Goal: Transaction & Acquisition: Purchase product/service

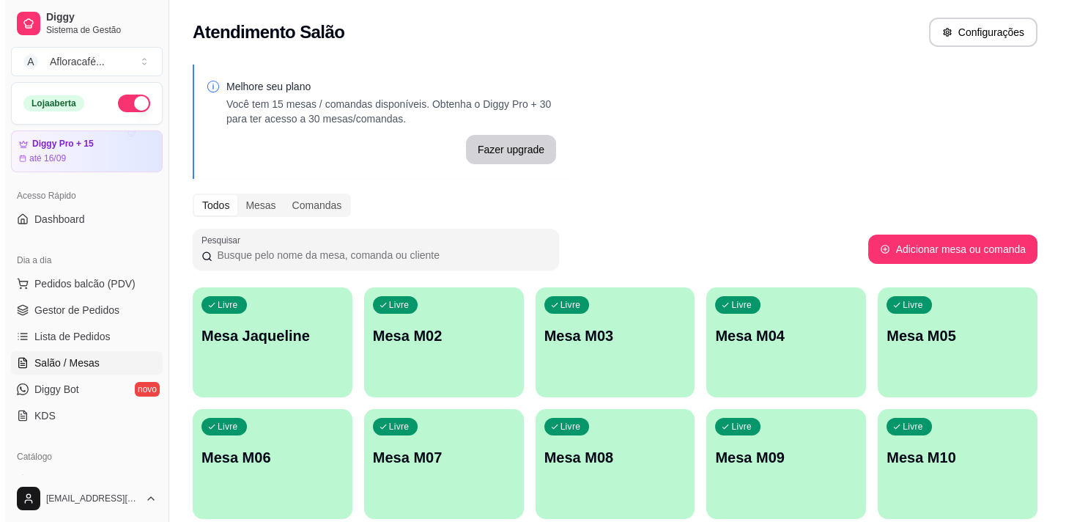
scroll to position [133, 0]
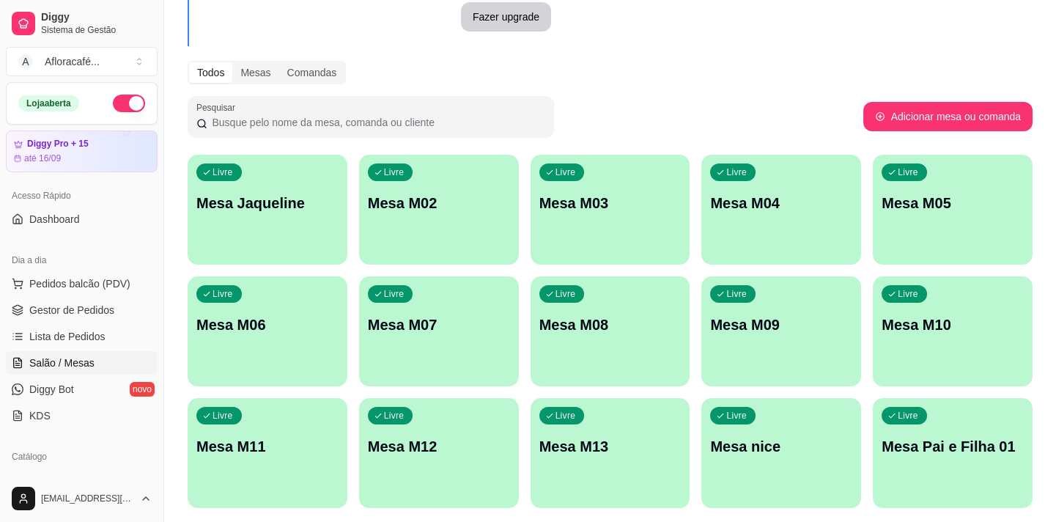
click at [274, 199] on p "Mesa Jaqueline" at bounding box center [267, 203] width 142 height 21
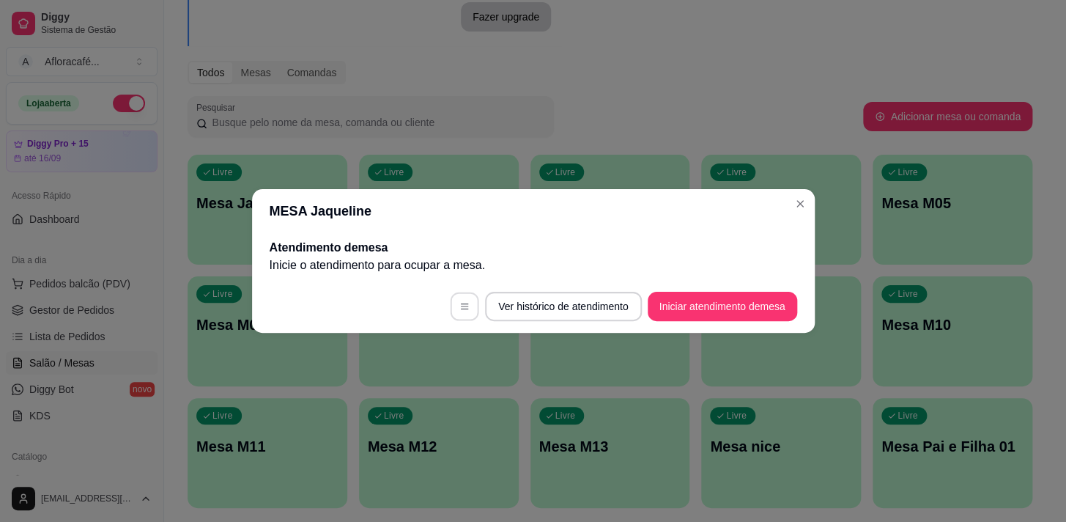
click at [468, 304] on icon "button" at bounding box center [465, 306] width 10 height 10
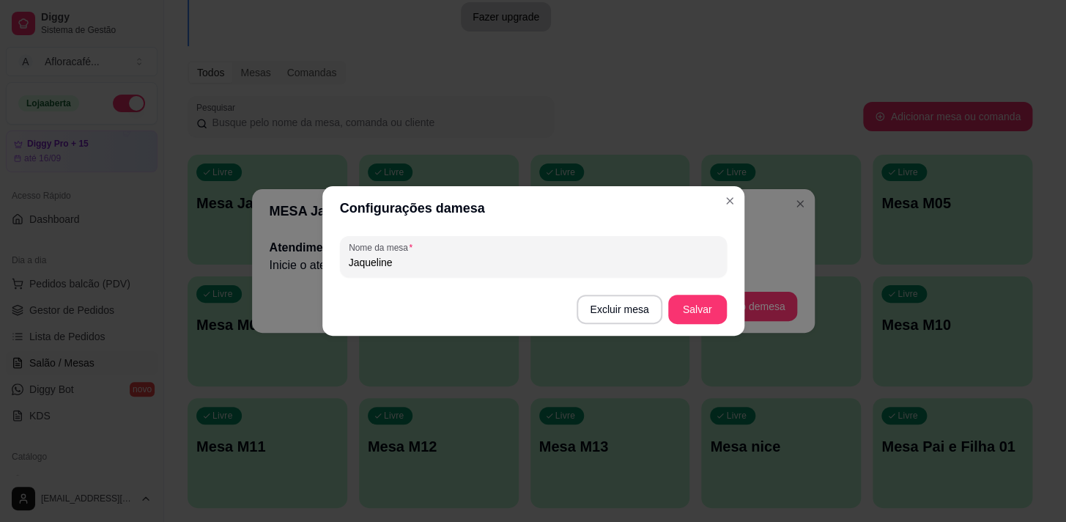
click at [396, 264] on input "Jaqueline" at bounding box center [533, 262] width 369 height 15
type input "J"
type input "reimberg"
click at [710, 309] on button "Salvar" at bounding box center [697, 309] width 59 height 29
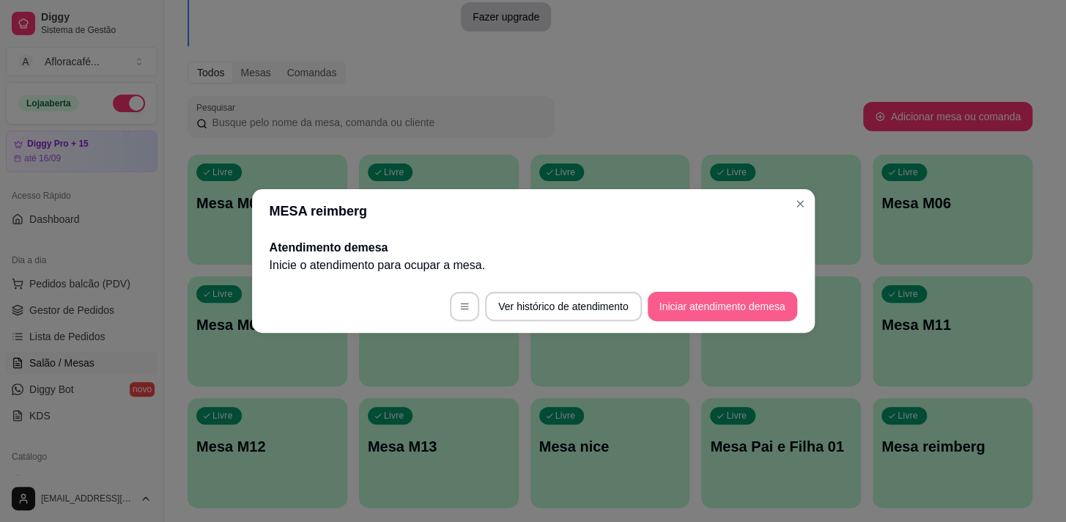
click at [728, 308] on button "Iniciar atendimento de mesa" at bounding box center [723, 306] width 150 height 29
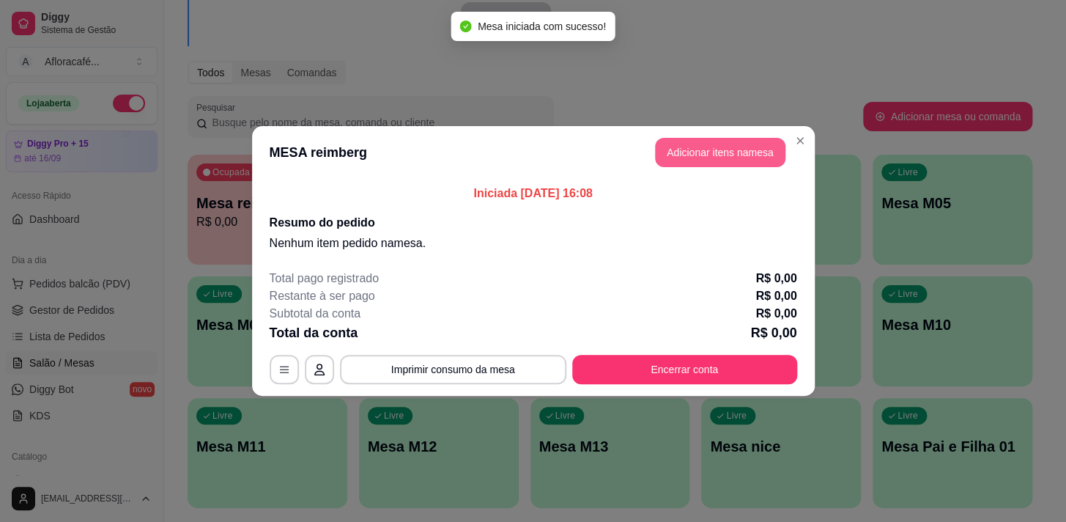
click at [718, 147] on button "Adicionar itens na mesa" at bounding box center [720, 152] width 130 height 29
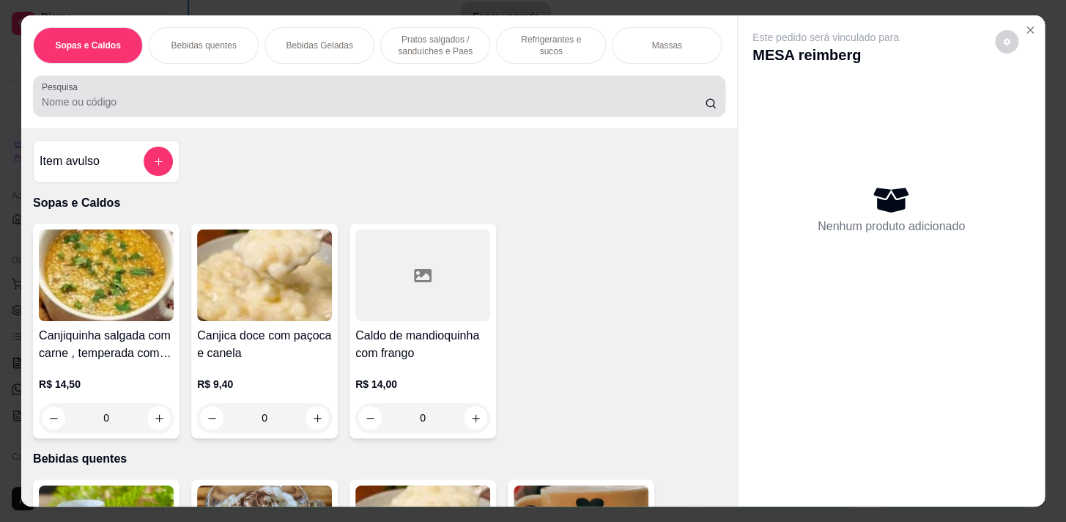
click at [242, 111] on div at bounding box center [379, 95] width 675 height 29
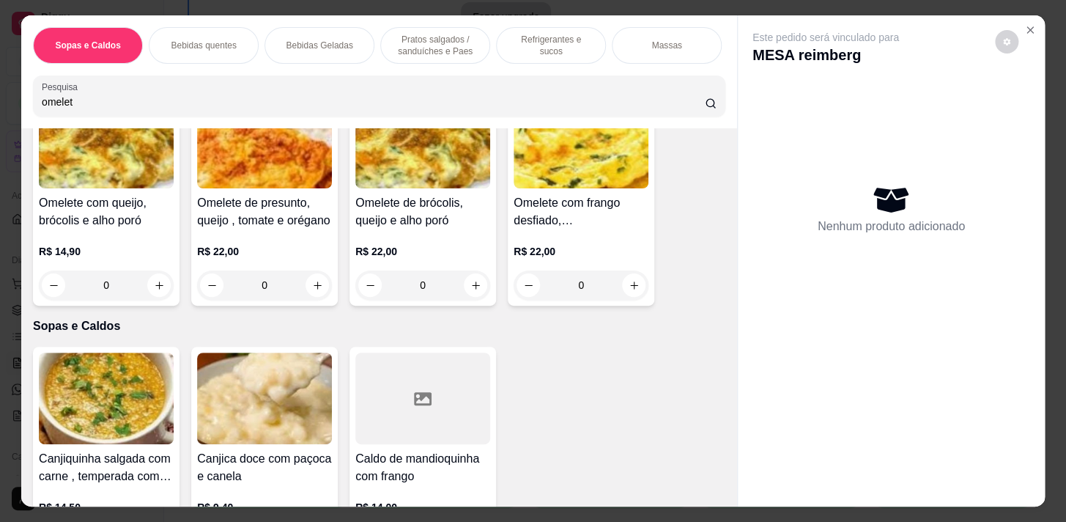
scroll to position [66, 0]
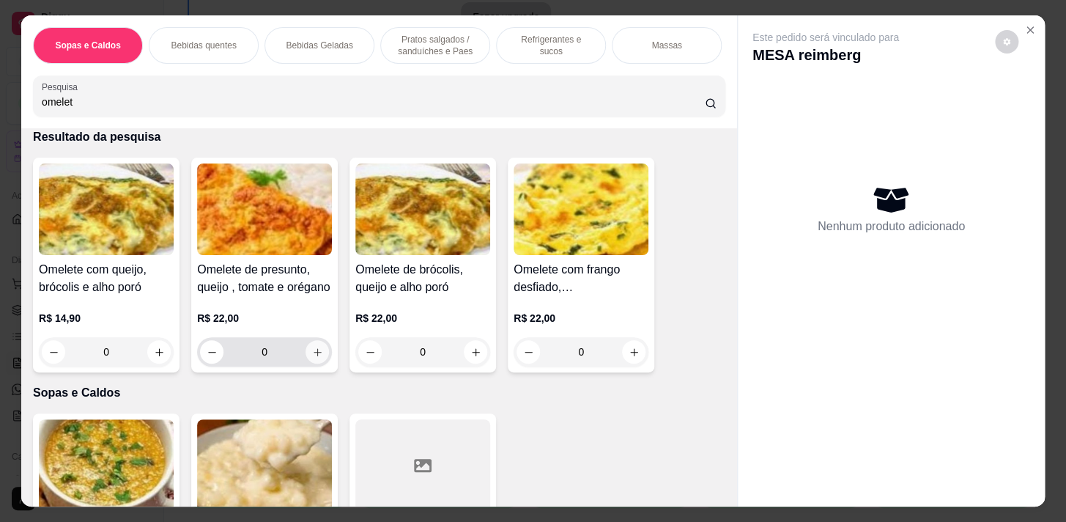
type input "omelet"
click at [312, 357] on icon "increase-product-quantity" at bounding box center [317, 352] width 11 height 11
type input "1"
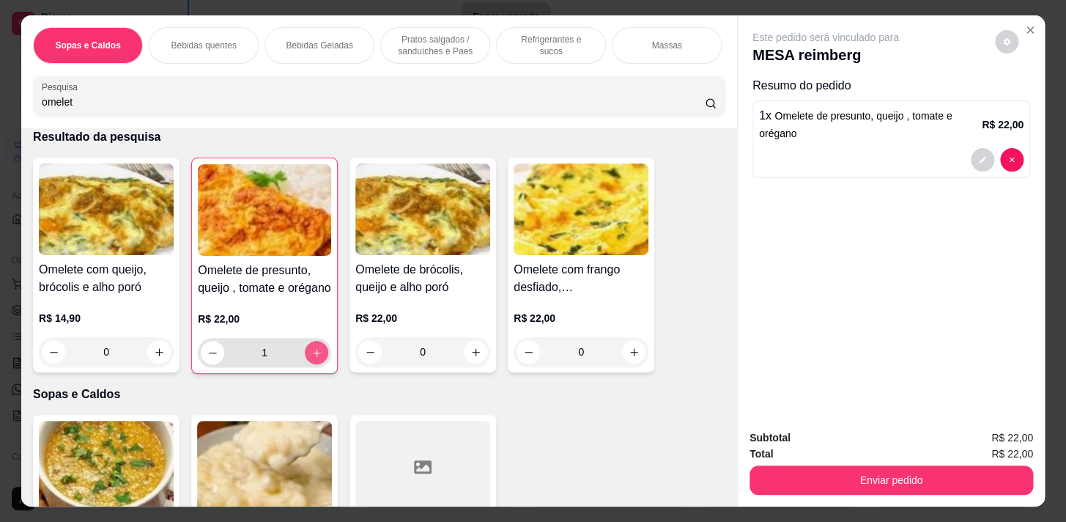
click at [317, 355] on button "increase-product-quantity" at bounding box center [316, 352] width 23 height 23
type input "2"
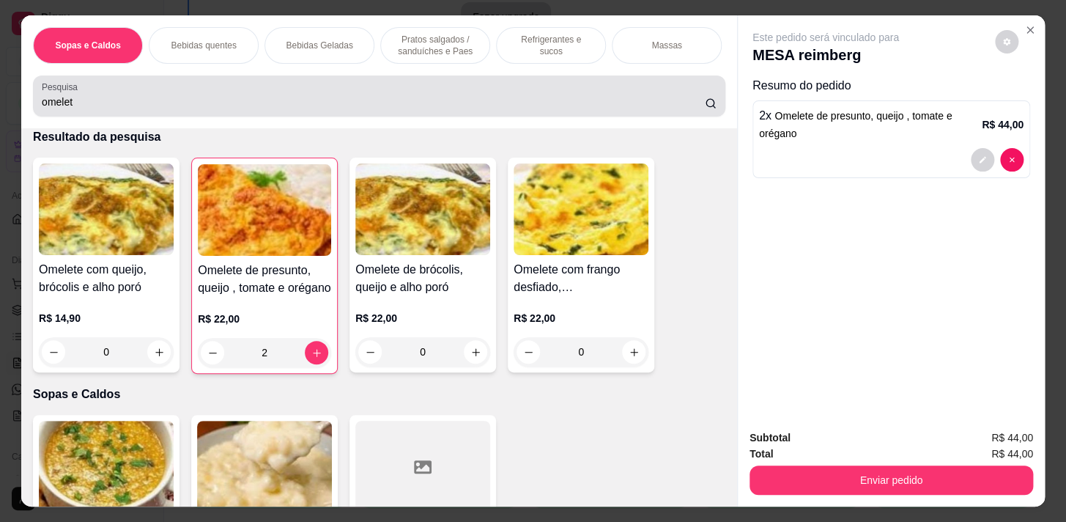
click at [686, 109] on input "omelet" at bounding box center [373, 102] width 663 height 15
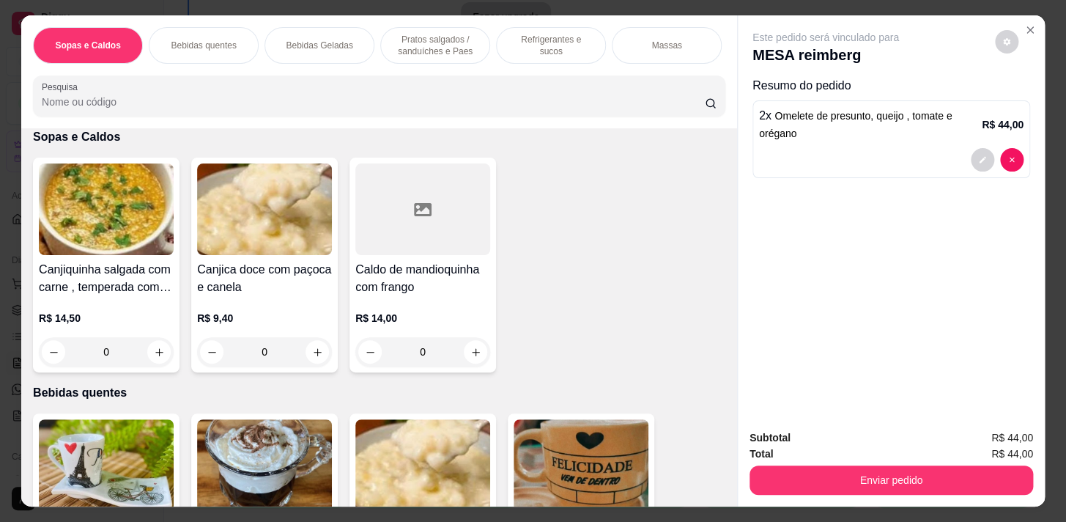
scroll to position [0, 0]
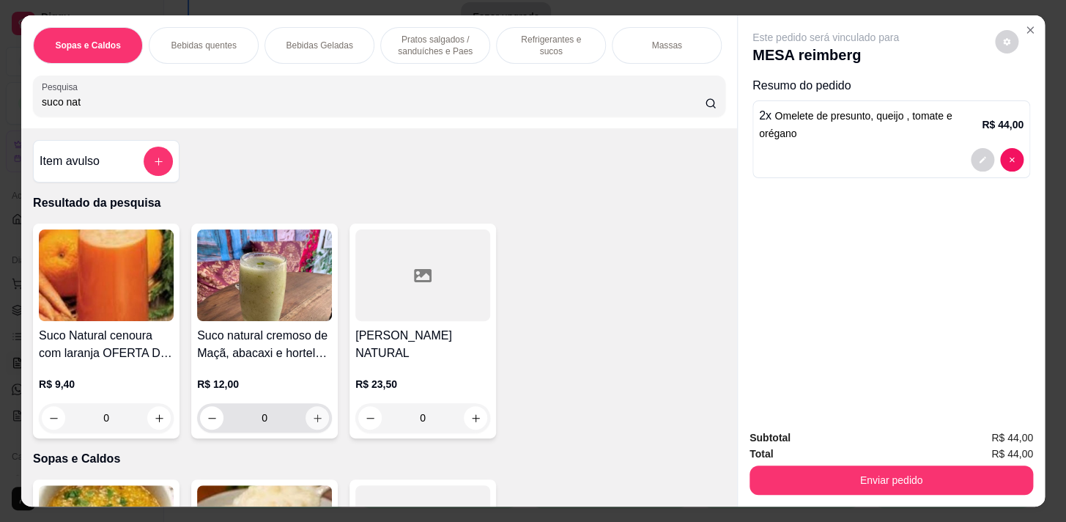
type input "suco nat"
click at [314, 422] on icon "increase-product-quantity" at bounding box center [318, 418] width 8 height 8
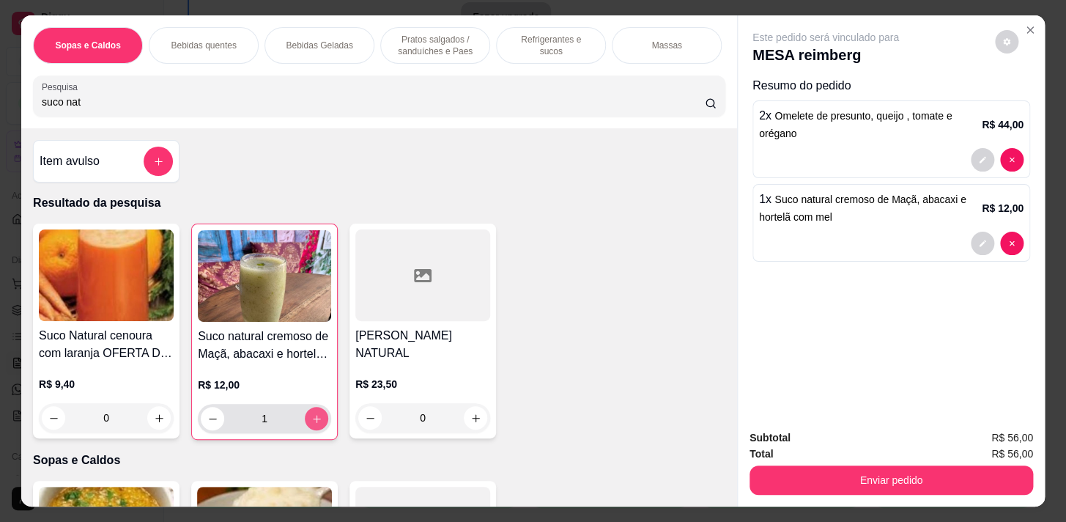
type input "1"
click at [312, 424] on icon "increase-product-quantity" at bounding box center [316, 418] width 11 height 11
type input "2"
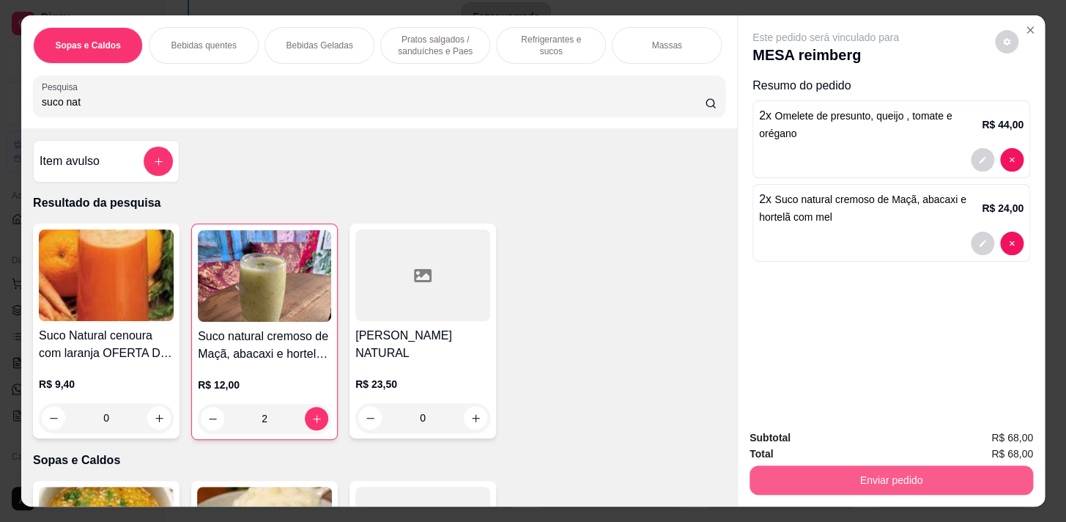
click at [957, 476] on button "Enviar pedido" at bounding box center [892, 479] width 284 height 29
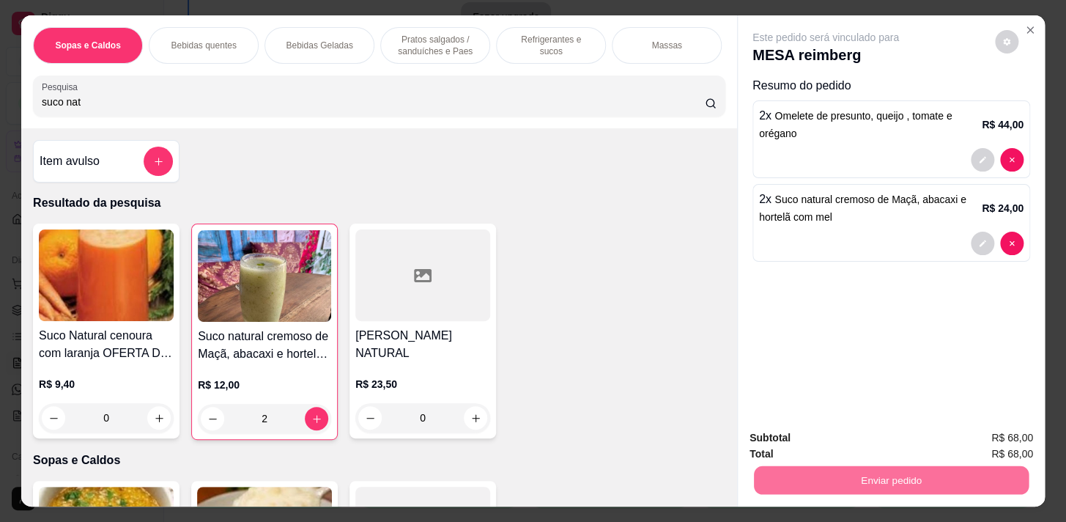
click at [837, 440] on button "Não registrar e enviar pedido" at bounding box center [843, 440] width 152 height 28
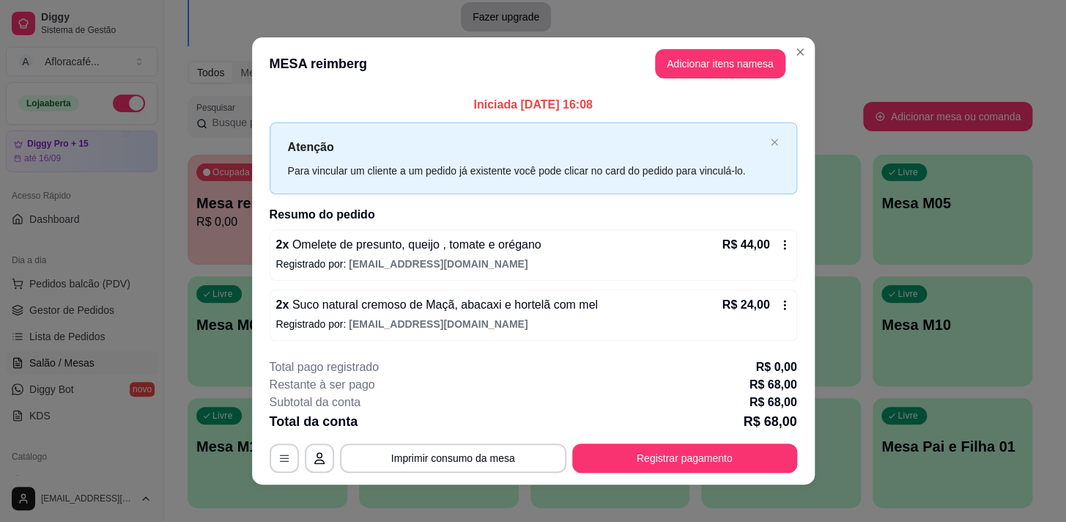
scroll to position [9, 0]
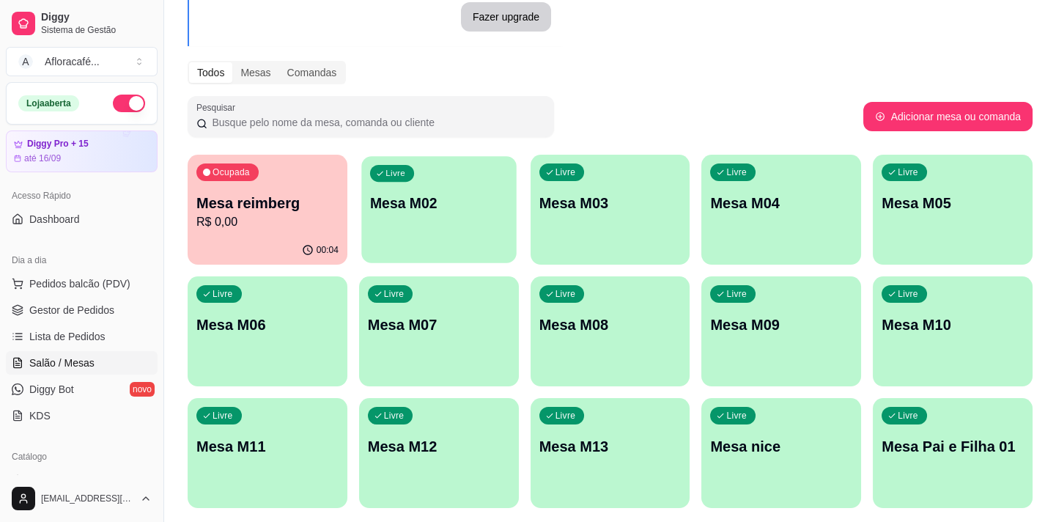
click at [424, 213] on div "Livre Mesa M02" at bounding box center [438, 200] width 155 height 89
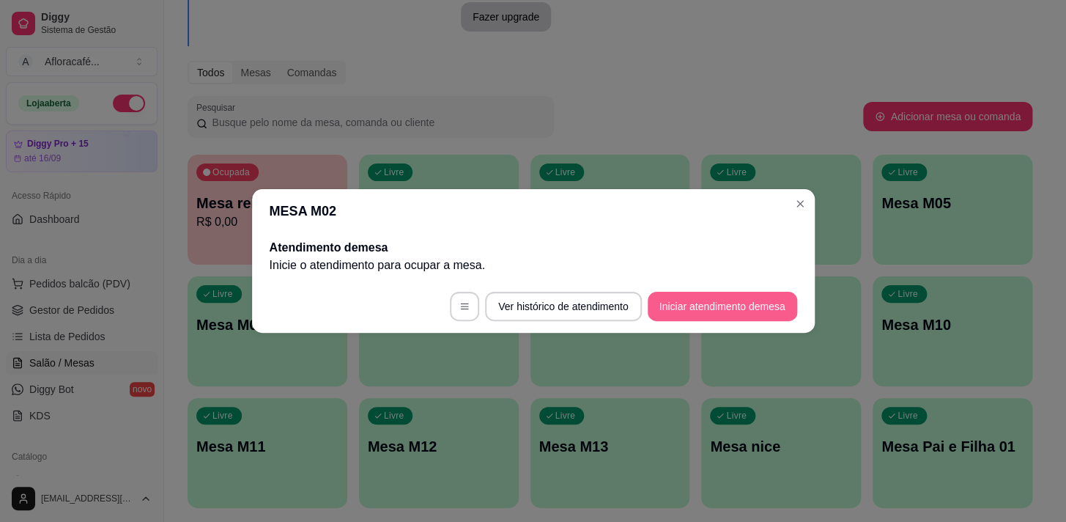
click at [725, 309] on button "Iniciar atendimento de mesa" at bounding box center [723, 306] width 150 height 29
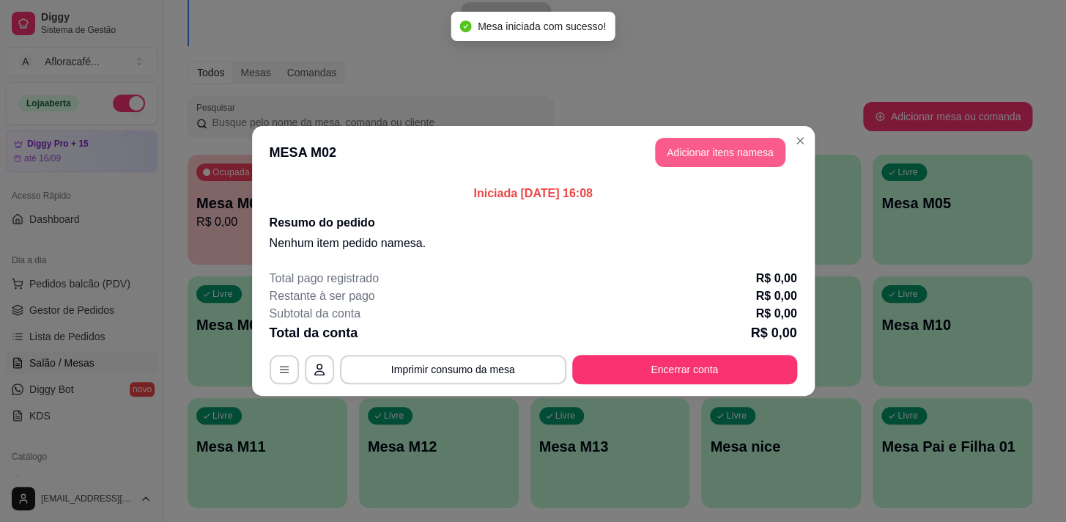
click at [710, 152] on button "Adicionar itens na mesa" at bounding box center [720, 152] width 130 height 29
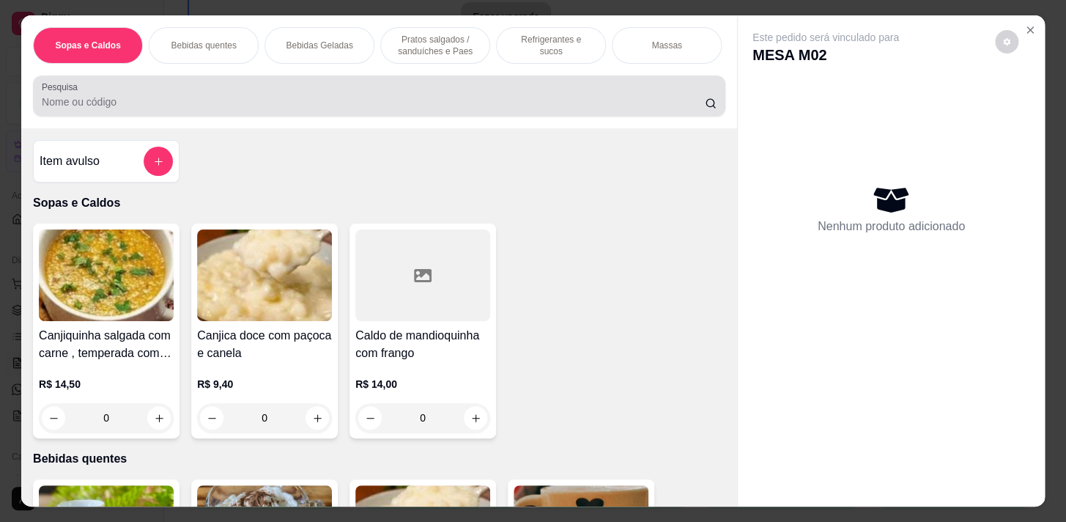
click at [224, 109] on input "Pesquisa" at bounding box center [373, 102] width 663 height 15
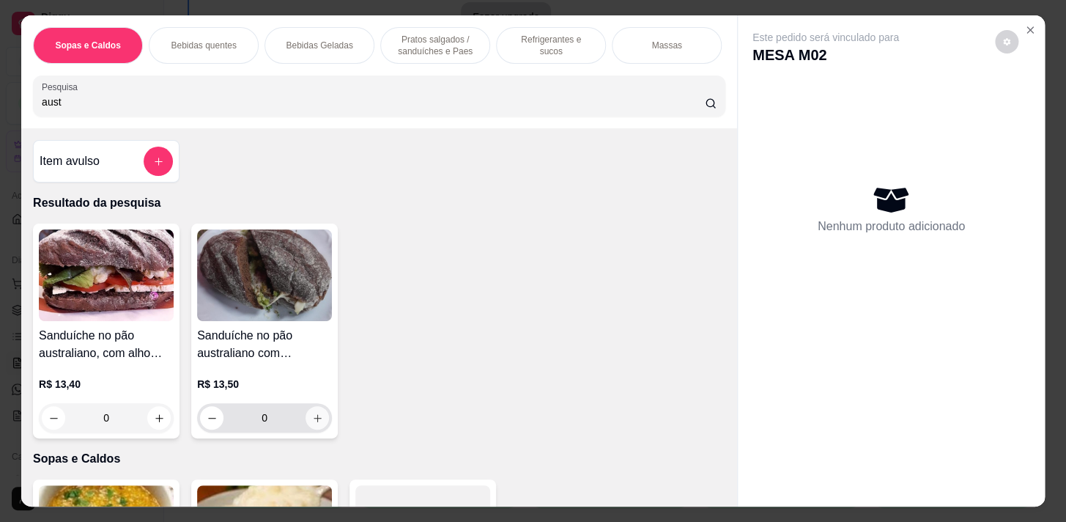
type input "aust"
click at [315, 424] on icon "increase-product-quantity" at bounding box center [317, 418] width 11 height 11
type input "1"
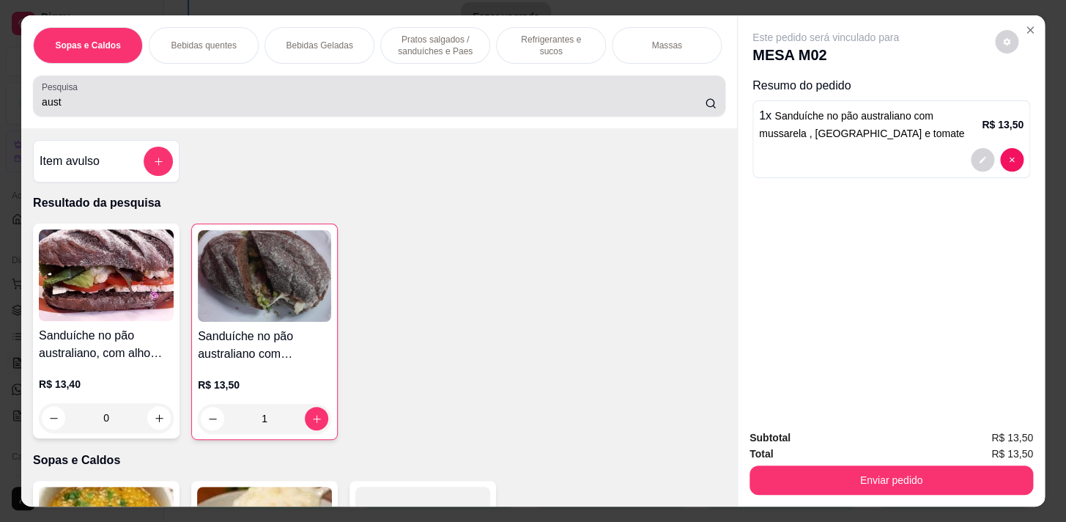
click at [232, 103] on input "aust" at bounding box center [373, 102] width 663 height 15
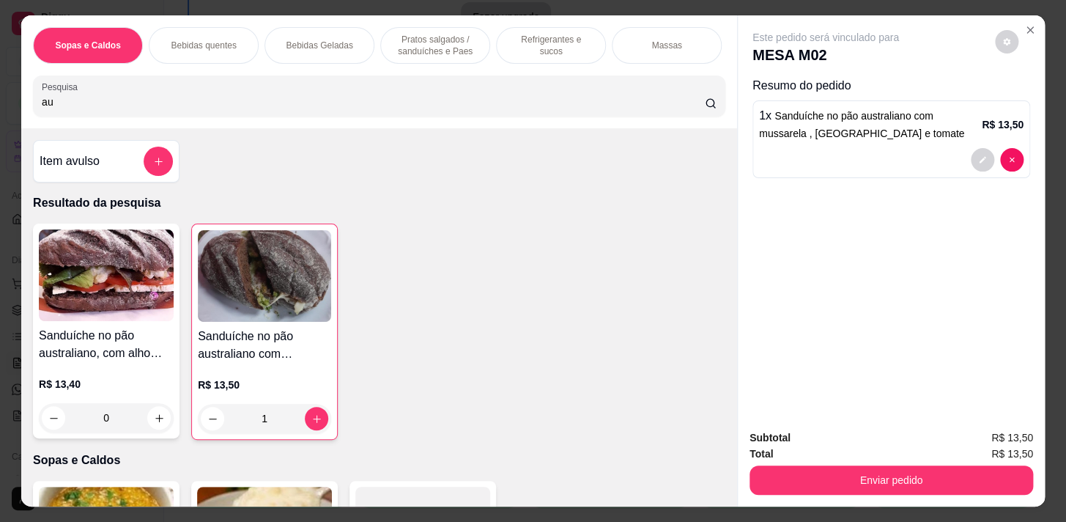
type input "a"
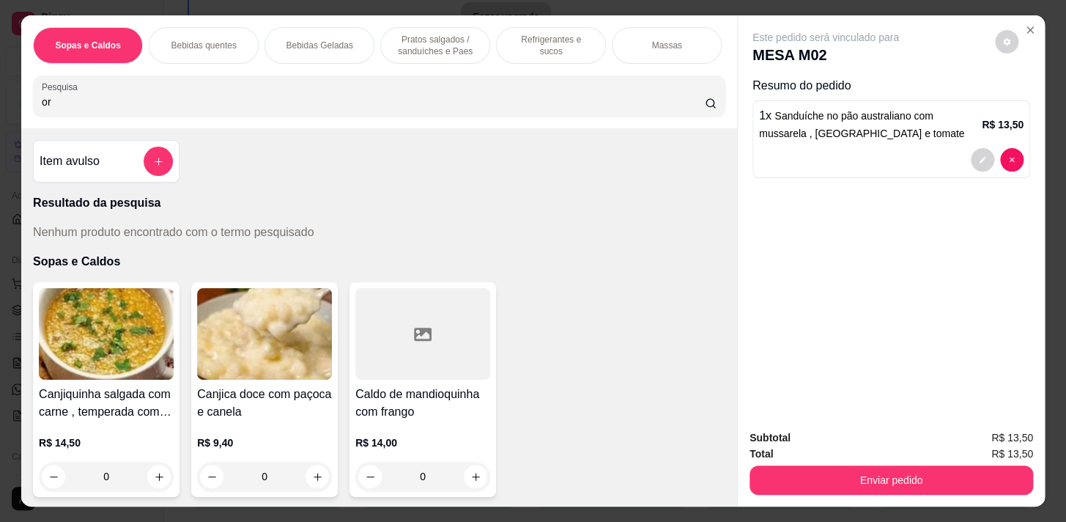
type input "o"
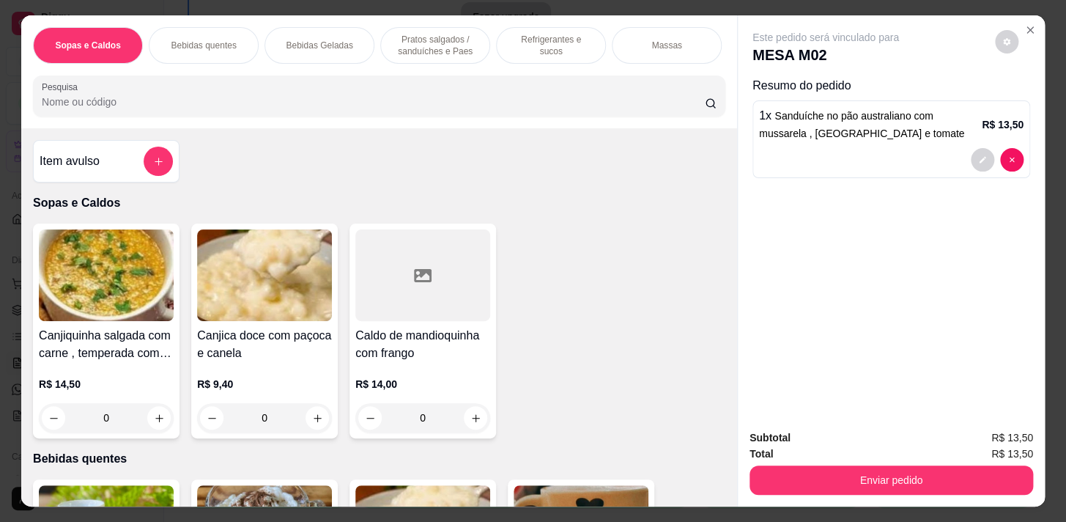
click at [687, 108] on input "Pesquisa" at bounding box center [373, 102] width 663 height 15
click at [417, 109] on input "Pesquisa" at bounding box center [373, 102] width 663 height 15
type input "ò"
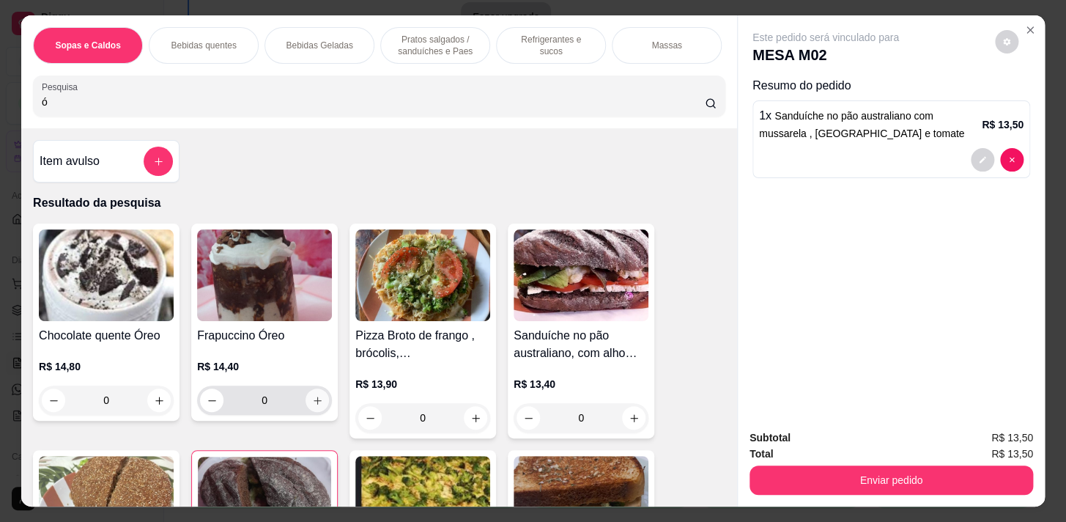
type input "ó"
click at [306, 404] on button "increase-product-quantity" at bounding box center [317, 399] width 23 height 23
type input "1"
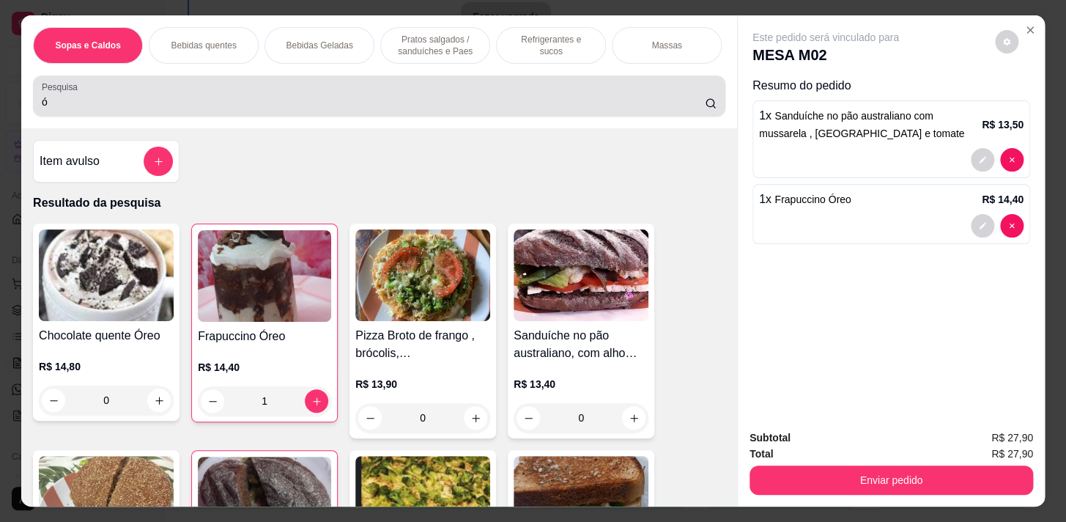
click at [604, 111] on div "ó" at bounding box center [379, 95] width 675 height 29
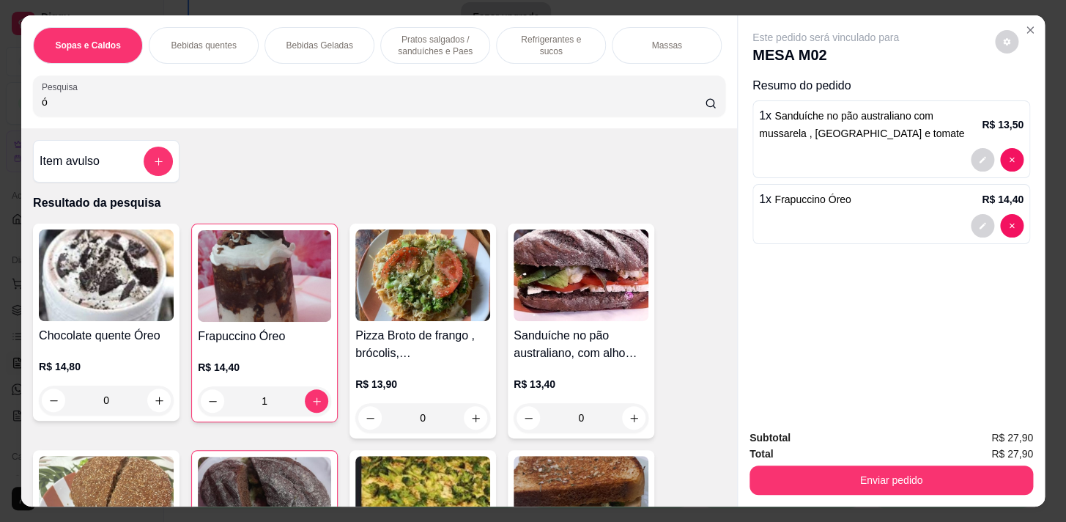
click at [218, 40] on p "Bebidas quentes" at bounding box center [203, 46] width 65 height 12
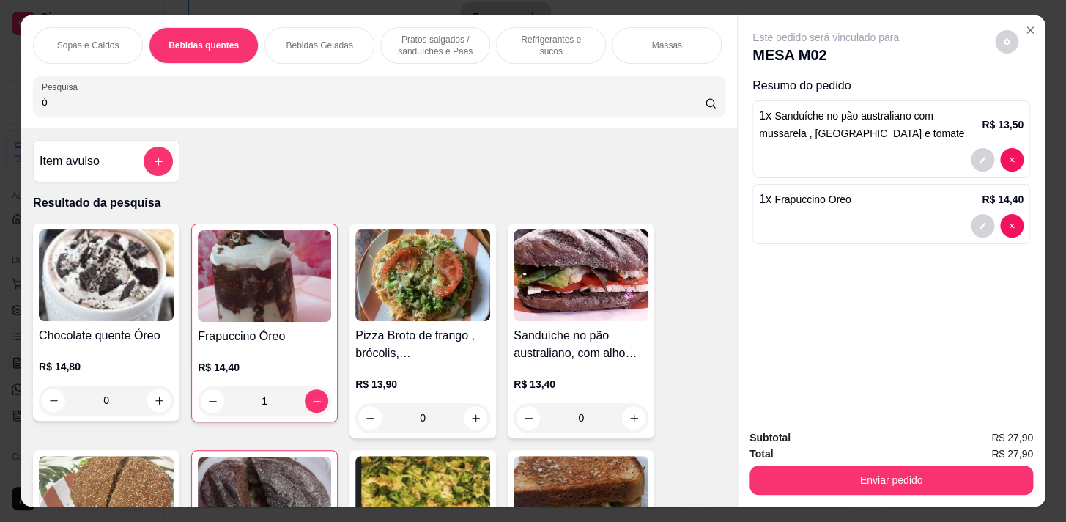
scroll to position [36, 0]
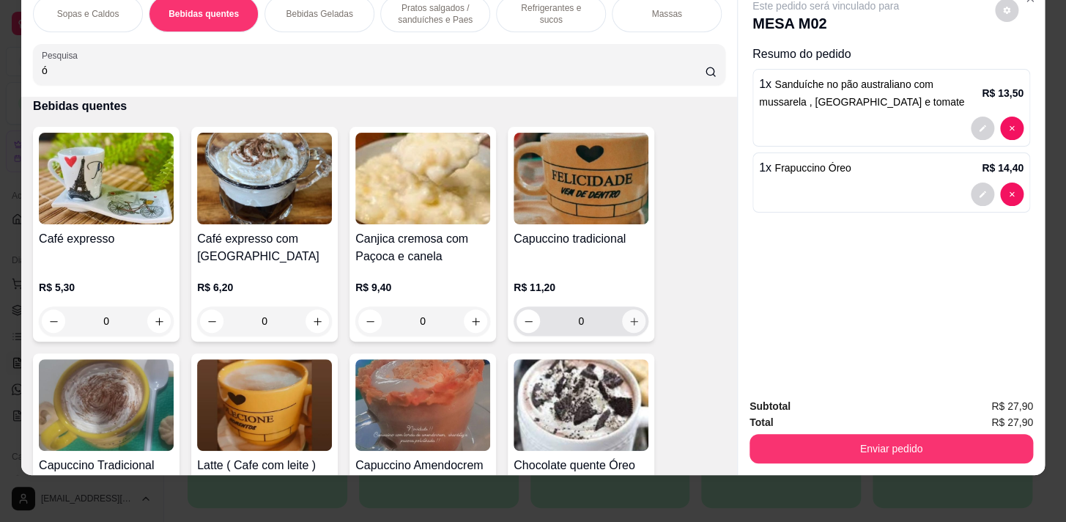
click at [630, 321] on icon "increase-product-quantity" at bounding box center [634, 321] width 8 height 8
type input "1"
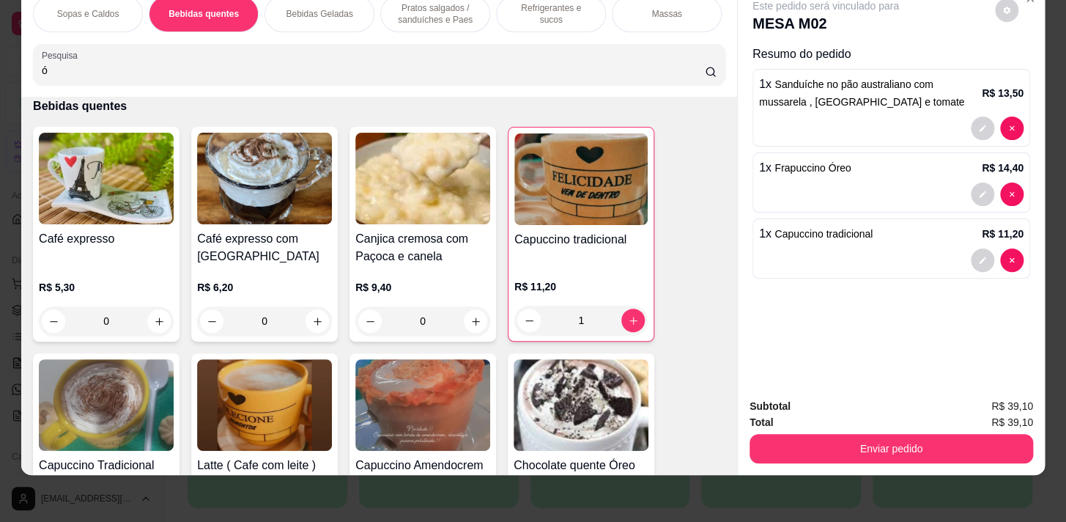
click at [690, 71] on input "ó" at bounding box center [373, 70] width 663 height 15
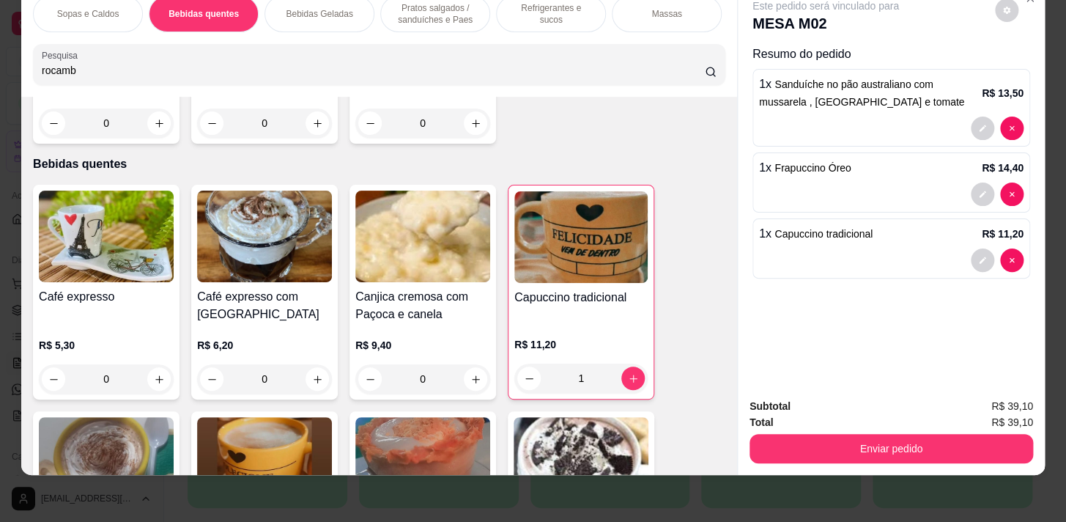
scroll to position [380, 0]
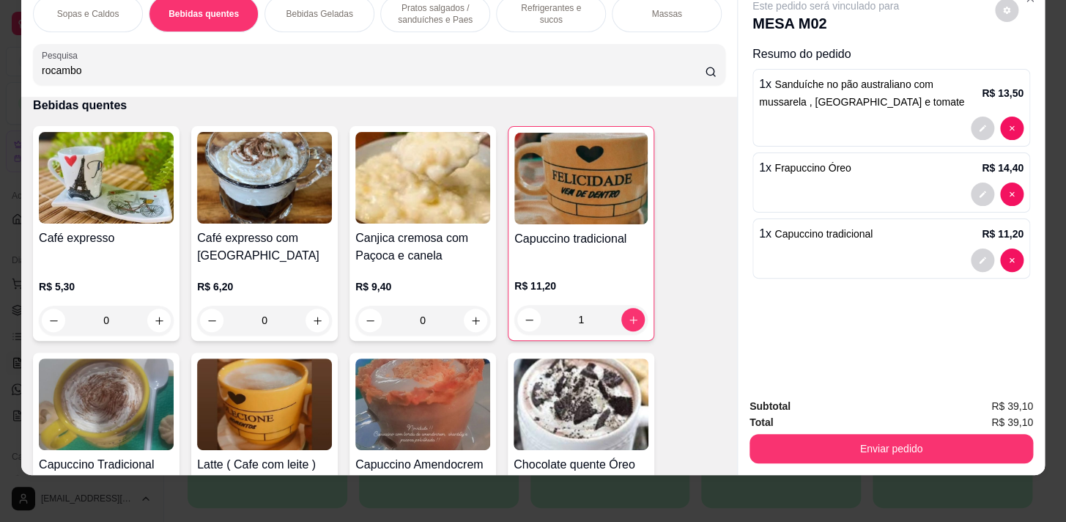
type input "rocambo"
click at [705, 72] on icon at bounding box center [711, 72] width 12 height 12
drag, startPoint x: 85, startPoint y: 73, endPoint x: 0, endPoint y: 75, distance: 85.0
click at [0, 75] on div "Sopas e Caldos Bebidas quentes Bebidas Geladas Pratos salgados / sanduíches e P…" at bounding box center [533, 261] width 1066 height 522
type input "R"
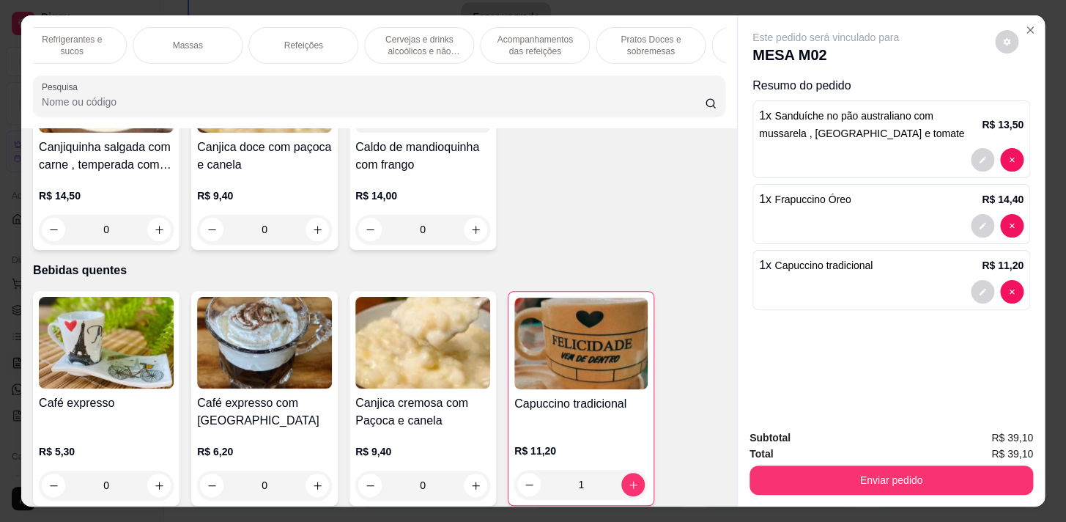
scroll to position [0, 506]
click at [652, 45] on p "Pratos Doces e sobremesas" at bounding box center [624, 45] width 85 height 23
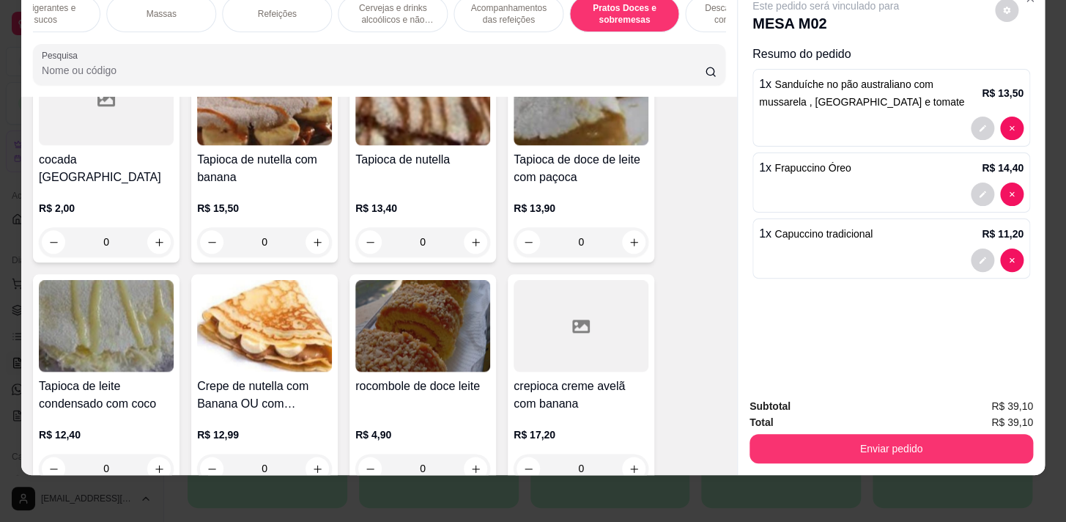
scroll to position [10091, 0]
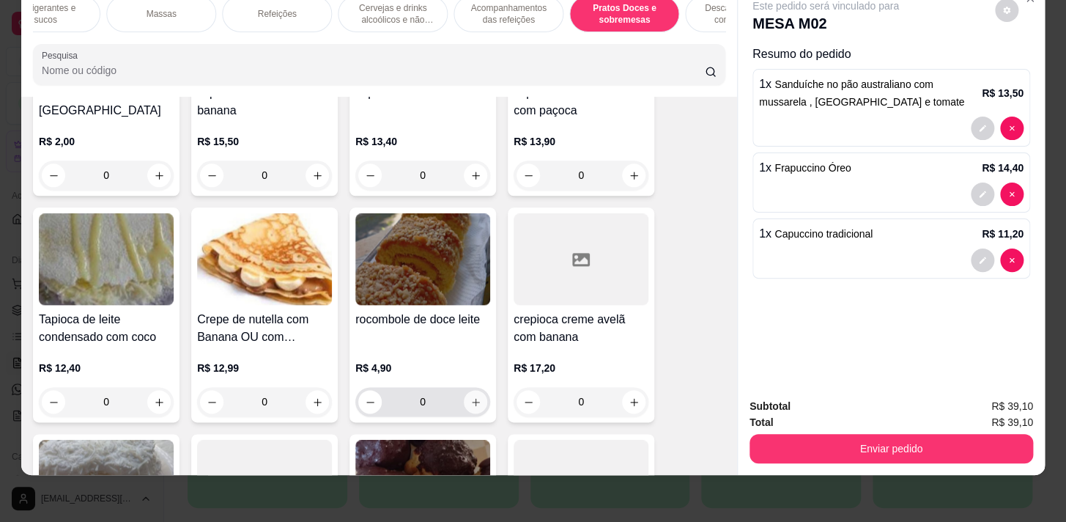
click at [471, 399] on icon "increase-product-quantity" at bounding box center [476, 401] width 11 height 11
type input "1"
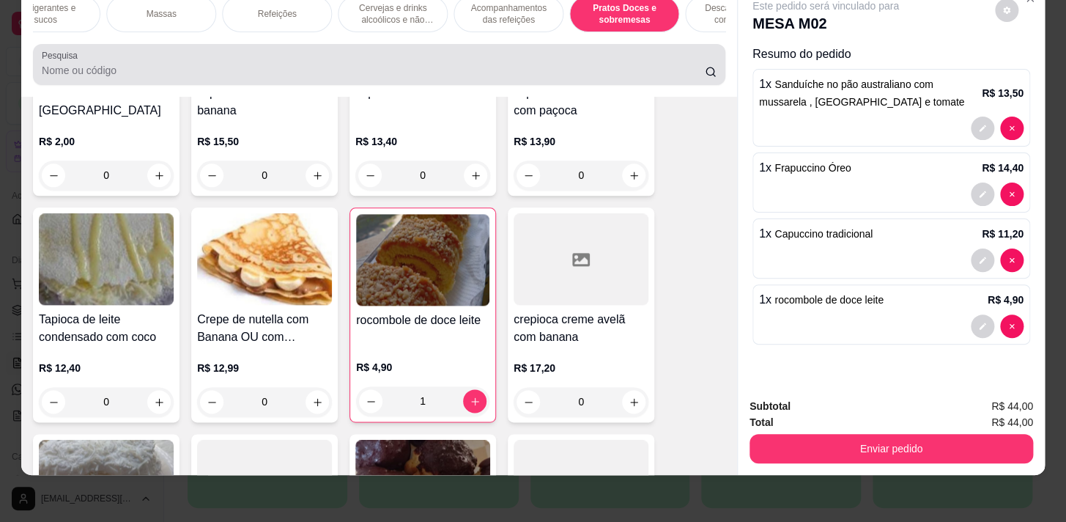
scroll to position [0, 0]
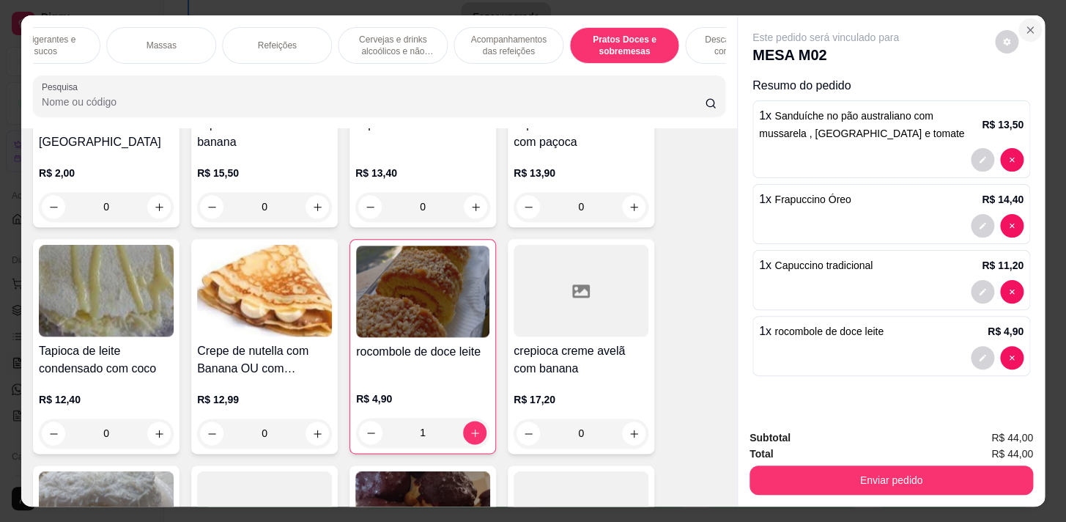
click at [1025, 24] on icon "Close" at bounding box center [1031, 30] width 12 height 12
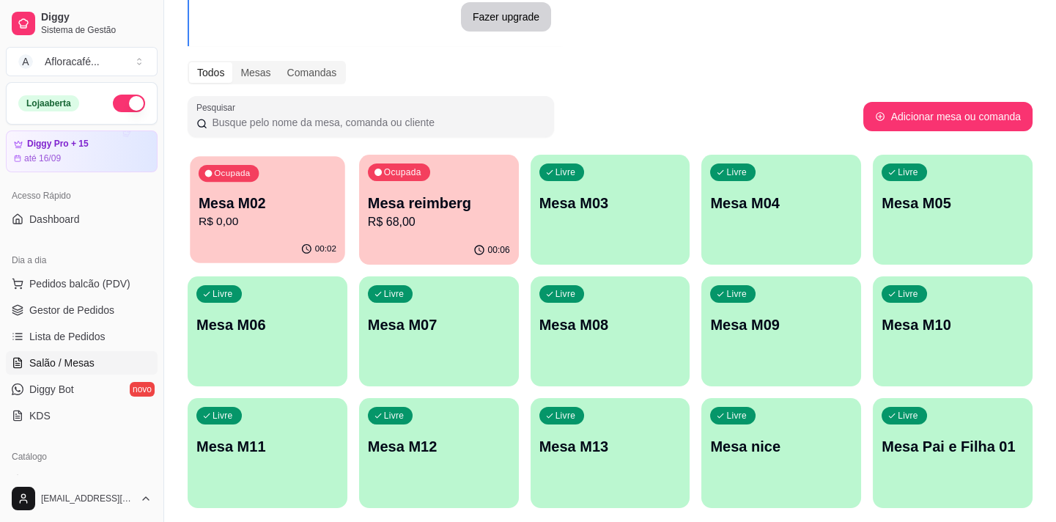
click at [261, 243] on div "00:02" at bounding box center [267, 249] width 155 height 28
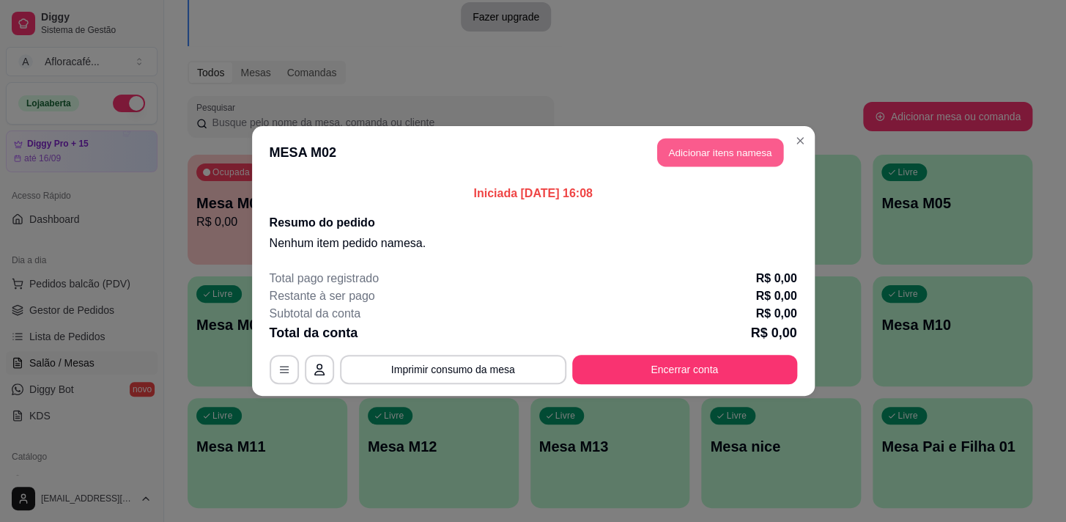
click at [737, 152] on button "Adicionar itens na mesa" at bounding box center [720, 153] width 126 height 29
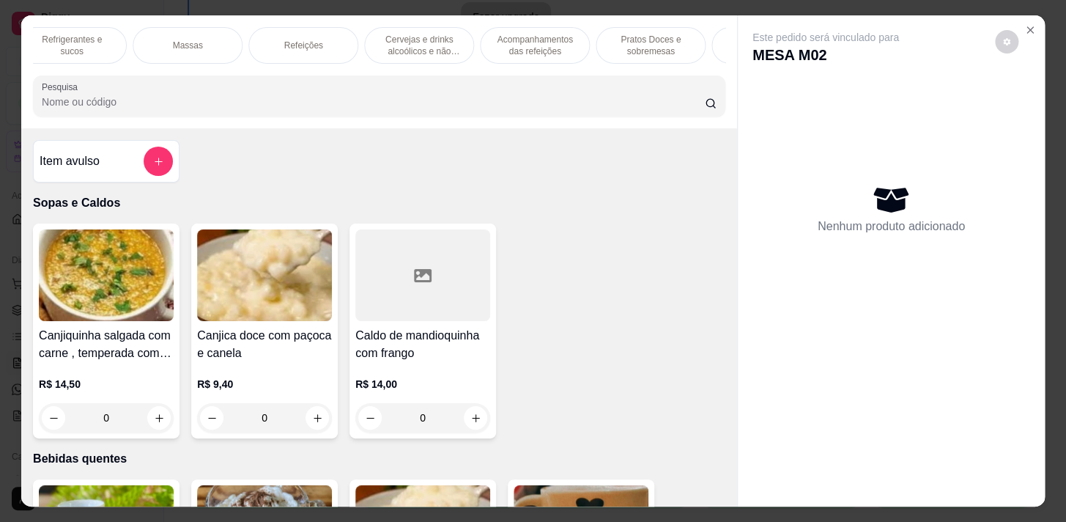
scroll to position [0, 506]
click at [638, 42] on p "Pratos Doces e sobremesas" at bounding box center [624, 45] width 85 height 23
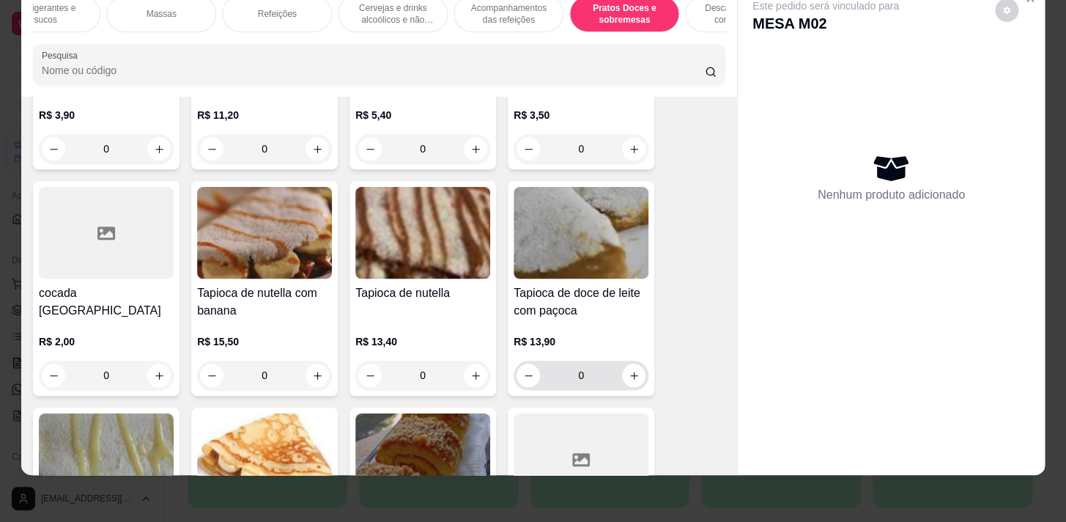
scroll to position [10090, 0]
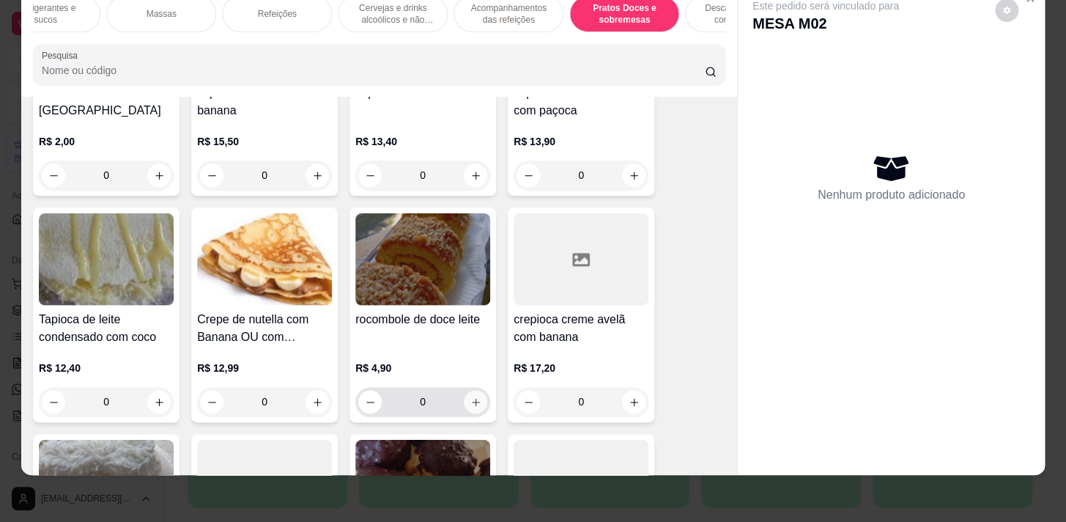
click at [472, 399] on icon "increase-product-quantity" at bounding box center [476, 402] width 8 height 8
type input "1"
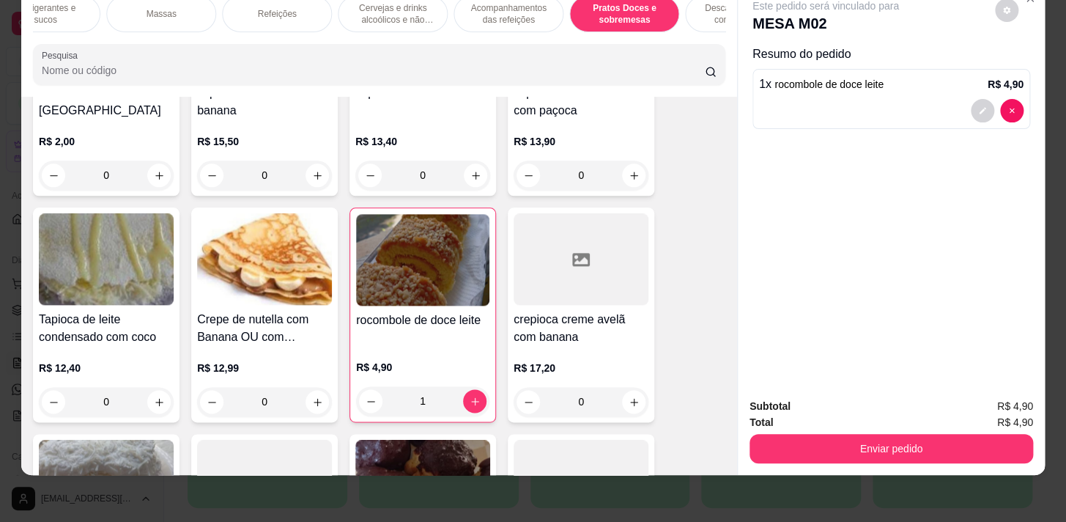
click at [99, 73] on input "Pesquisa" at bounding box center [373, 70] width 663 height 15
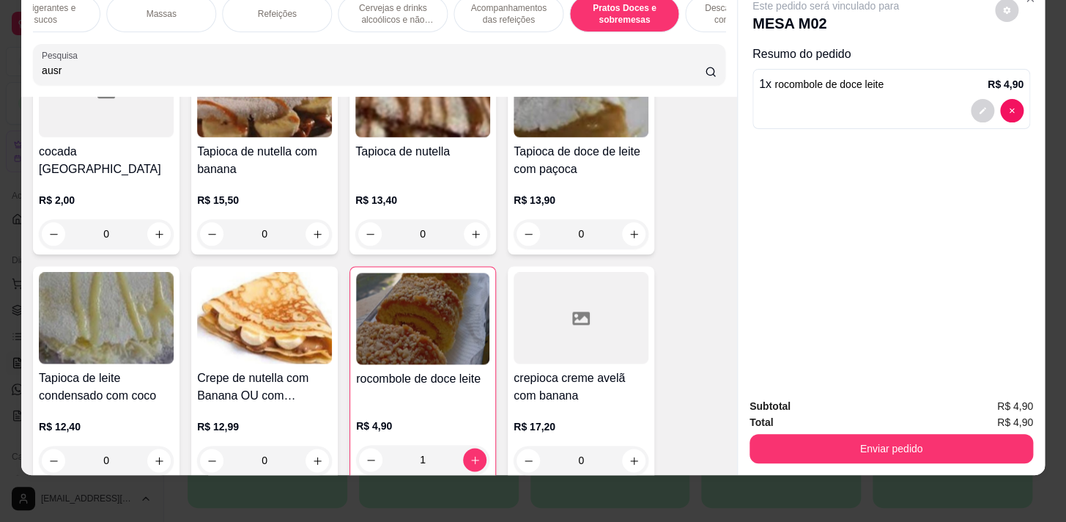
scroll to position [10148, 0]
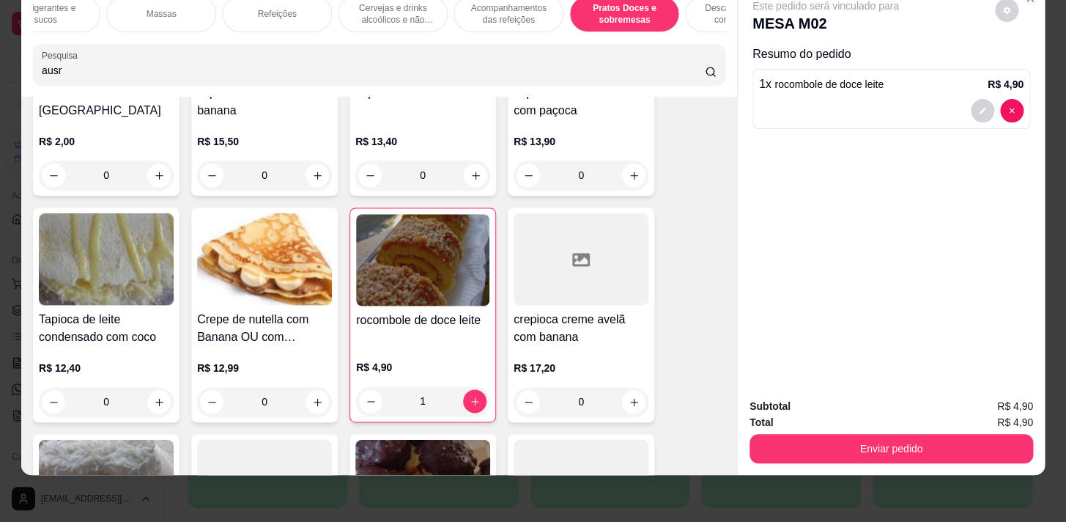
type input "aus"
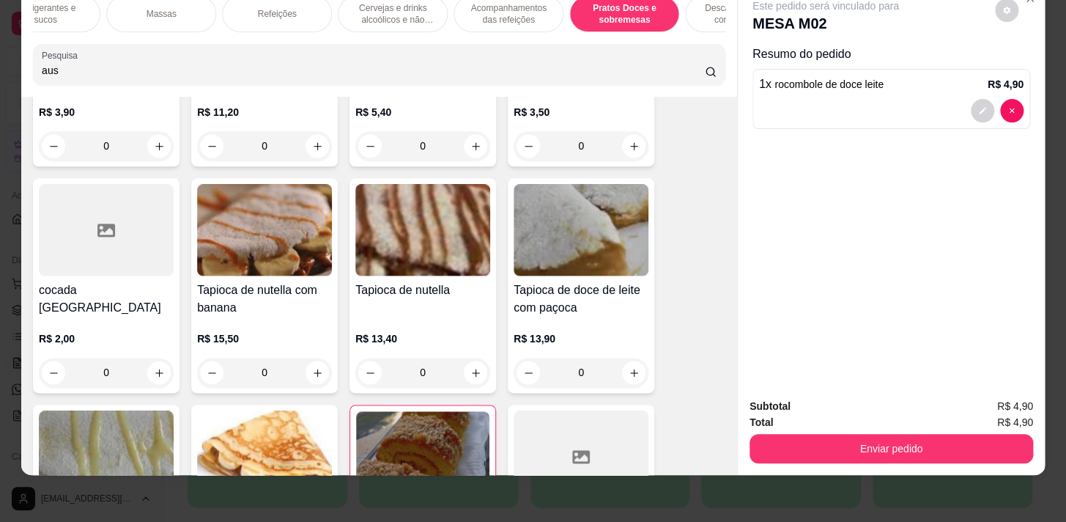
scroll to position [10345, 0]
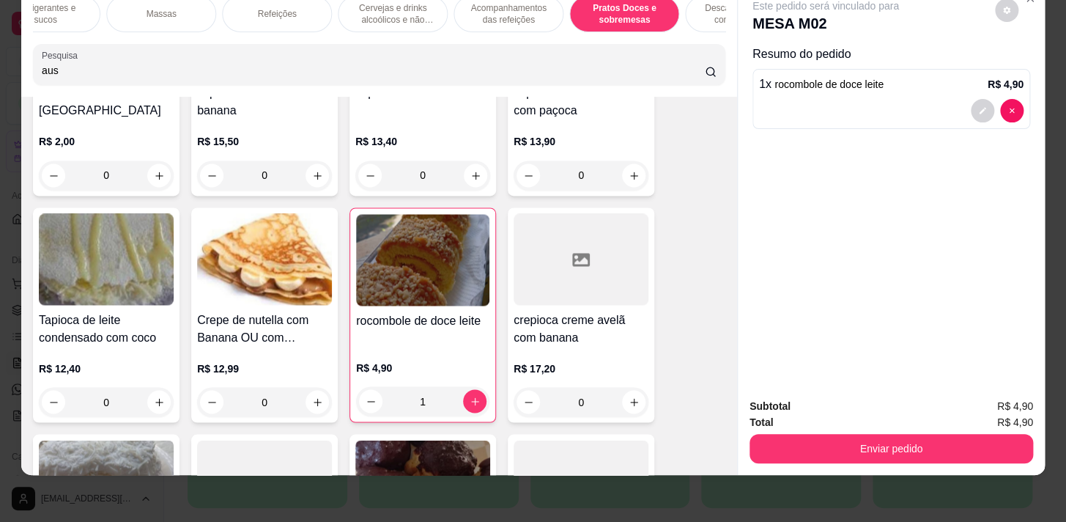
click at [690, 73] on input "aus" at bounding box center [373, 70] width 663 height 15
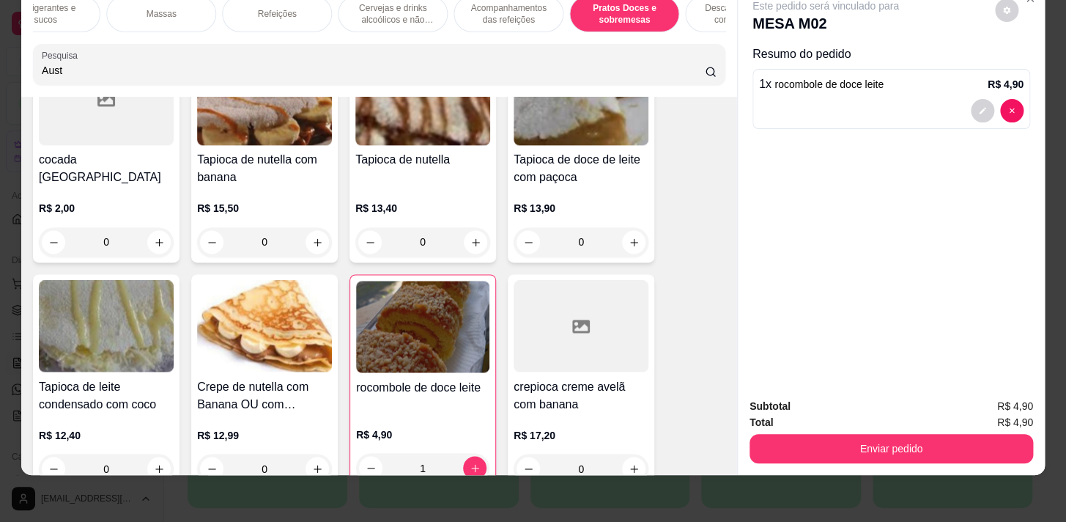
scroll to position [10145, 0]
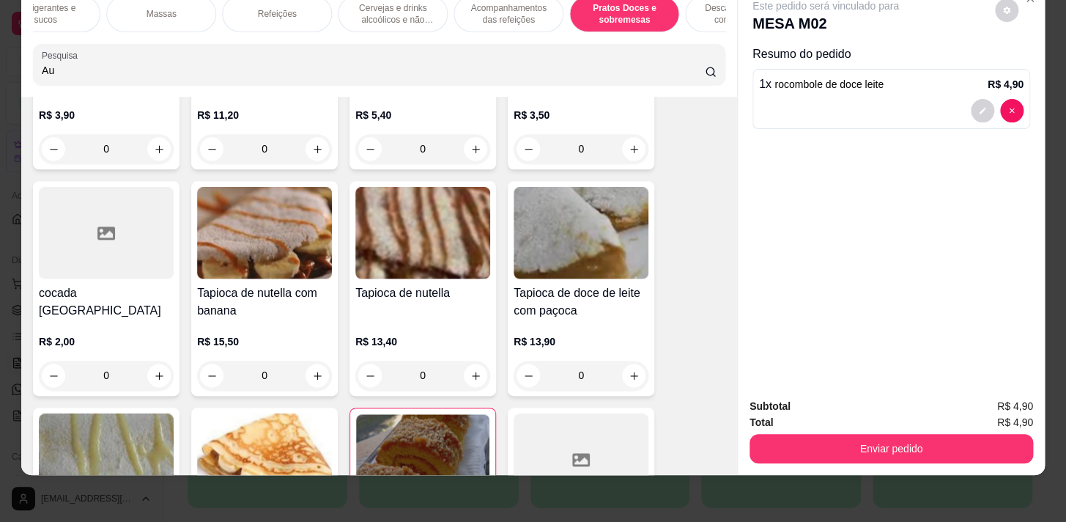
type input "A"
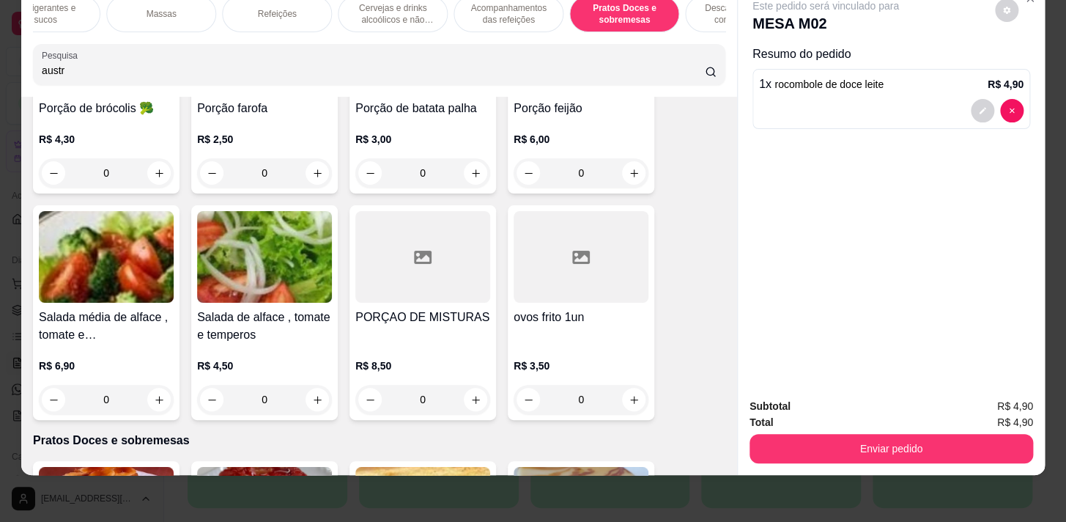
scroll to position [0, 0]
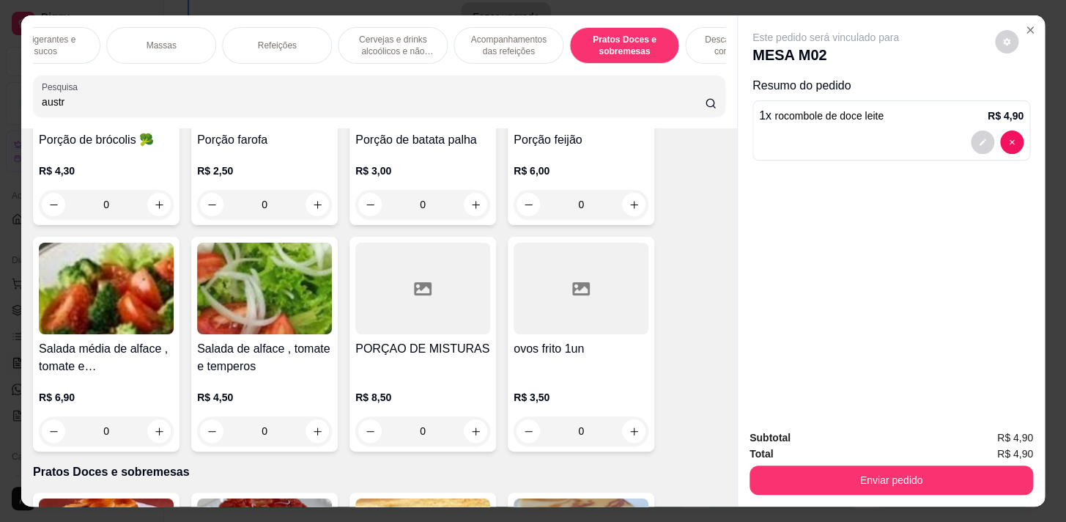
type input "austr"
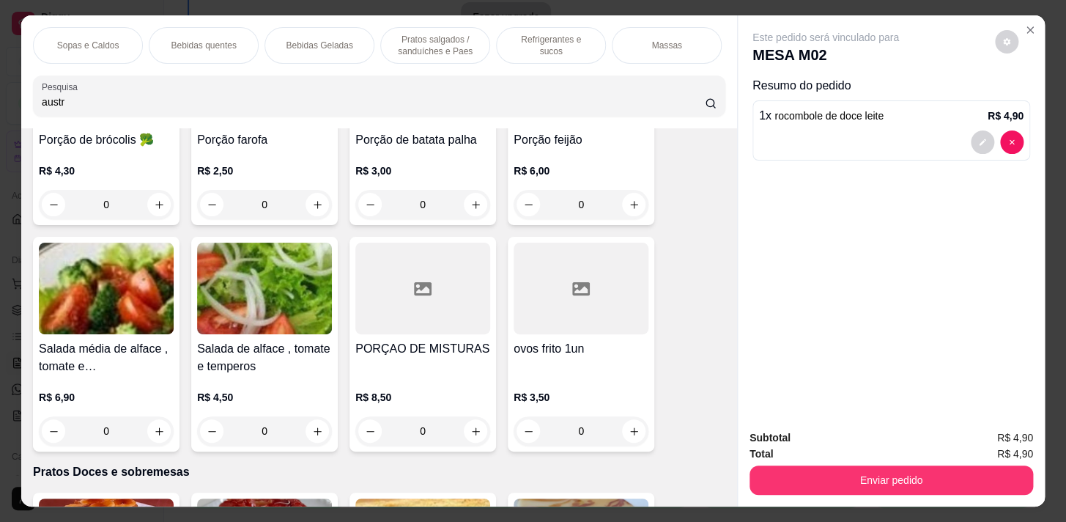
click at [448, 51] on p "Pratos salgados / sanduíches e Paes" at bounding box center [435, 45] width 85 height 23
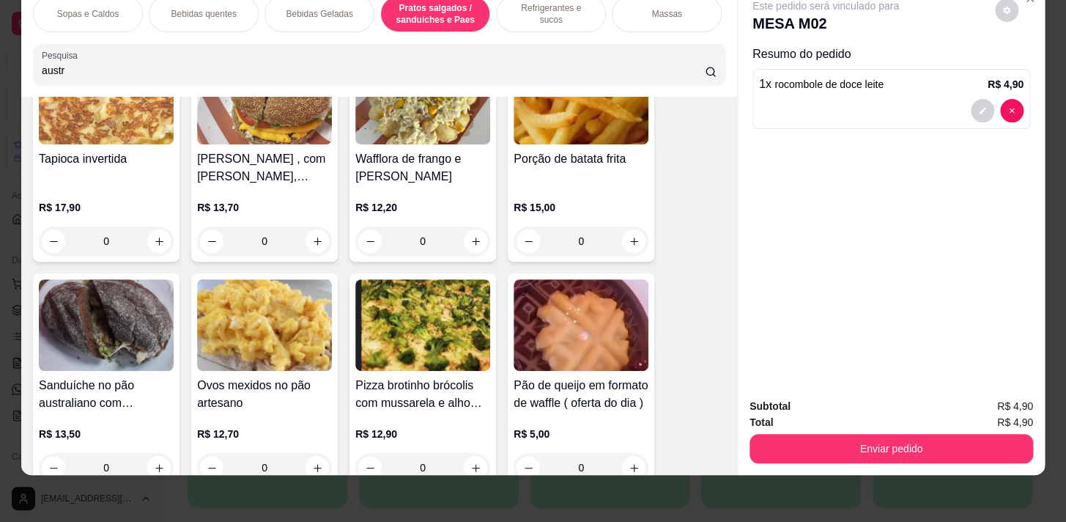
scroll to position [4353, 0]
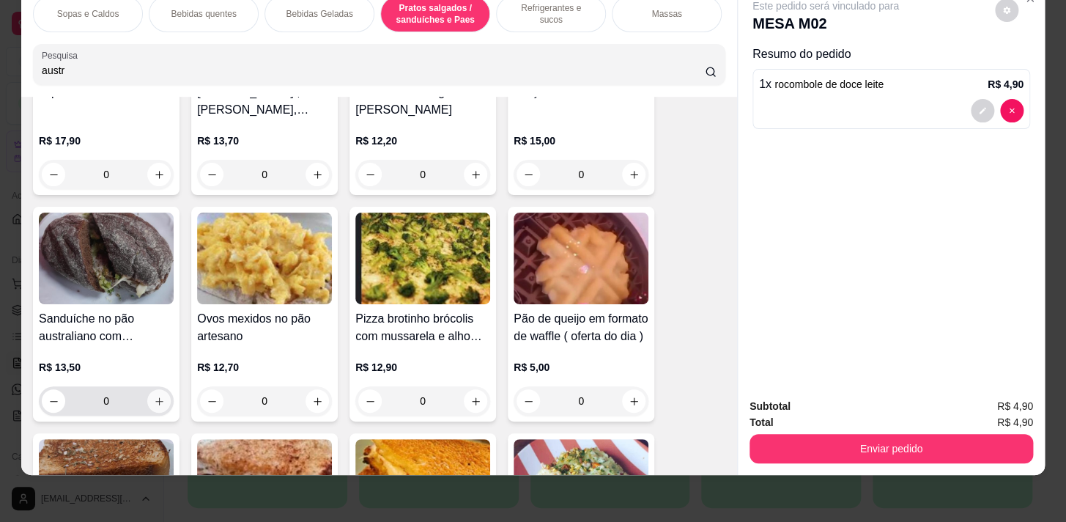
click at [158, 405] on icon "increase-product-quantity" at bounding box center [159, 401] width 11 height 11
type input "1"
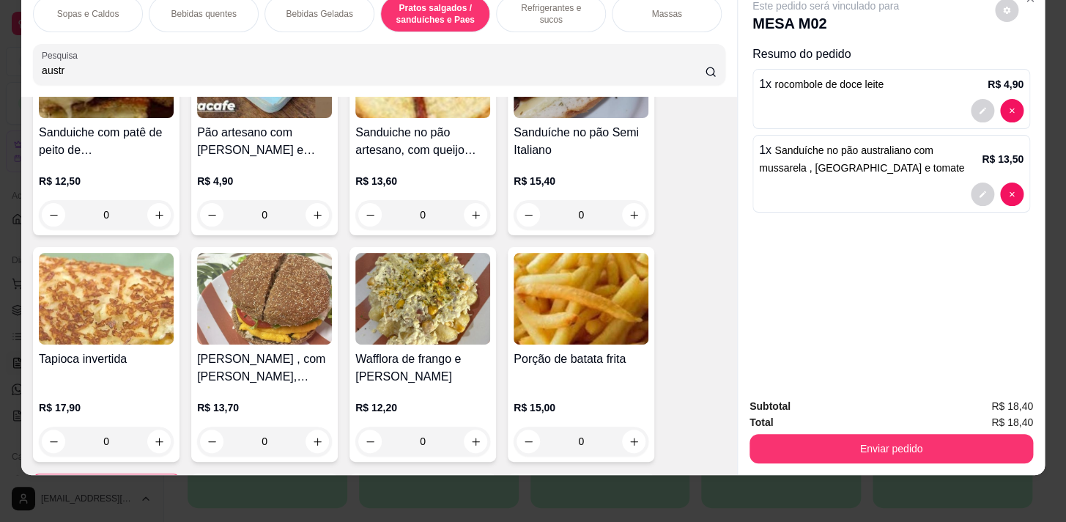
scroll to position [0, 0]
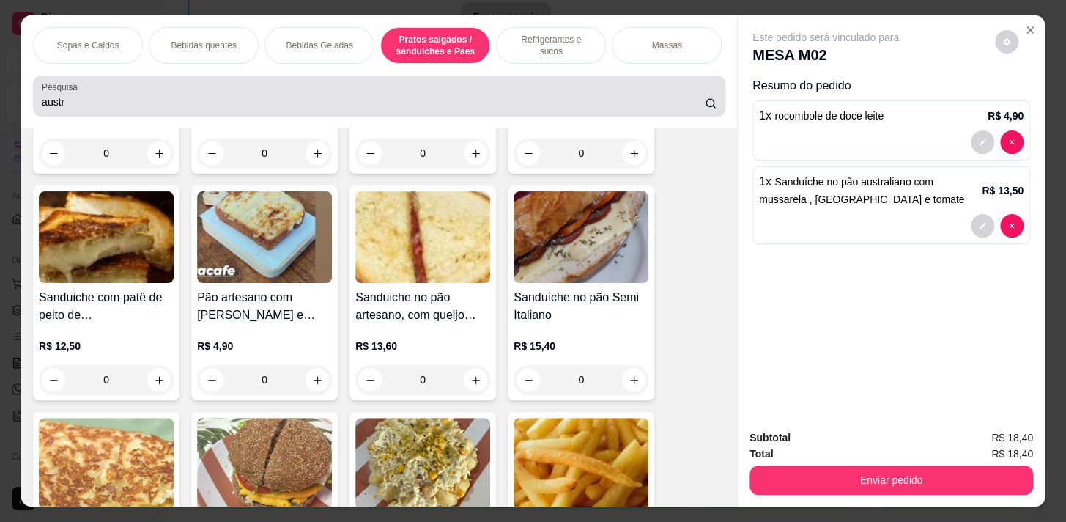
click at [689, 107] on input "austr" at bounding box center [373, 102] width 663 height 15
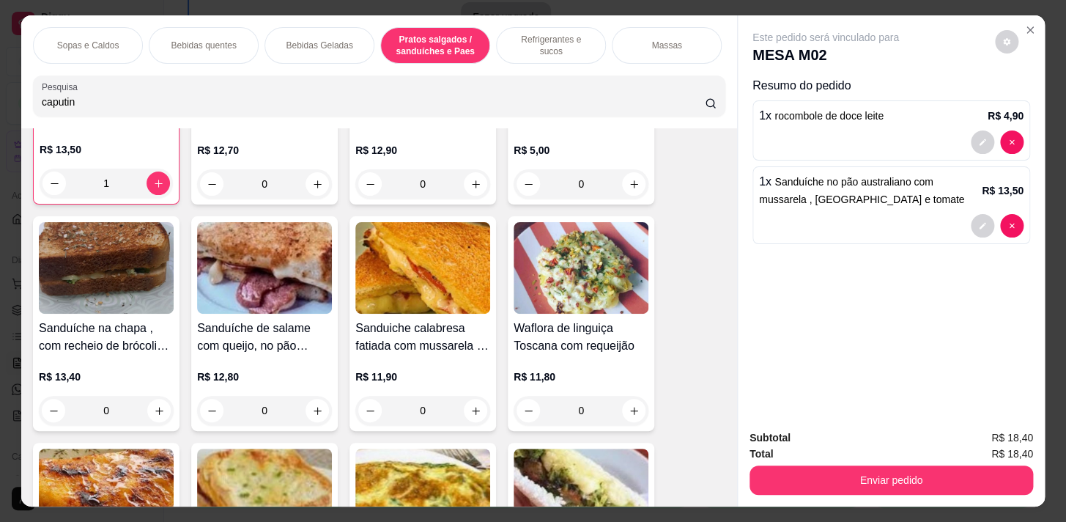
scroll to position [3755, 0]
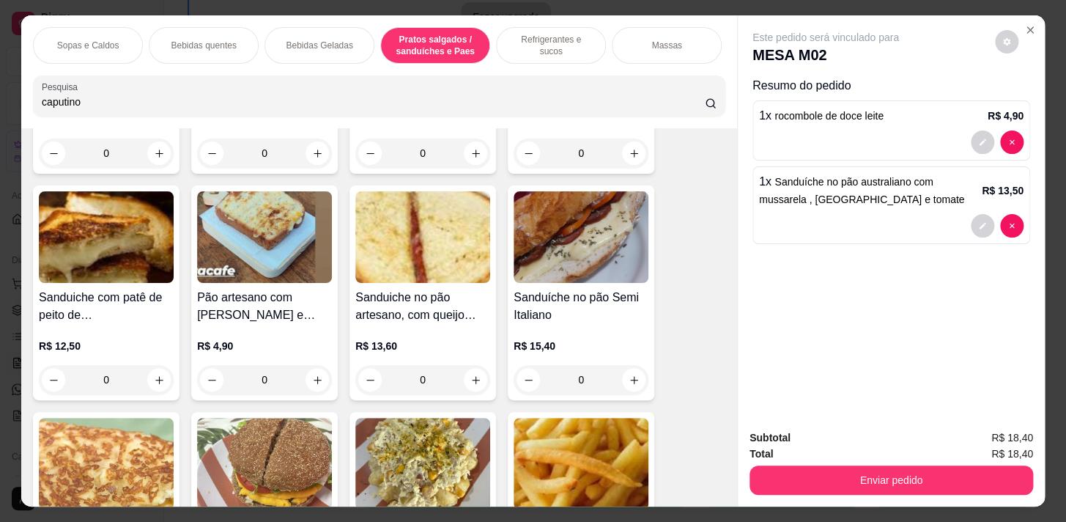
type input "caputino"
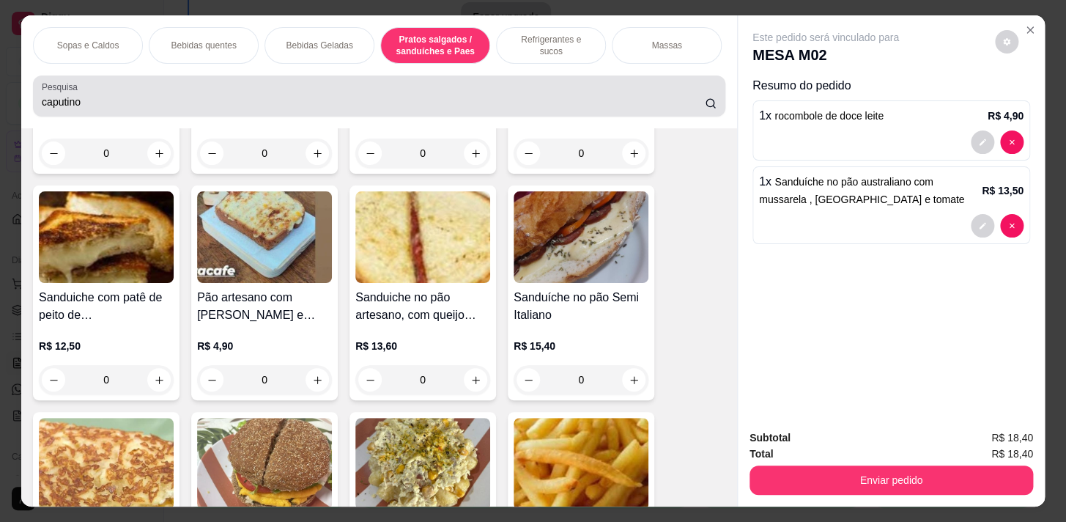
click at [707, 106] on circle at bounding box center [710, 102] width 7 height 7
click at [705, 109] on icon at bounding box center [711, 103] width 12 height 12
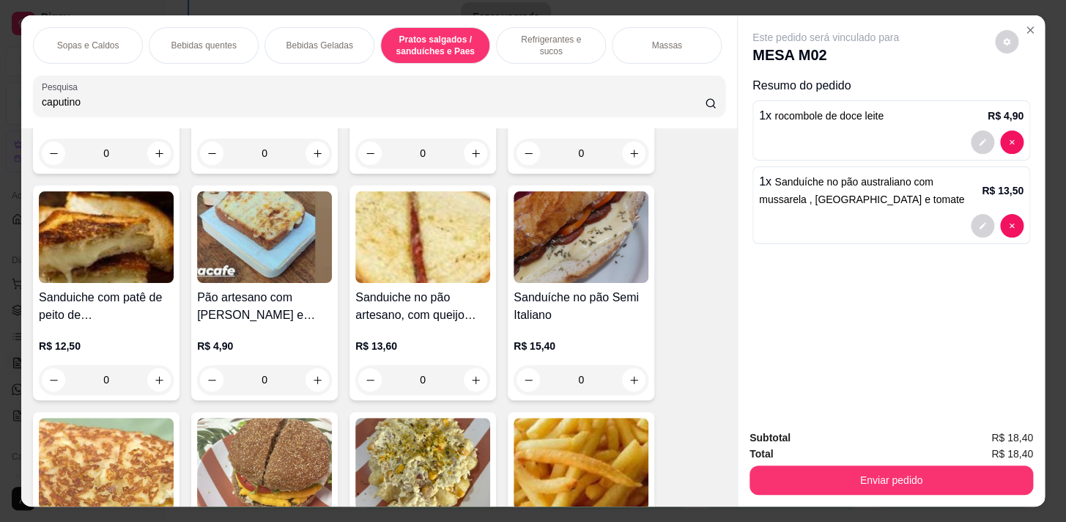
click at [197, 40] on p "Bebidas quentes" at bounding box center [203, 46] width 65 height 12
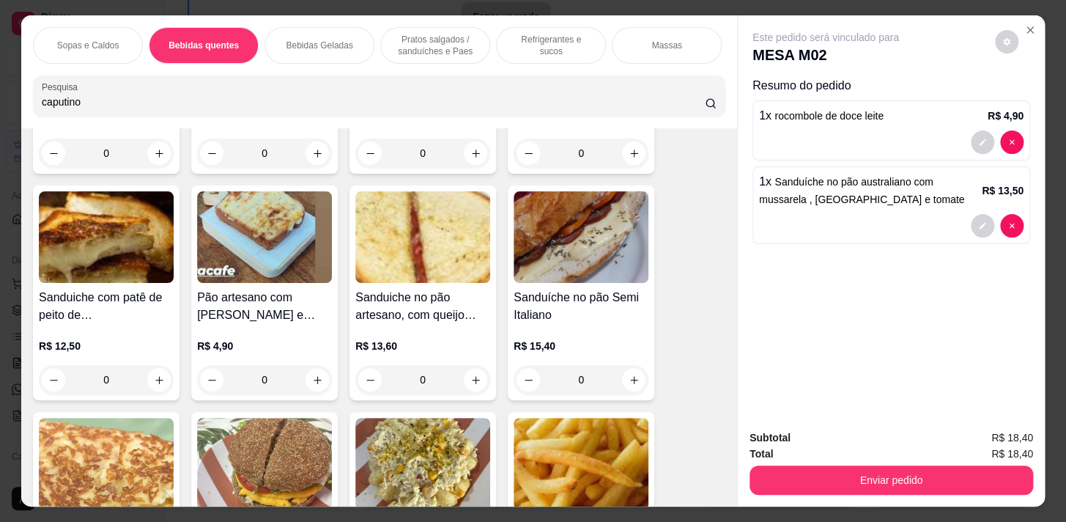
scroll to position [36, 0]
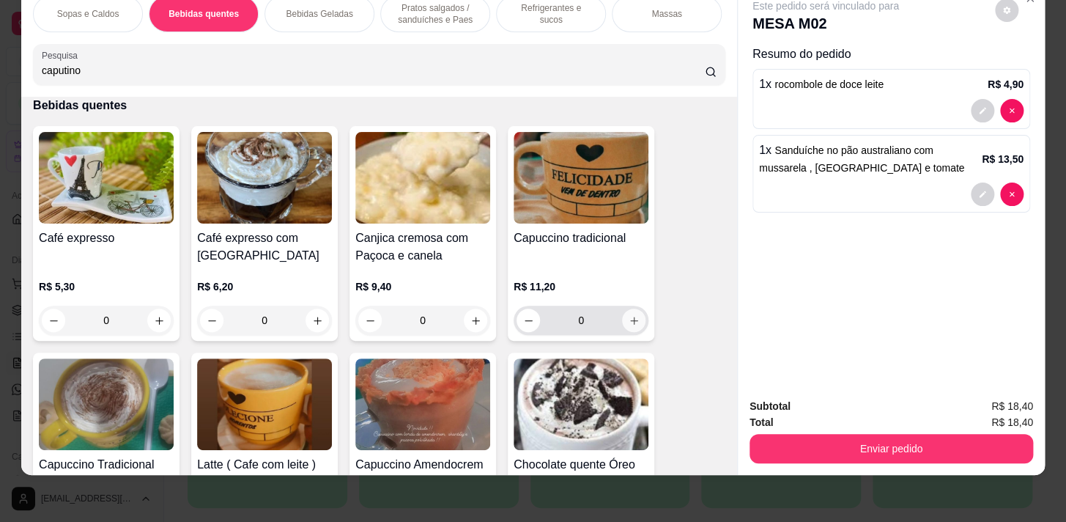
click at [629, 322] on icon "increase-product-quantity" at bounding box center [634, 320] width 11 height 11
type input "1"
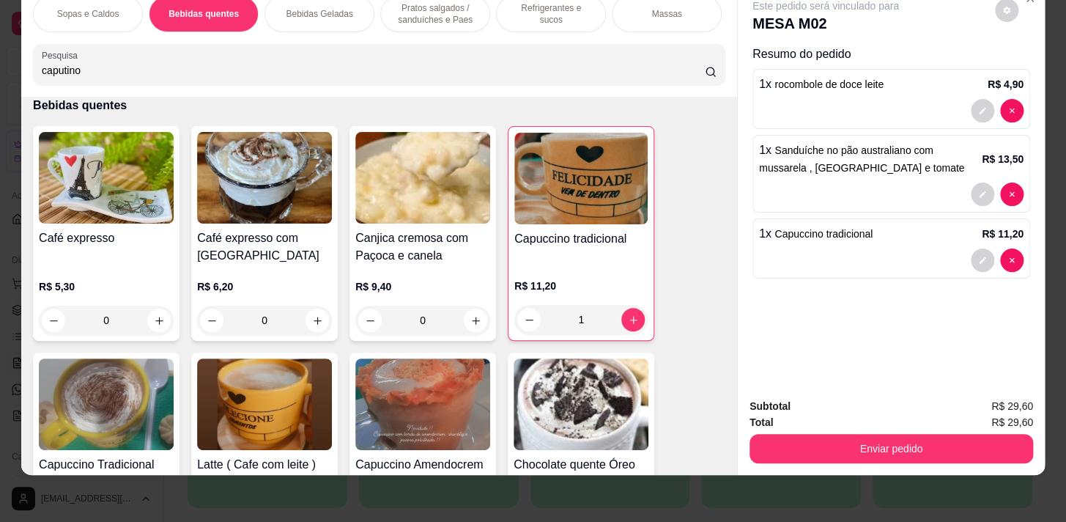
drag, startPoint x: 80, startPoint y: 72, endPoint x: 0, endPoint y: 74, distance: 79.9
click at [0, 74] on div "Sopas e Caldos Bebidas quentes Bebidas Geladas Pratos salgados / sanduíches e P…" at bounding box center [533, 261] width 1066 height 522
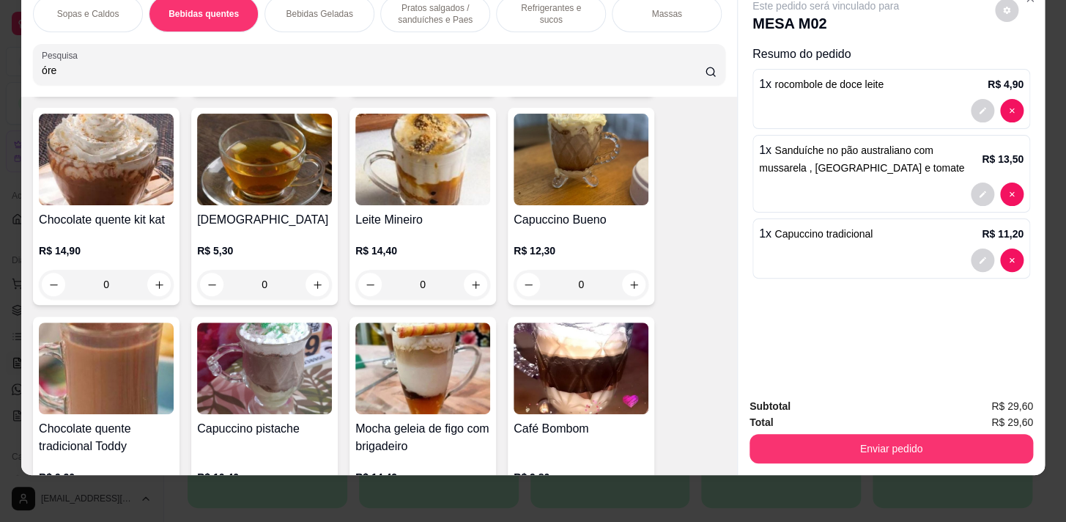
scroll to position [559, 0]
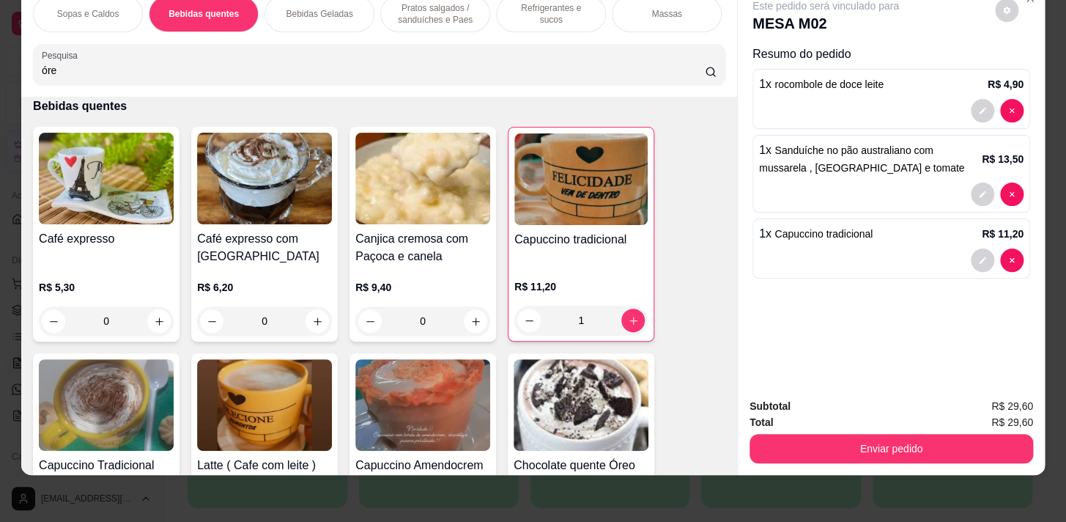
type input "óreo"
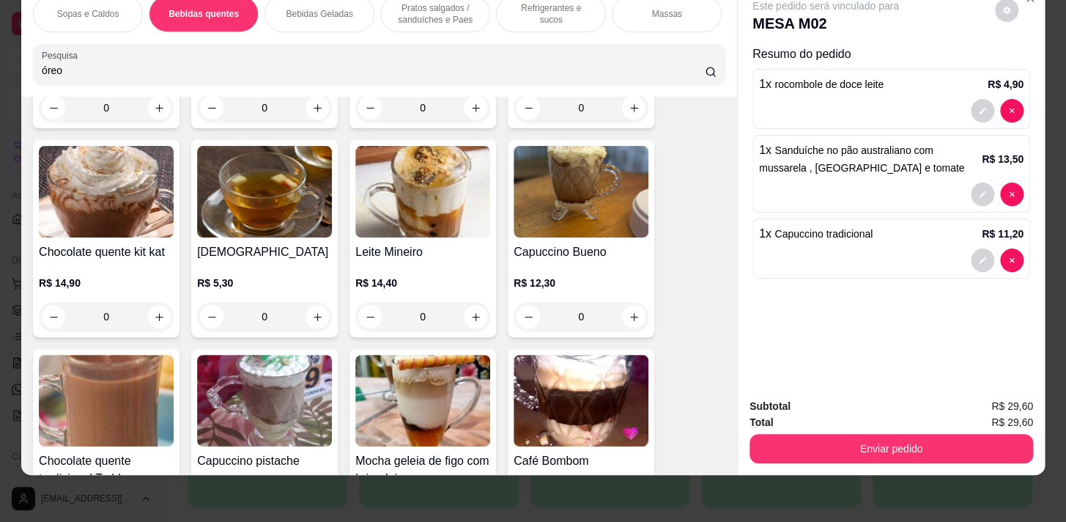
scroll to position [1292, 0]
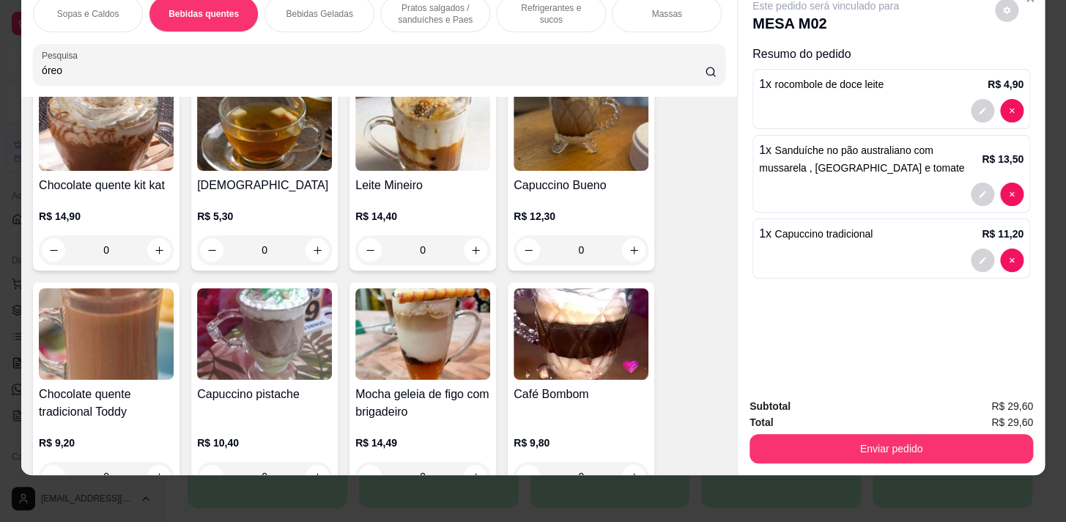
click at [690, 69] on input "óreo" at bounding box center [373, 70] width 663 height 15
click at [693, 70] on input "óreo" at bounding box center [373, 70] width 663 height 15
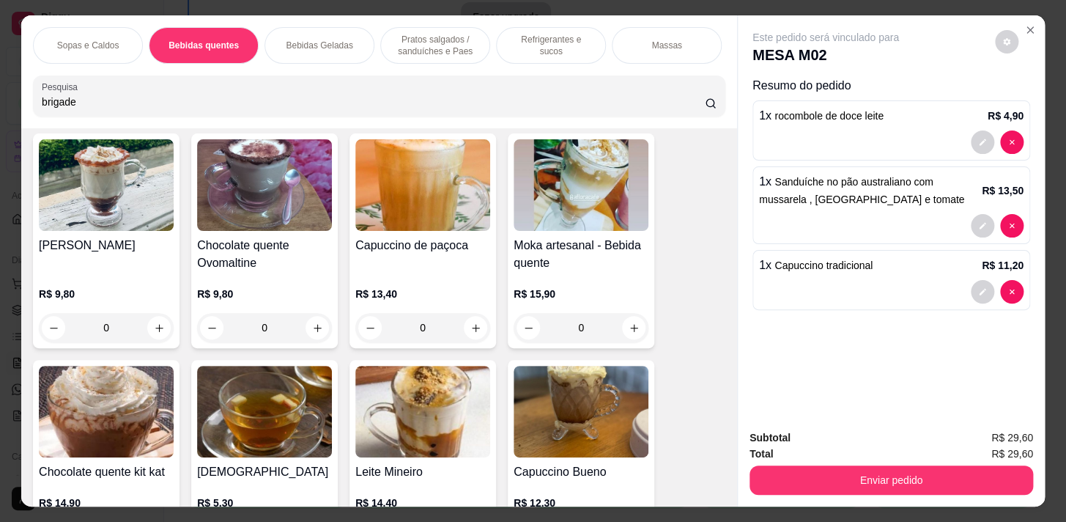
scroll to position [1310, 0]
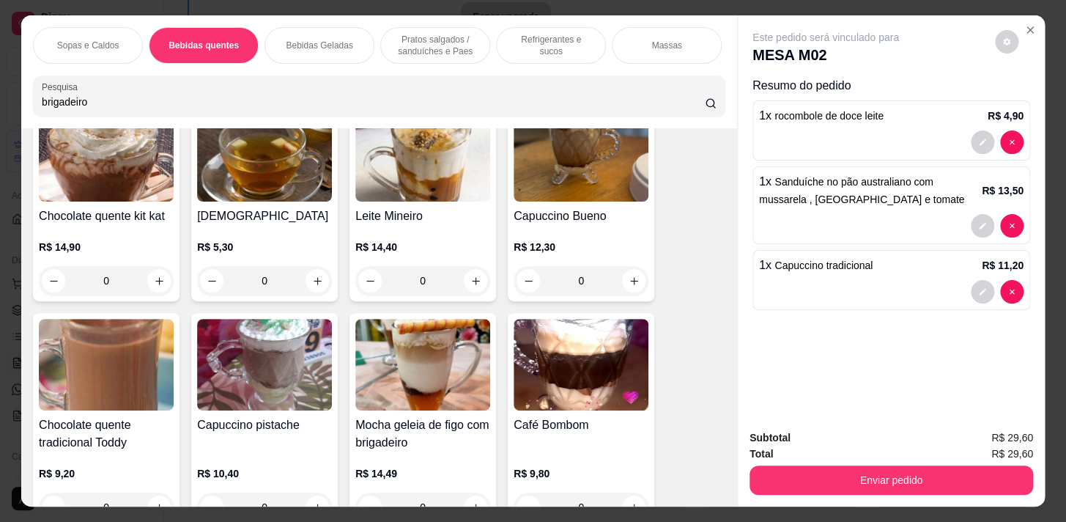
type input "brigadeiro"
click at [705, 108] on icon at bounding box center [711, 103] width 12 height 12
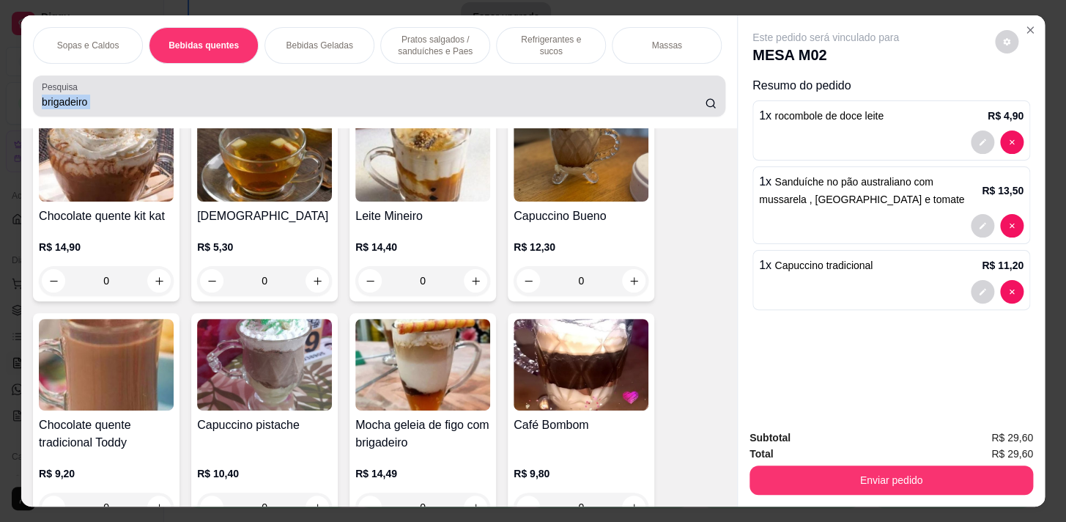
click at [705, 108] on icon at bounding box center [711, 103] width 12 height 12
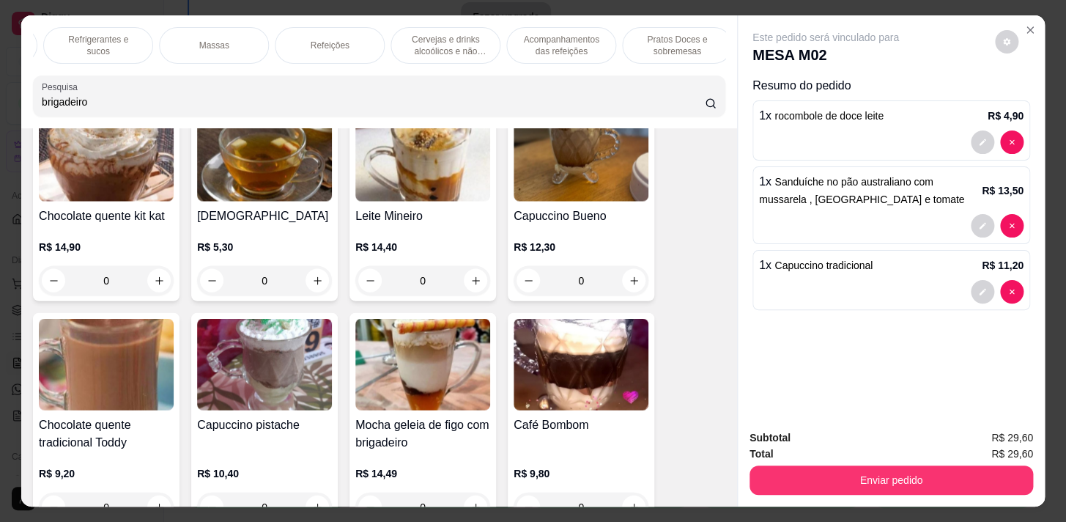
scroll to position [0, 479]
click at [666, 43] on p "Pratos Doces e sobremesas" at bounding box center [650, 45] width 85 height 23
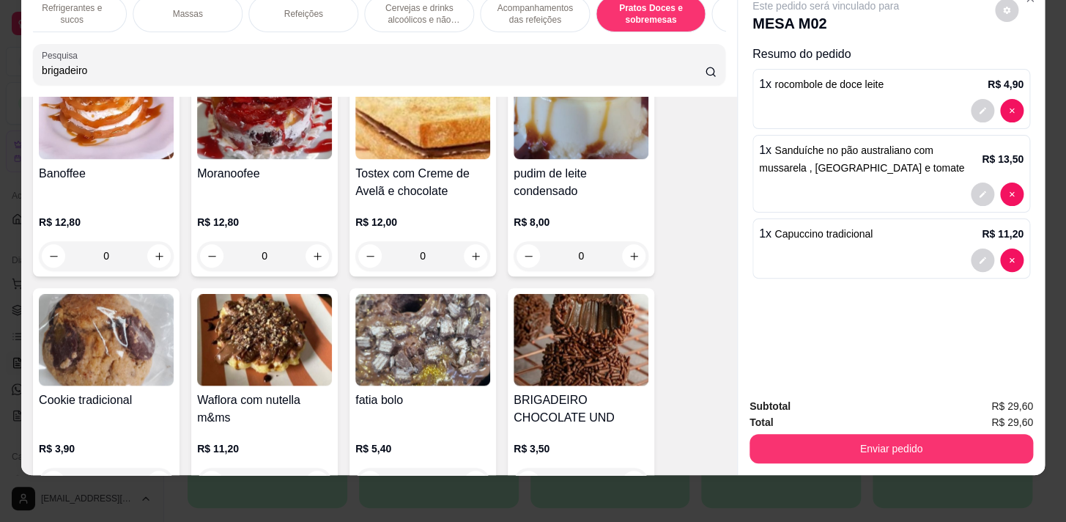
scroll to position [9880, 0]
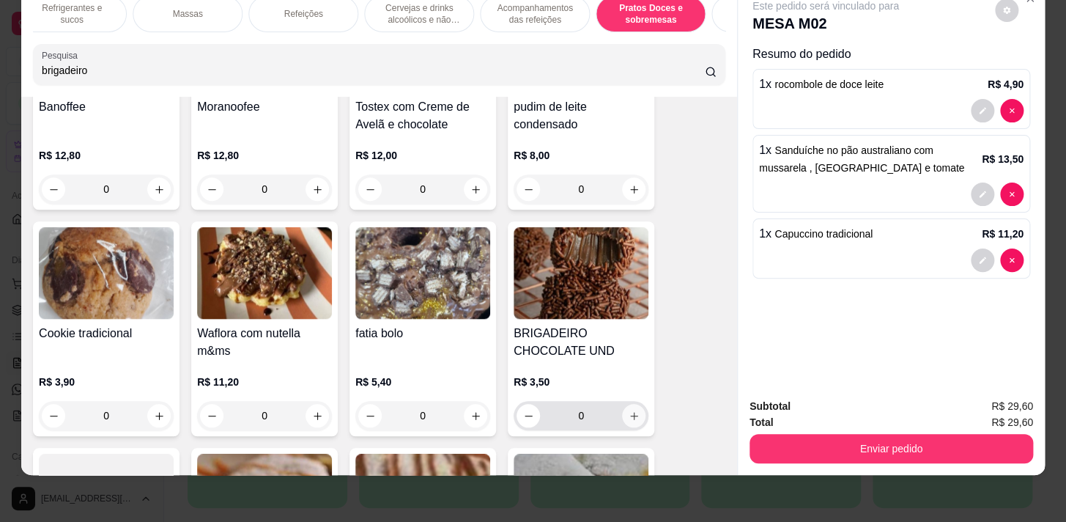
click at [629, 414] on icon "increase-product-quantity" at bounding box center [634, 415] width 11 height 11
type input "1"
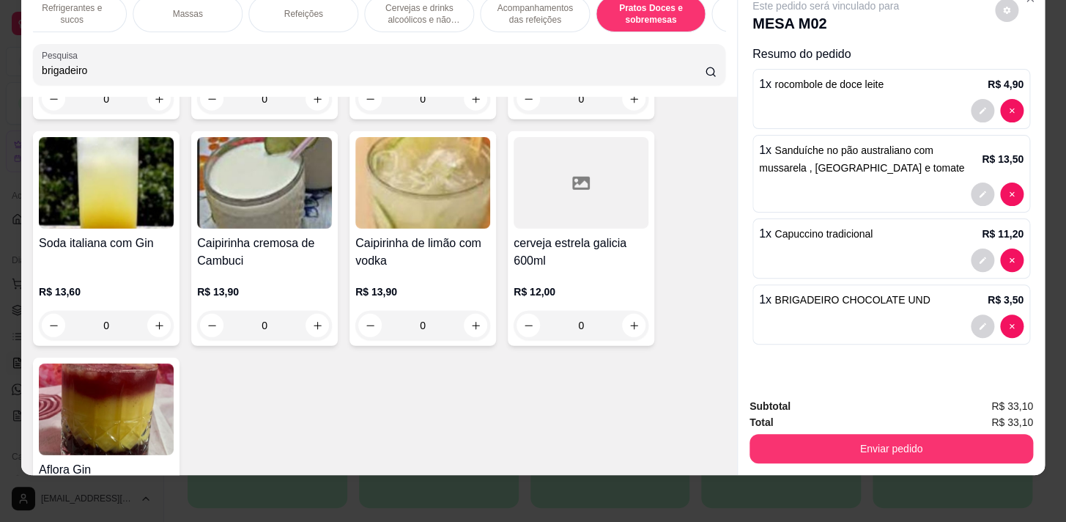
scroll to position [8549, 0]
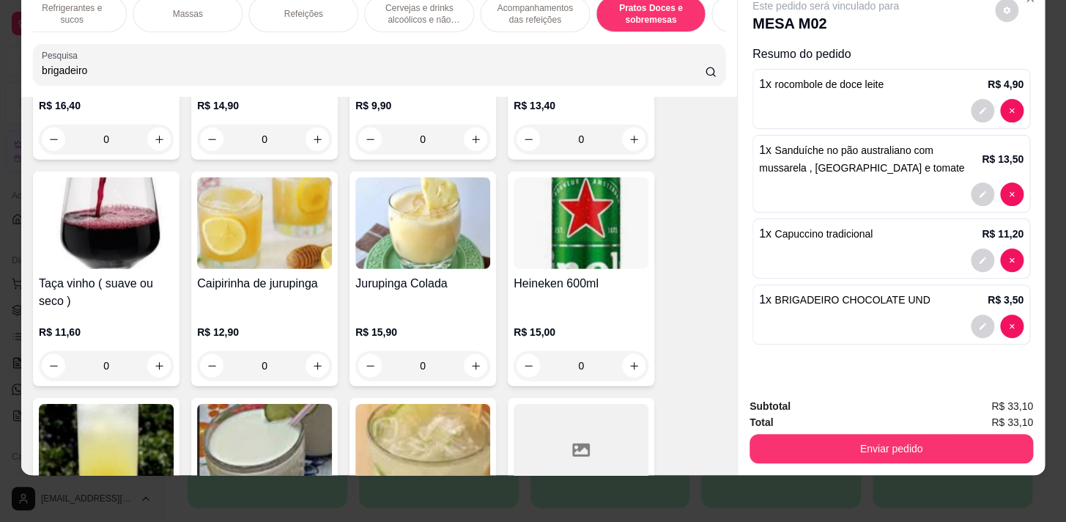
drag, startPoint x: 88, startPoint y: 71, endPoint x: 0, endPoint y: 69, distance: 88.0
click at [0, 69] on div "Sopas e Caldos Bebidas quentes Bebidas Geladas Pratos salgados / sanduíches e P…" at bounding box center [533, 261] width 1066 height 522
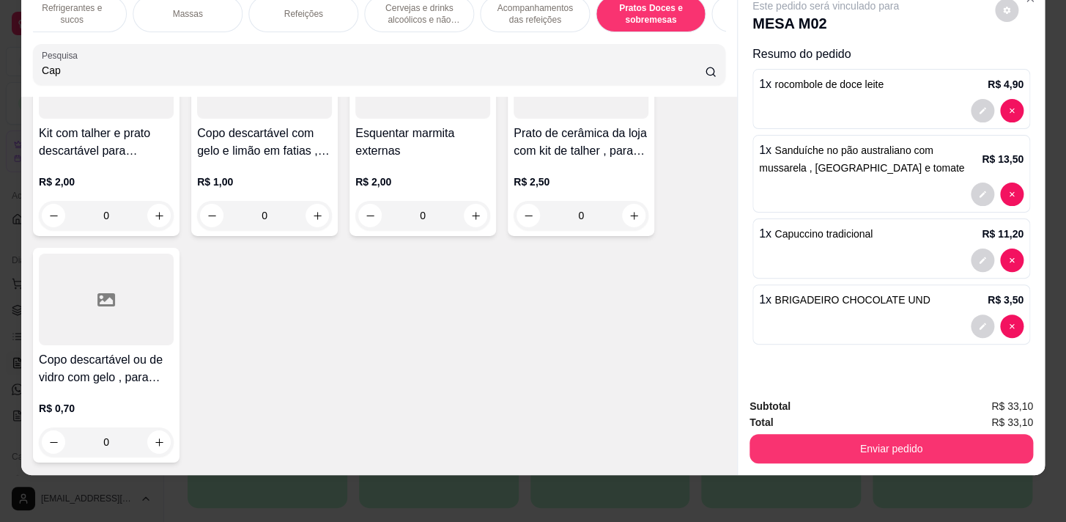
scroll to position [9000, 0]
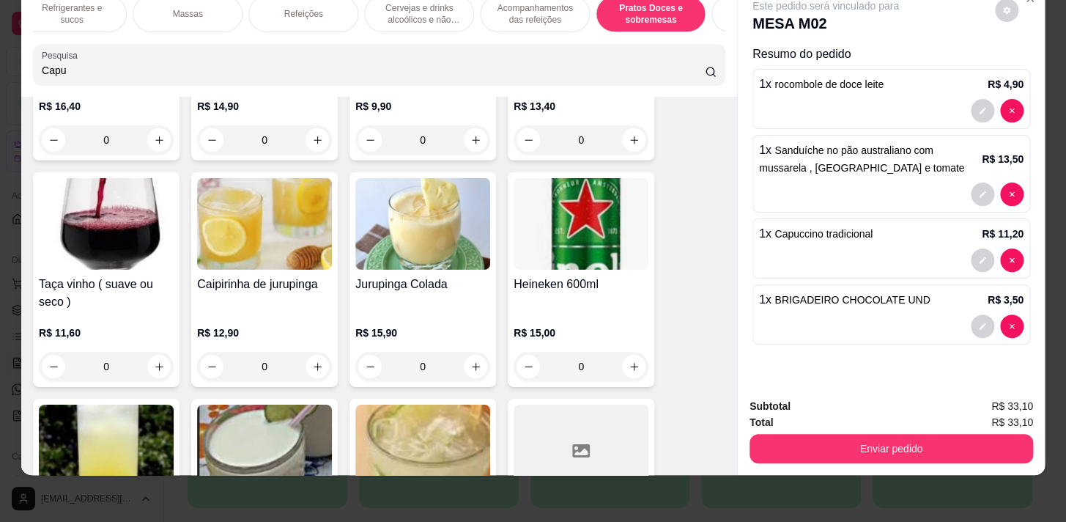
type input "Capu"
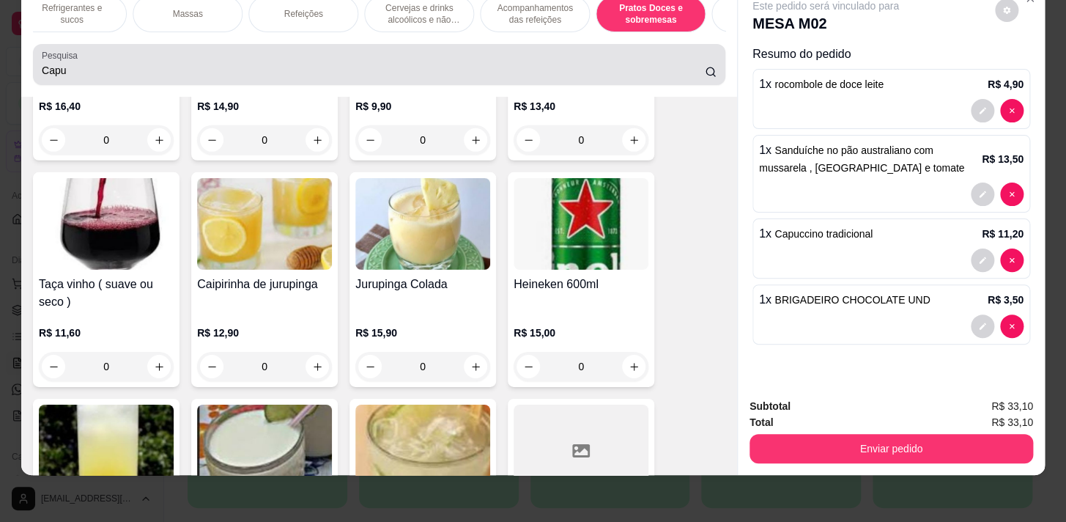
click at [705, 70] on icon at bounding box center [711, 72] width 12 height 12
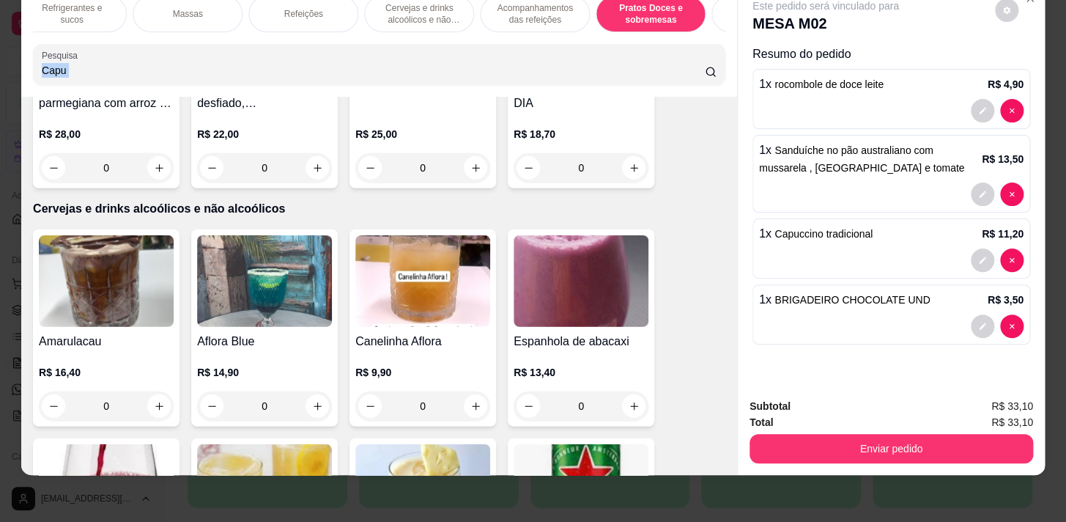
scroll to position [0, 0]
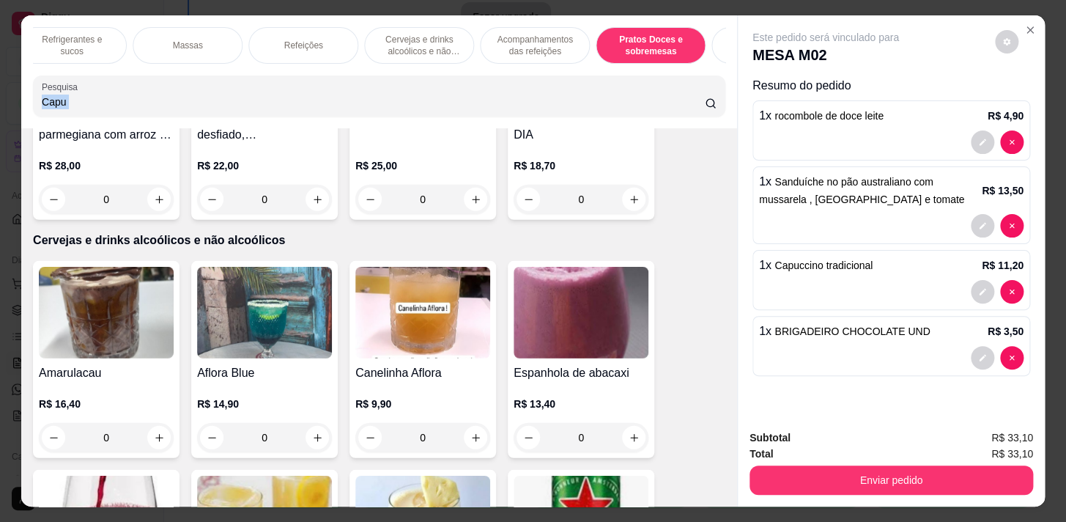
click at [687, 103] on input "Capu" at bounding box center [373, 102] width 663 height 15
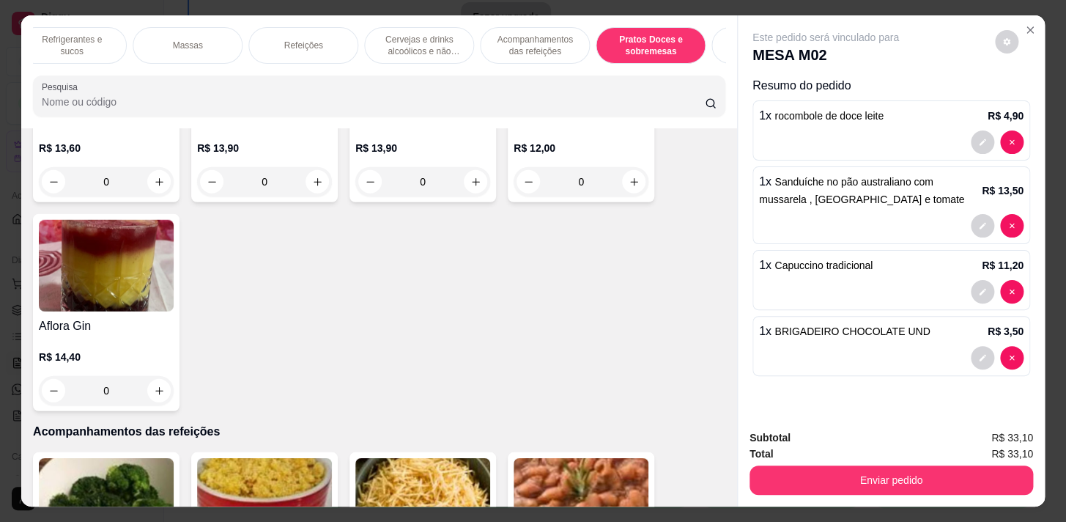
scroll to position [8025, 0]
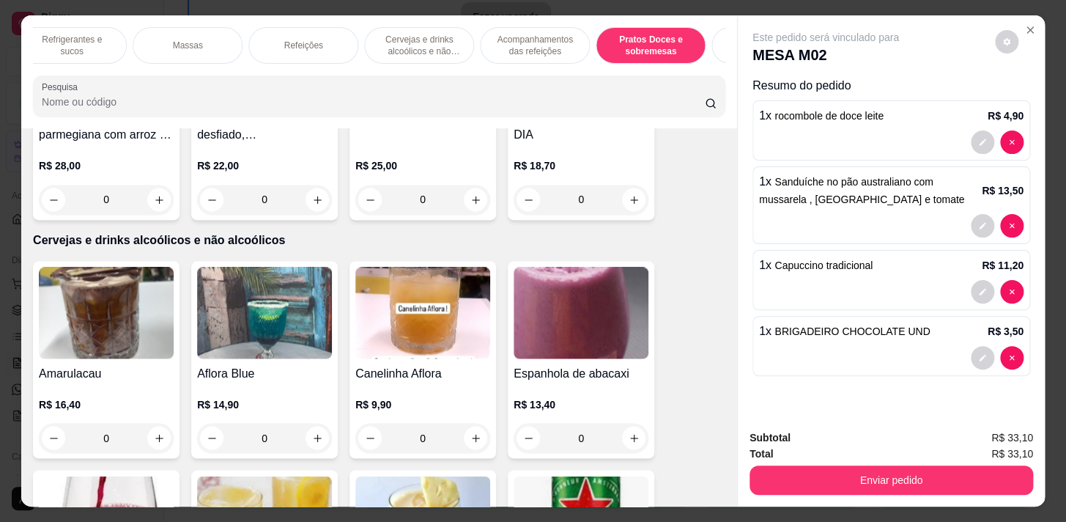
type input "o"
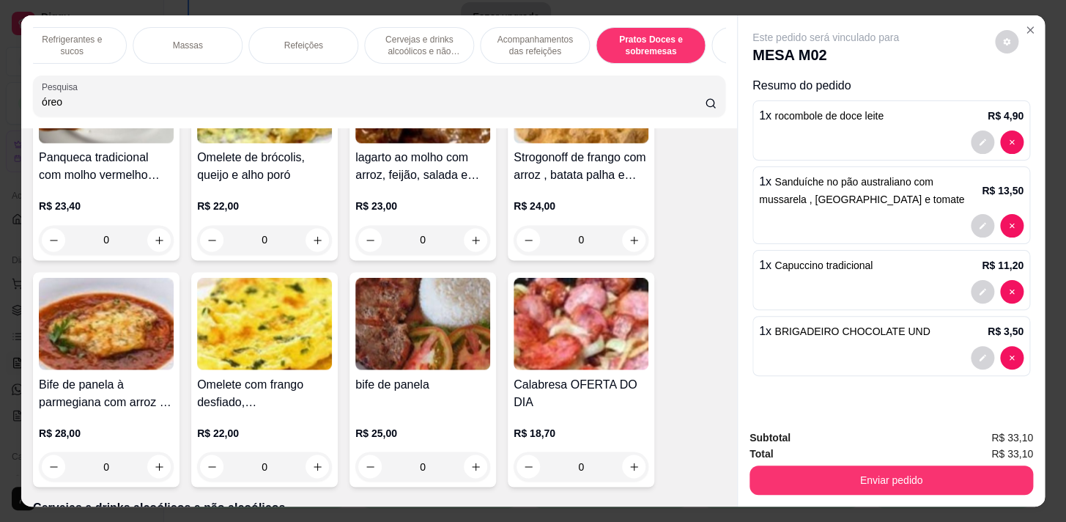
scroll to position [7664, 0]
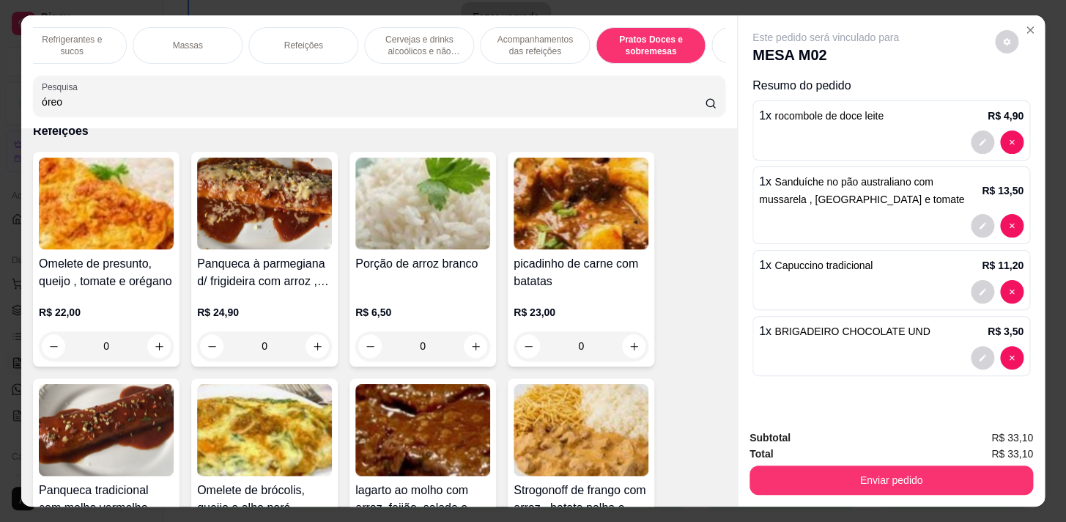
type input "óreo"
click at [705, 107] on icon at bounding box center [711, 103] width 12 height 12
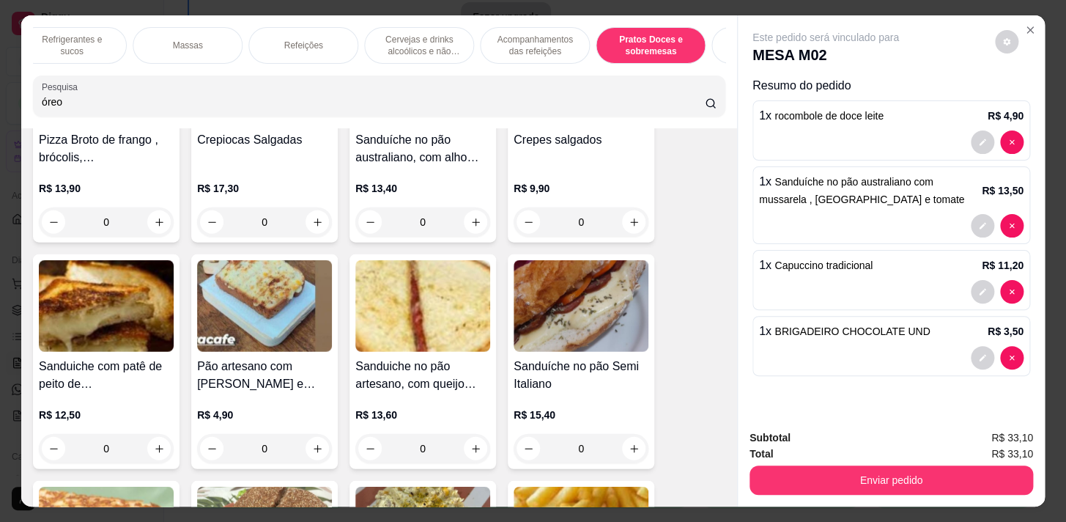
scroll to position [0, 0]
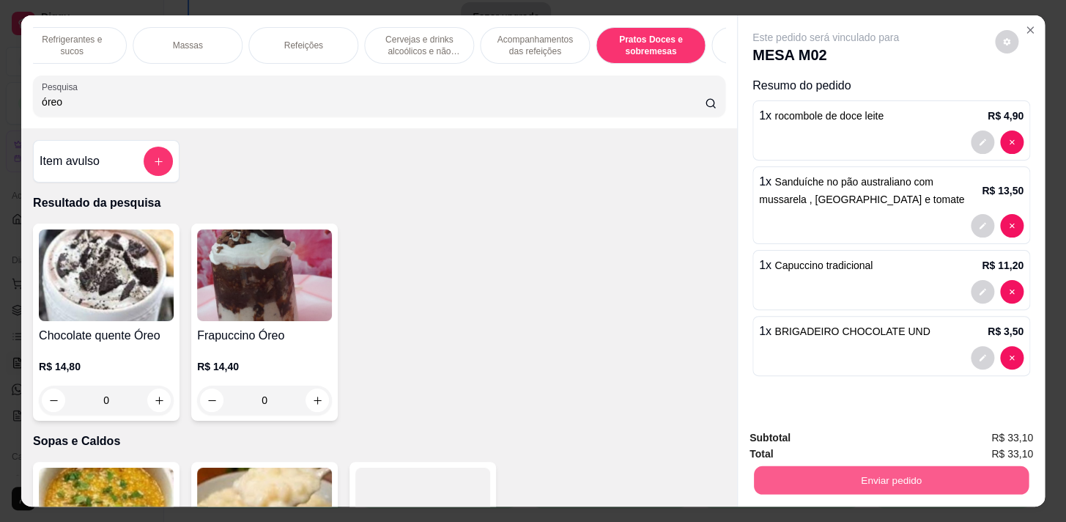
click at [894, 470] on button "Enviar pedido" at bounding box center [891, 479] width 275 height 29
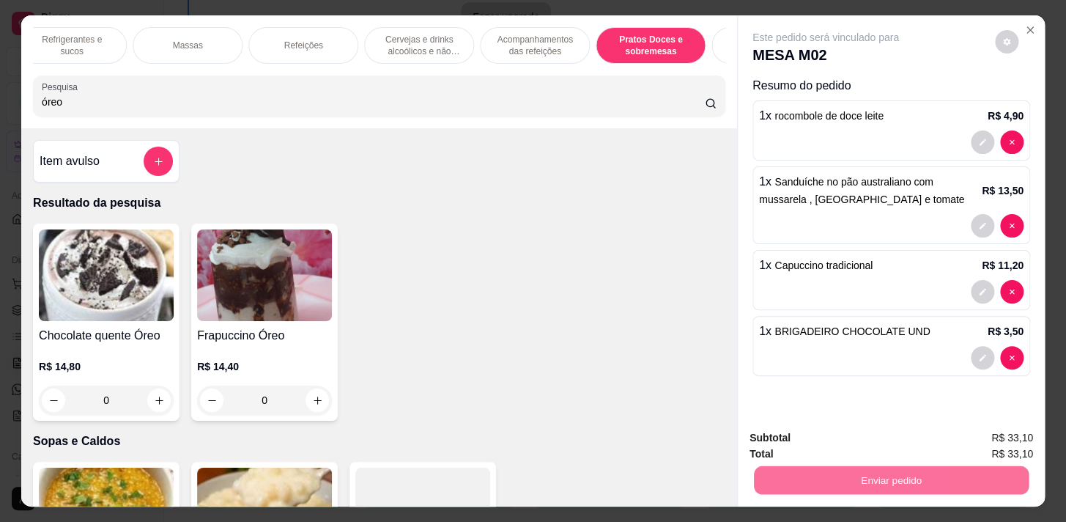
click at [841, 435] on button "Não registrar e enviar pedido" at bounding box center [843, 440] width 152 height 28
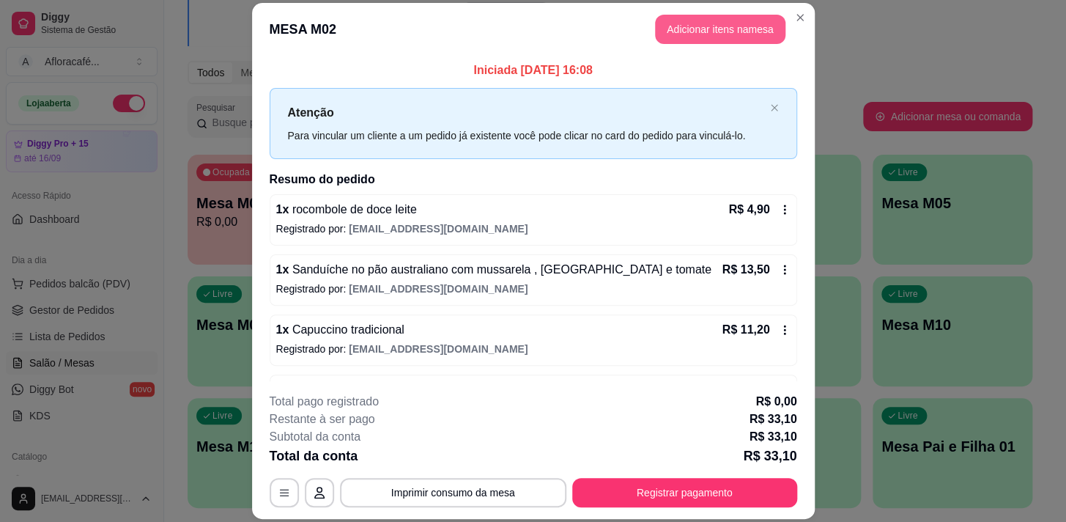
click at [692, 26] on button "Adicionar itens na mesa" at bounding box center [720, 29] width 130 height 29
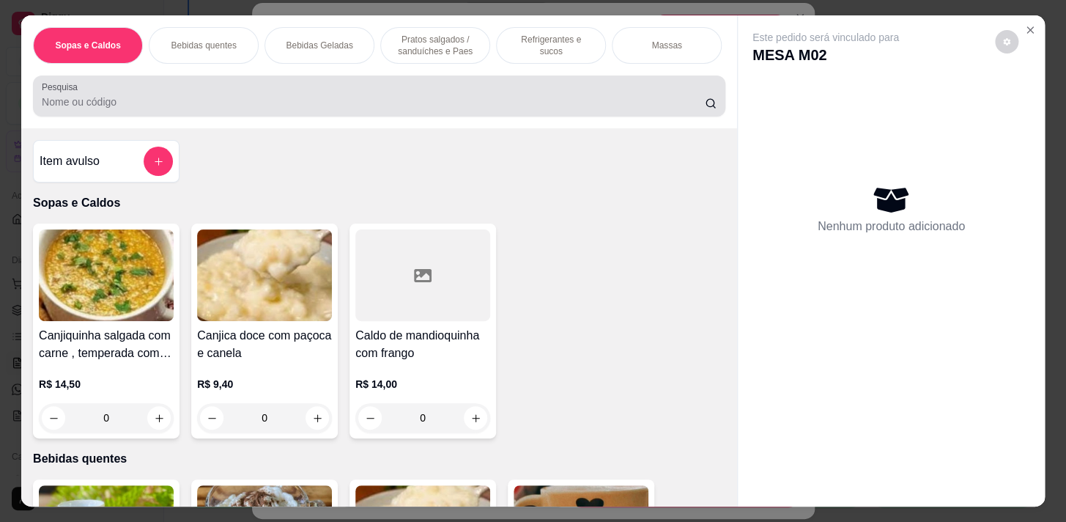
click at [104, 104] on input "Pesquisa" at bounding box center [373, 102] width 663 height 15
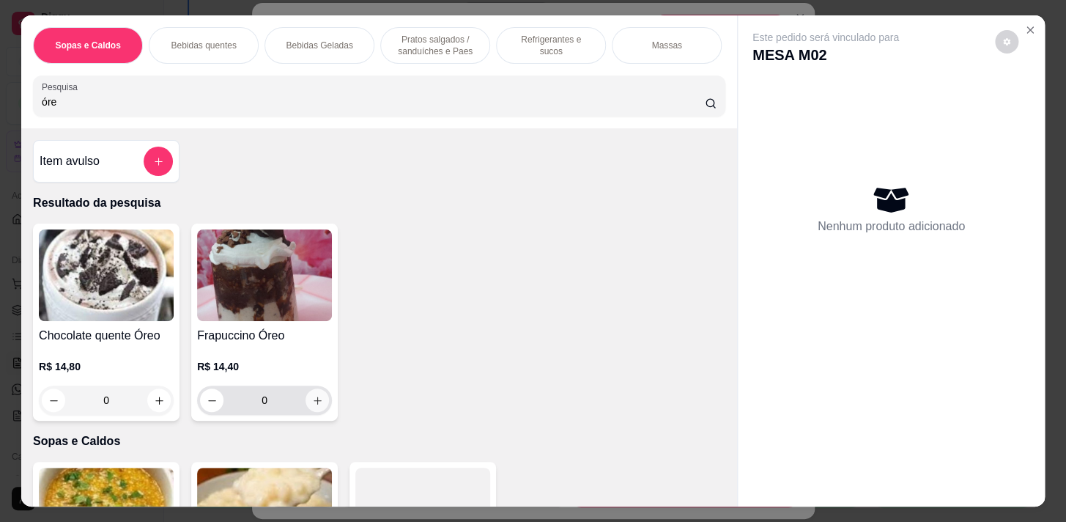
type input "óre"
click at [314, 404] on icon "increase-product-quantity" at bounding box center [317, 399] width 7 height 7
type input "1"
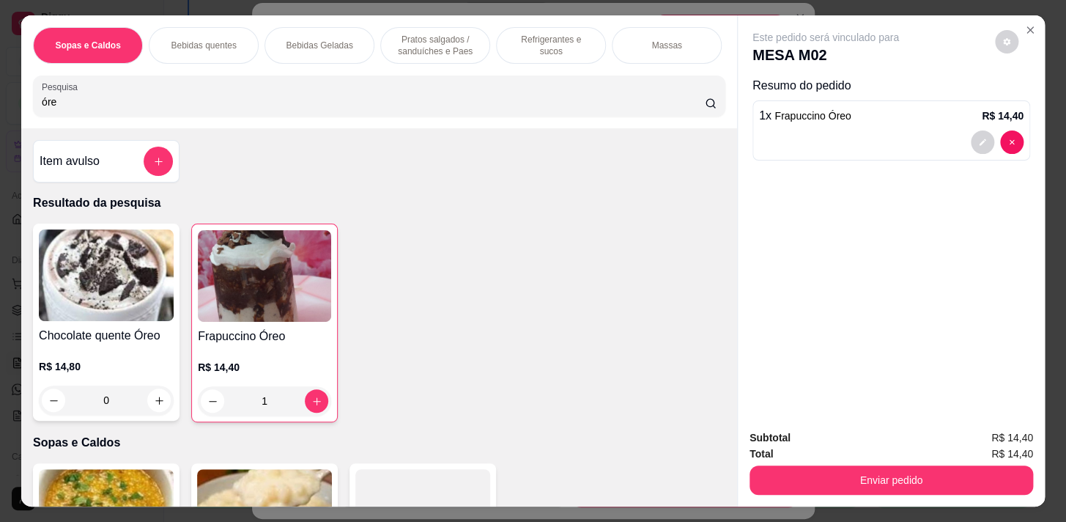
scroll to position [133, 0]
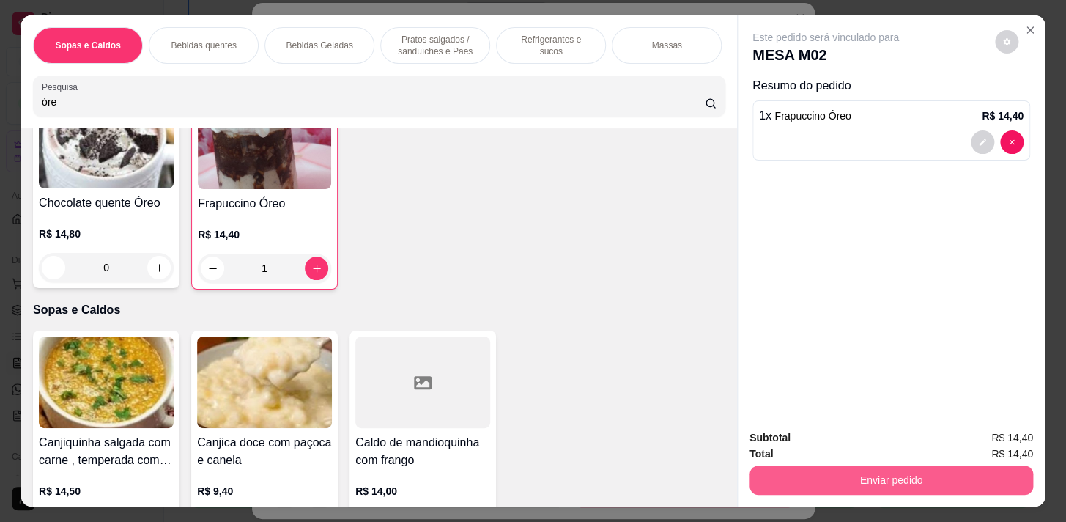
click at [874, 482] on button "Enviar pedido" at bounding box center [892, 479] width 284 height 29
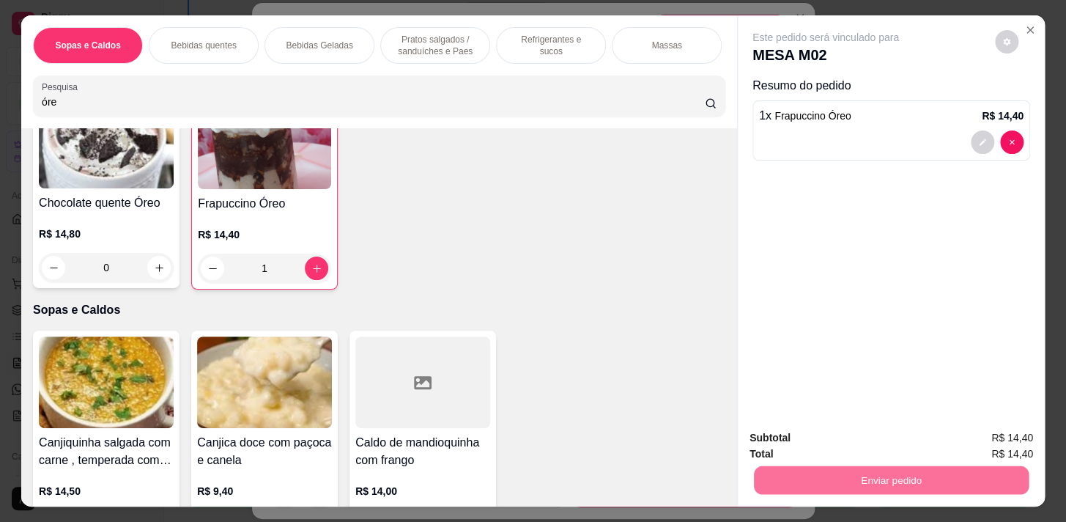
click at [852, 433] on button "Não registrar e enviar pedido" at bounding box center [843, 440] width 152 height 28
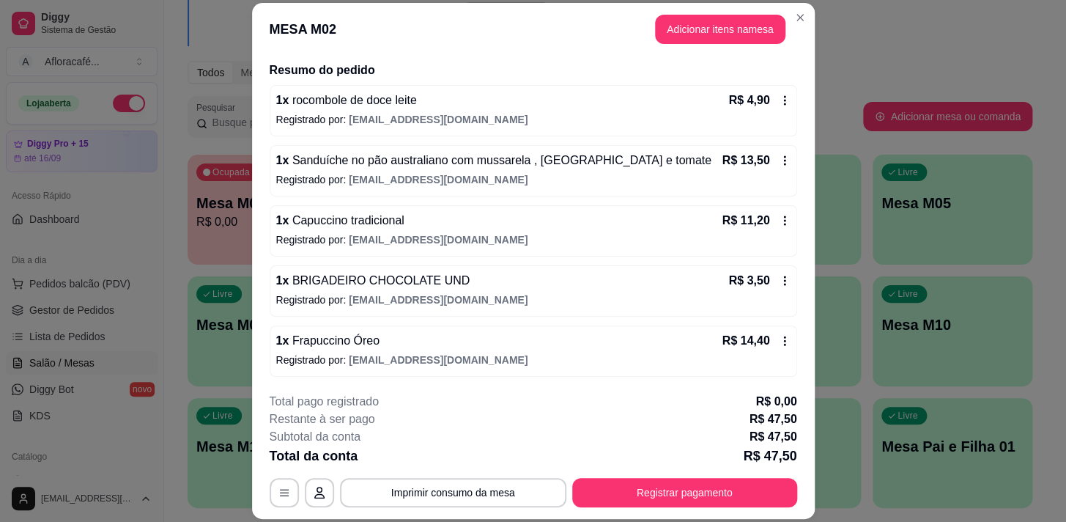
scroll to position [43, 0]
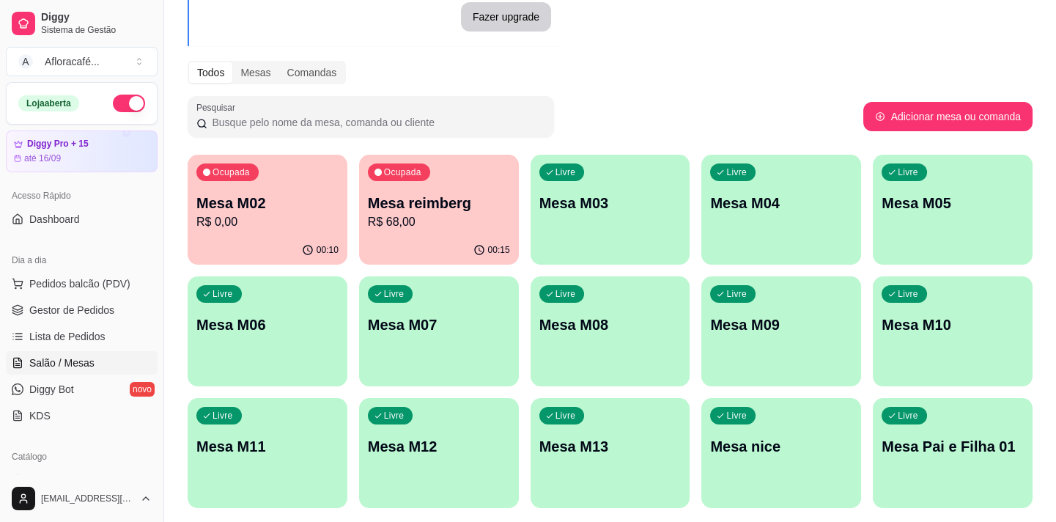
click at [306, 207] on p "Mesa M02" at bounding box center [267, 203] width 142 height 21
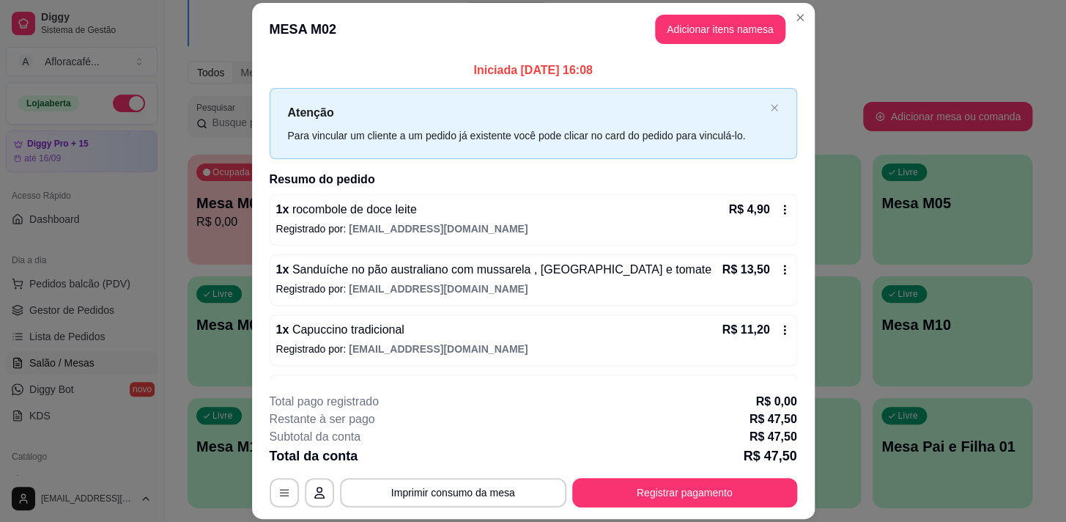
scroll to position [109, 0]
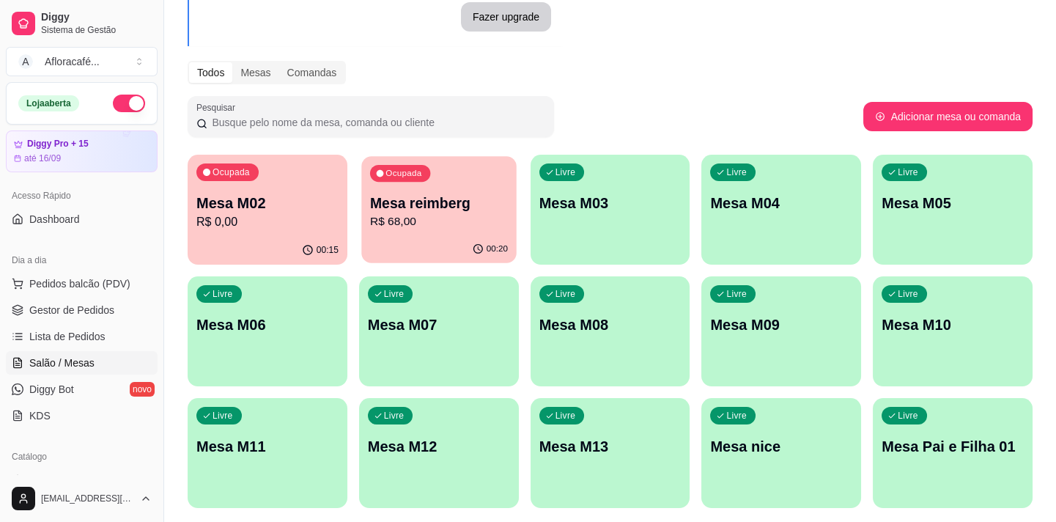
click at [460, 196] on p "Mesa reimberg" at bounding box center [439, 203] width 138 height 20
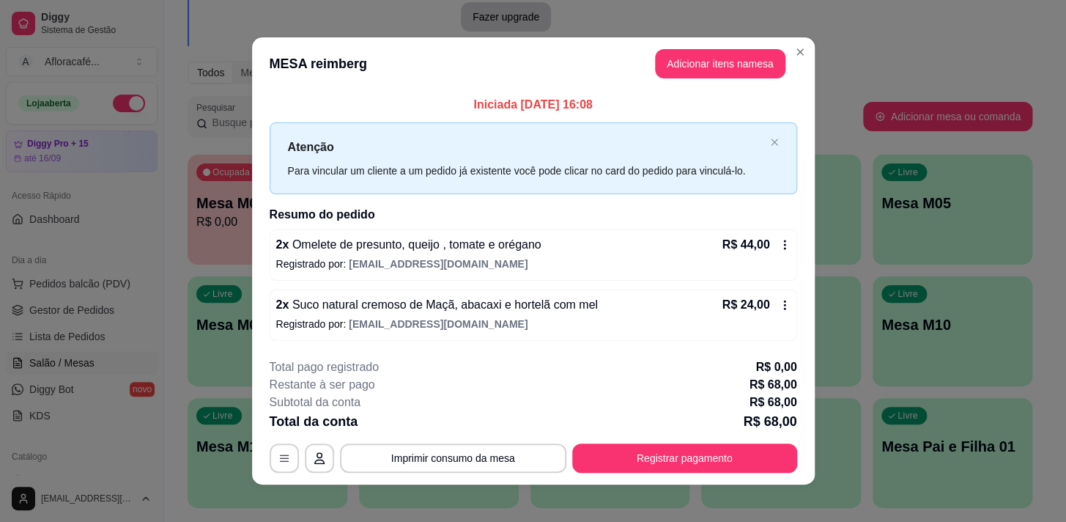
scroll to position [9, 0]
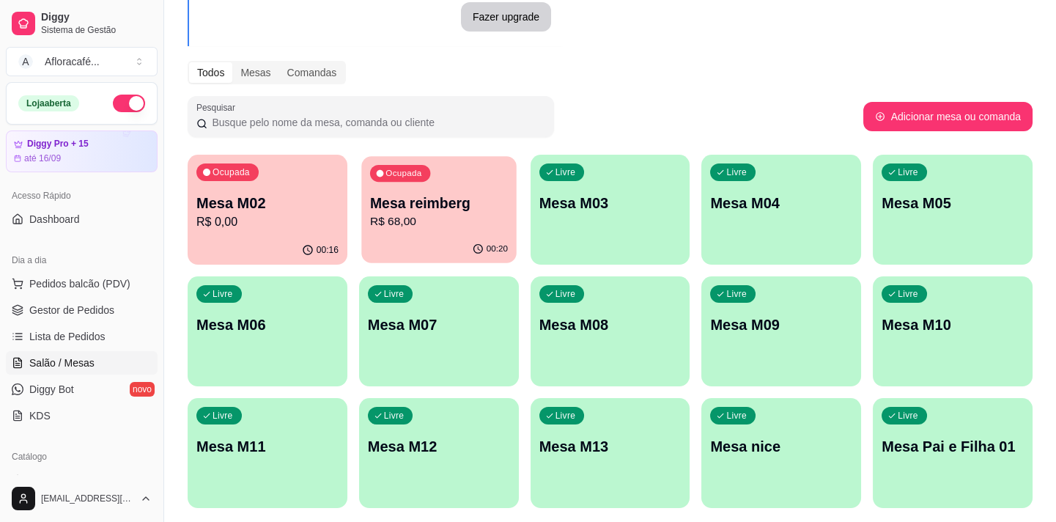
click at [482, 215] on p "R$ 68,00" at bounding box center [439, 221] width 138 height 17
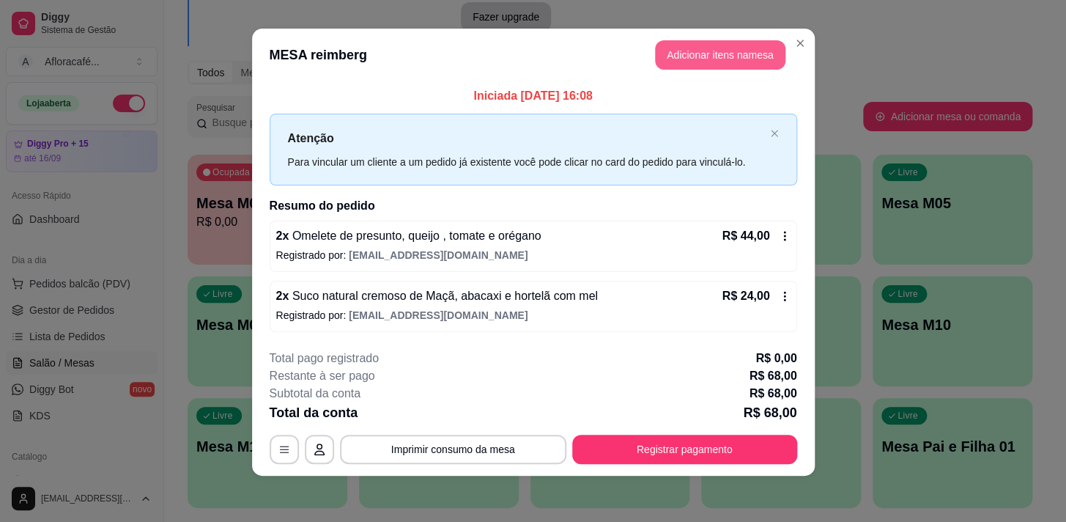
click at [709, 61] on button "Adicionar itens na mesa" at bounding box center [720, 54] width 130 height 29
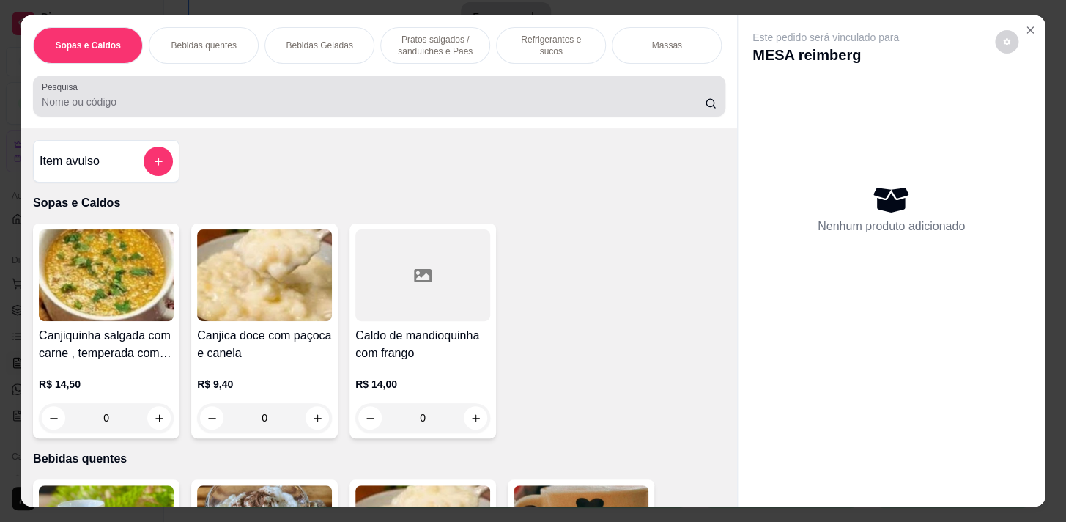
click at [391, 109] on input "Pesquisa" at bounding box center [373, 102] width 663 height 15
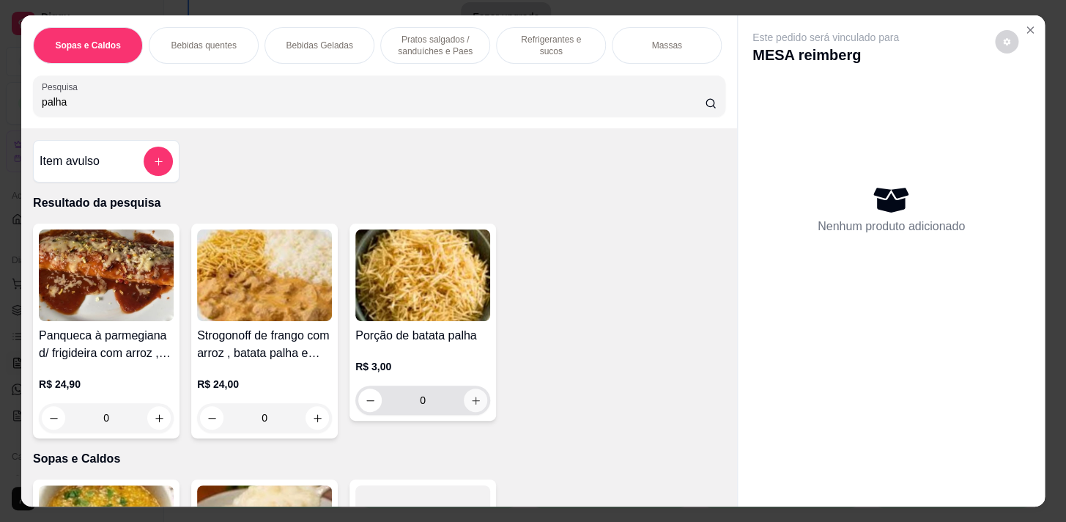
type input "palha"
click at [474, 406] on icon "increase-product-quantity" at bounding box center [476, 400] width 11 height 11
type input "1"
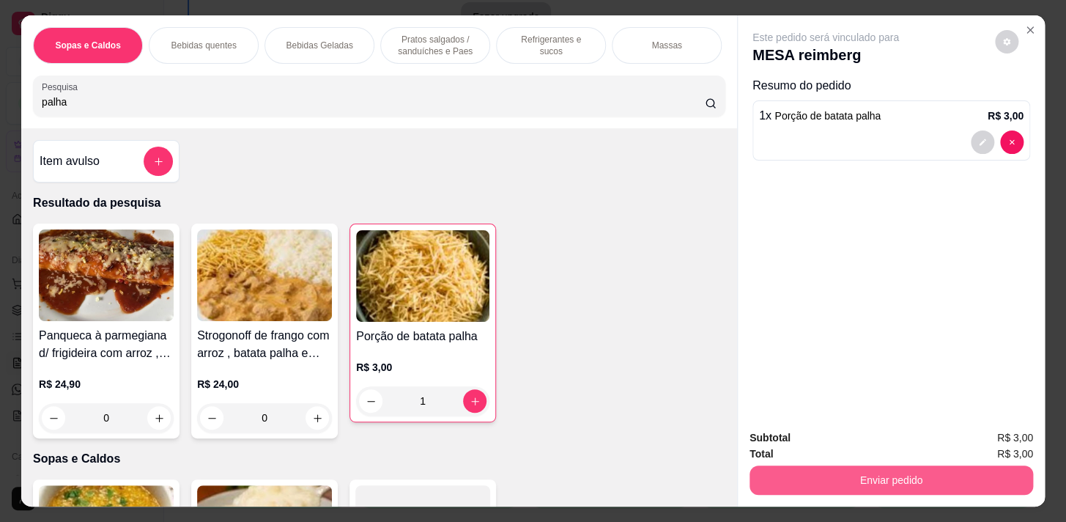
click at [923, 472] on button "Enviar pedido" at bounding box center [892, 479] width 284 height 29
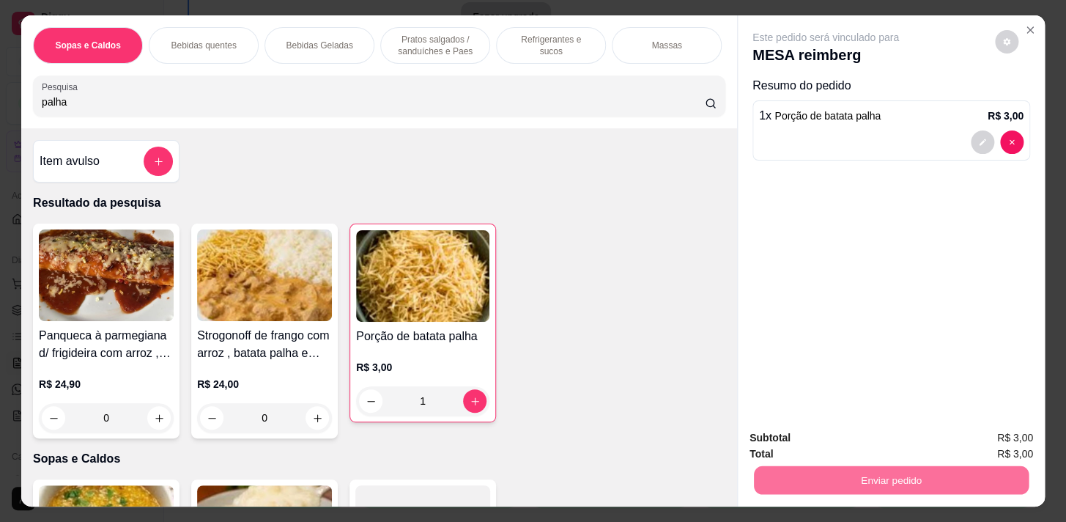
click at [843, 440] on button "Não registrar e enviar pedido" at bounding box center [843, 440] width 152 height 28
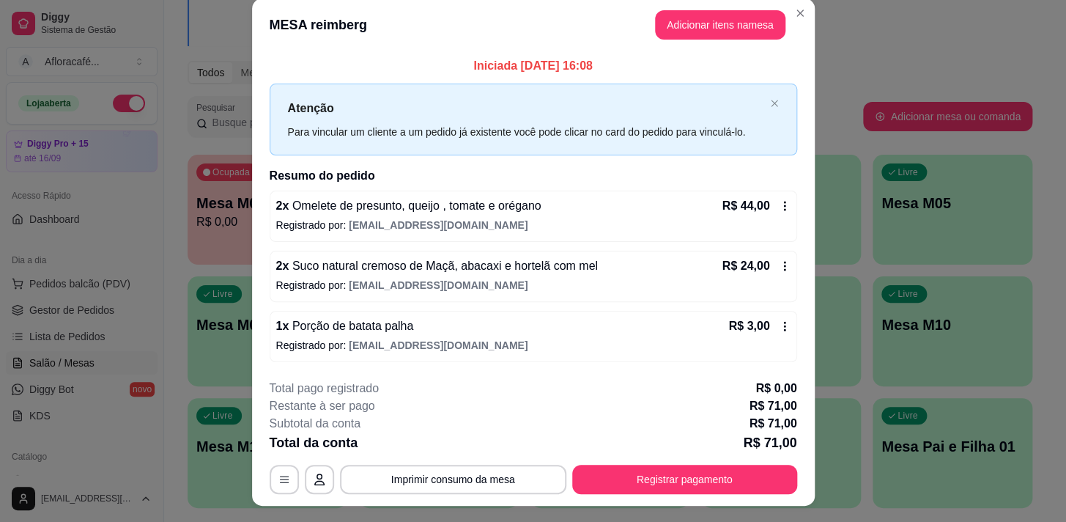
scroll to position [0, 0]
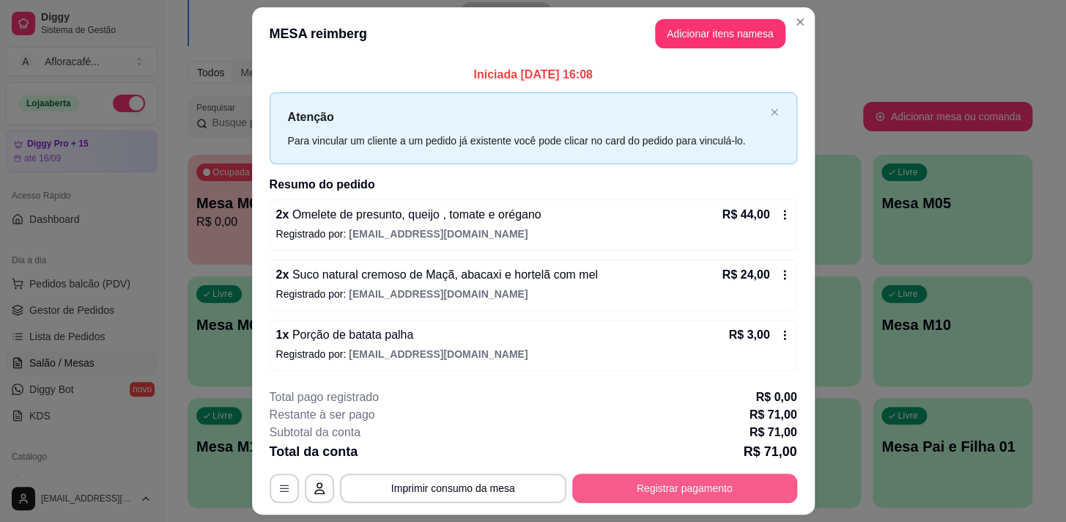
click at [656, 493] on button "Registrar pagamento" at bounding box center [684, 487] width 225 height 29
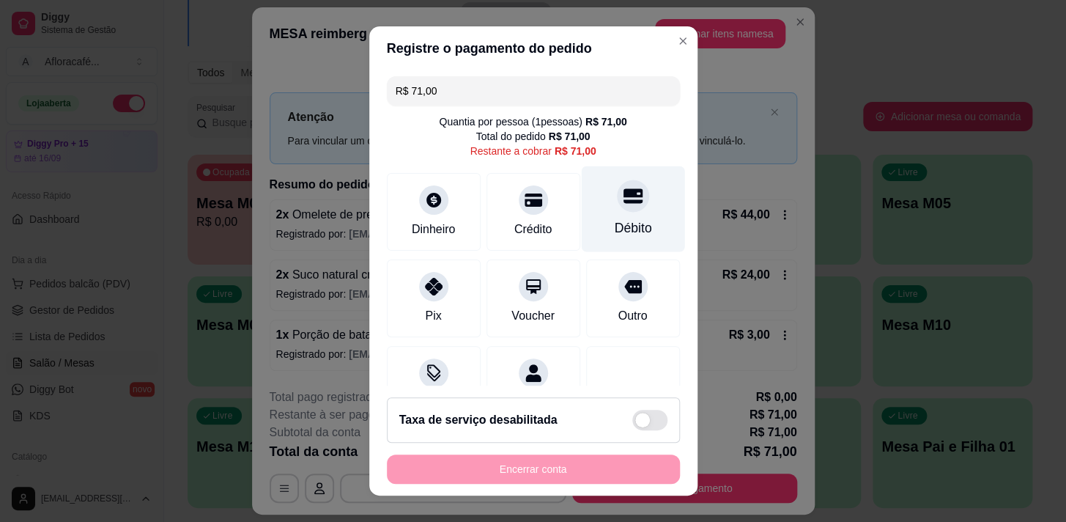
click at [617, 205] on div at bounding box center [633, 196] width 32 height 32
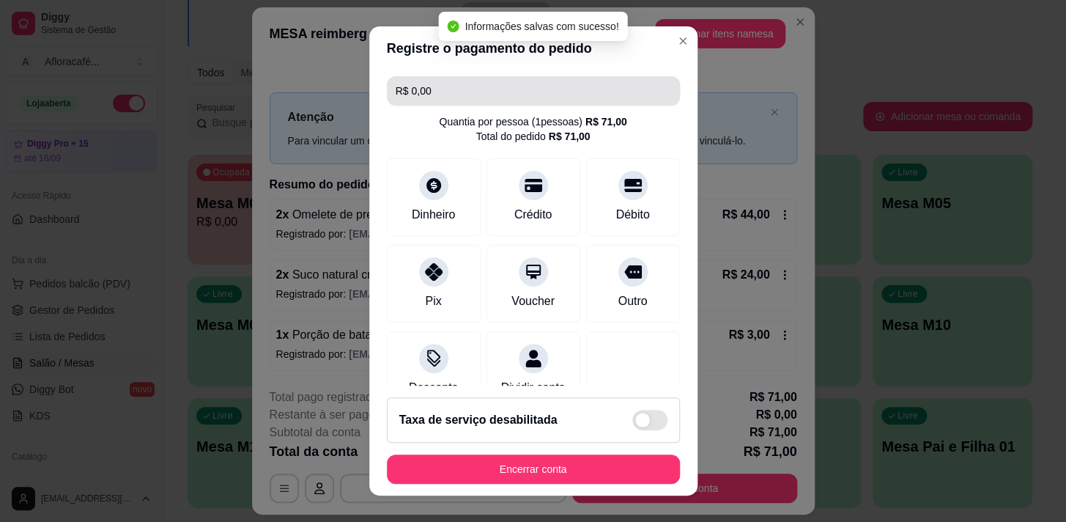
click at [451, 87] on input "R$ 0,00" at bounding box center [534, 90] width 276 height 29
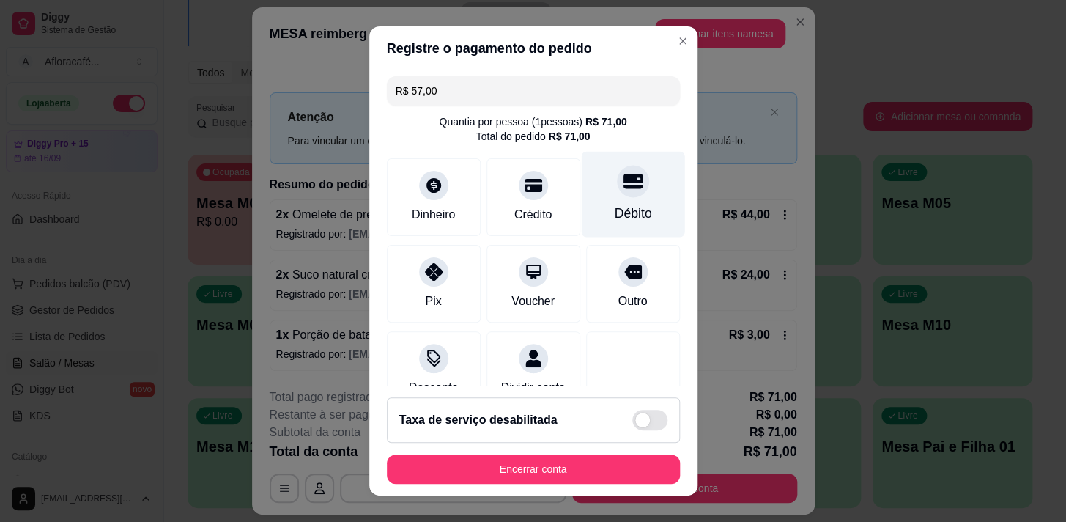
click at [623, 186] on icon at bounding box center [632, 181] width 19 height 15
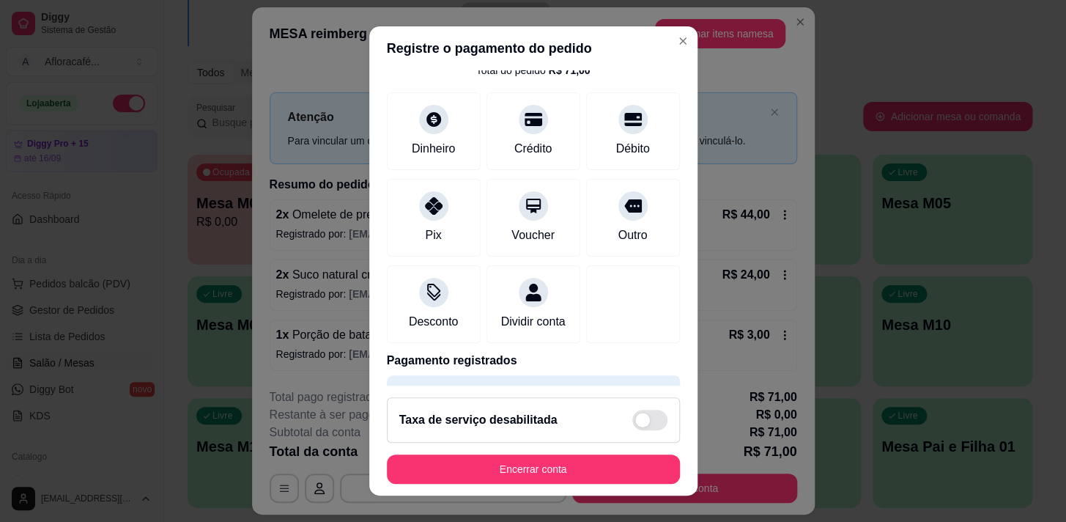
scroll to position [21, 0]
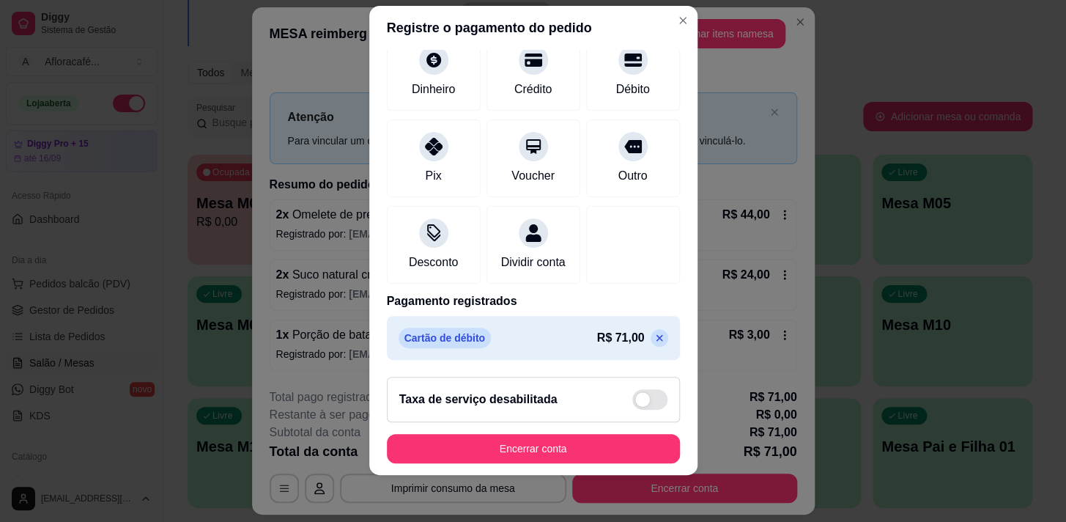
click at [656, 336] on icon at bounding box center [659, 337] width 7 height 7
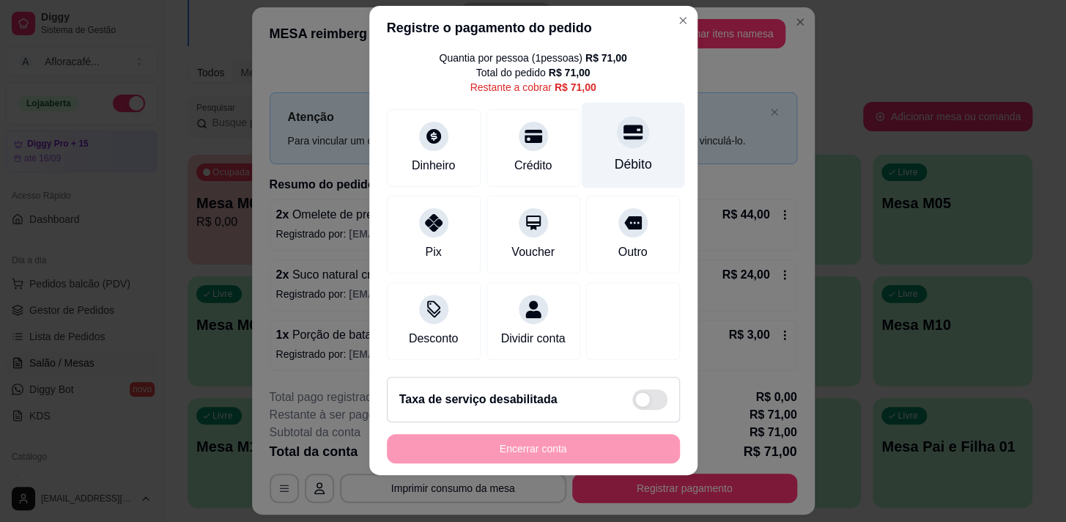
scroll to position [0, 0]
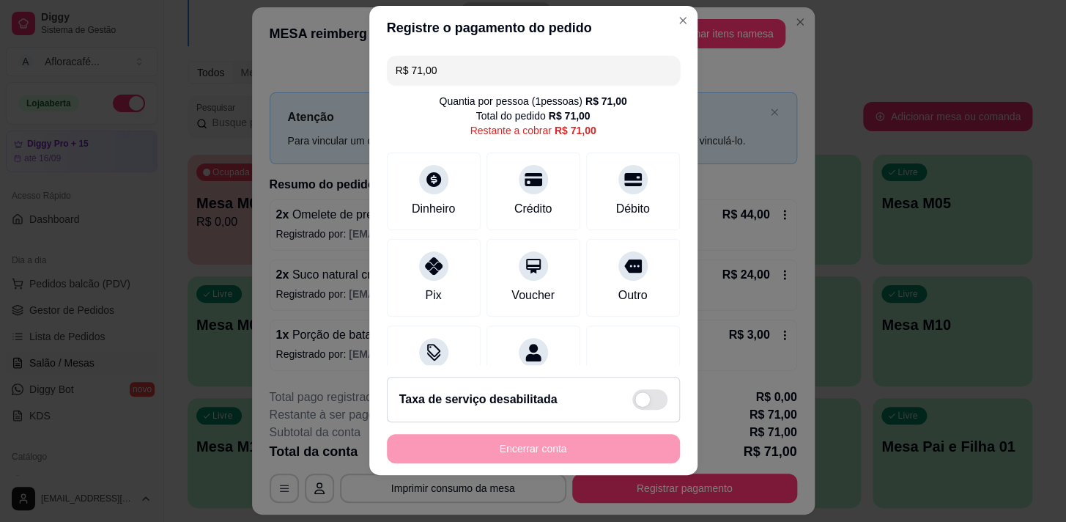
drag, startPoint x: 445, startPoint y: 66, endPoint x: 377, endPoint y: 64, distance: 67.5
click at [380, 64] on div "R$ 71,00 Quantia por pessoa ( 1 pessoas) R$ 71,00 Total do pedido R$ 71,00 Rest…" at bounding box center [533, 208] width 328 height 316
click at [617, 185] on div at bounding box center [633, 175] width 32 height 32
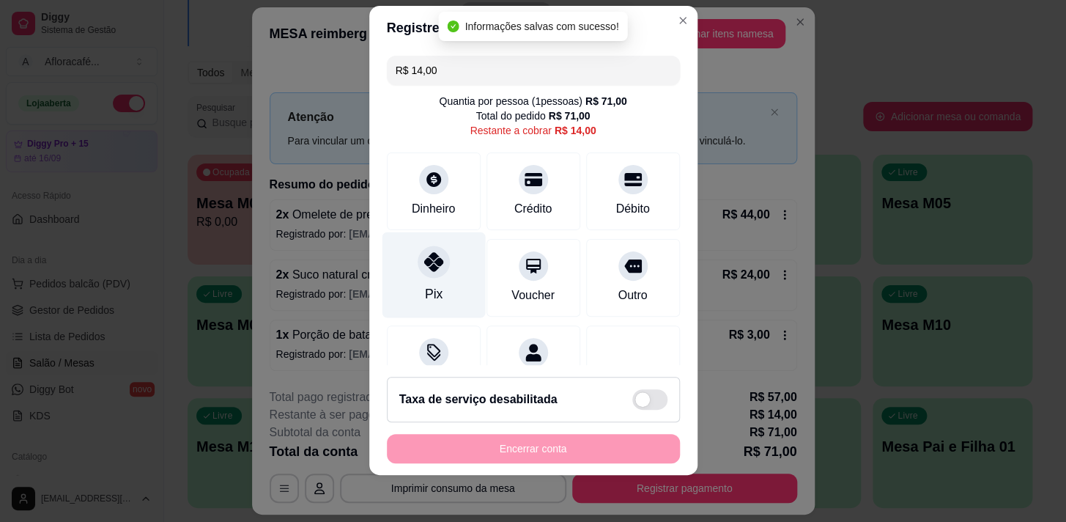
click at [429, 267] on icon at bounding box center [433, 261] width 19 height 19
type input "R$ 0,00"
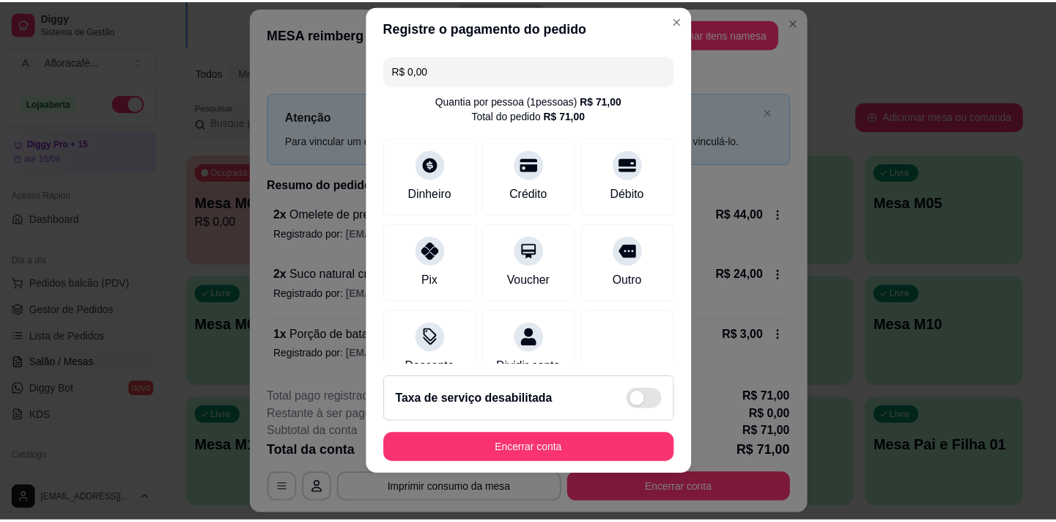
scroll to position [177, 0]
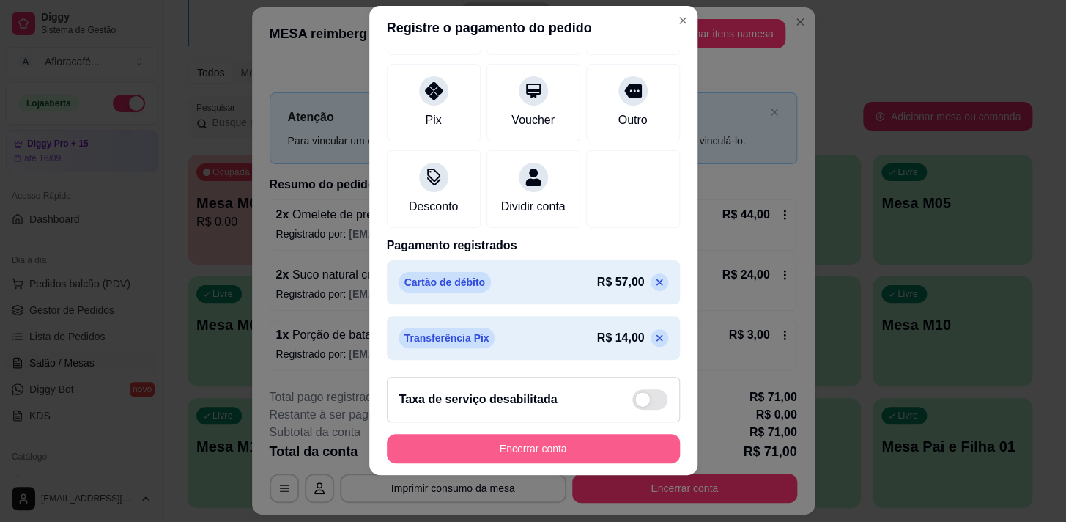
click at [520, 453] on button "Encerrar conta" at bounding box center [533, 448] width 293 height 29
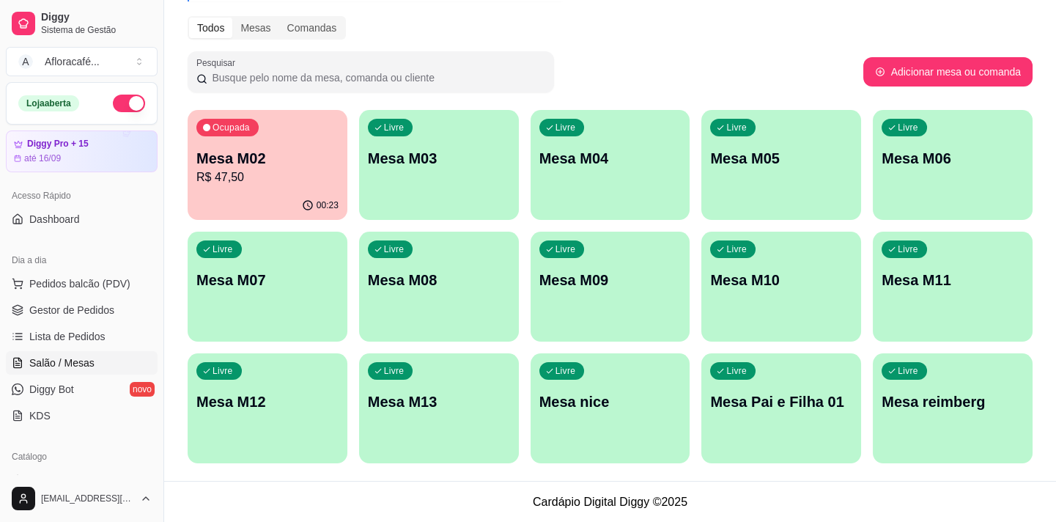
click at [268, 177] on p "R$ 47,50" at bounding box center [267, 178] width 142 height 18
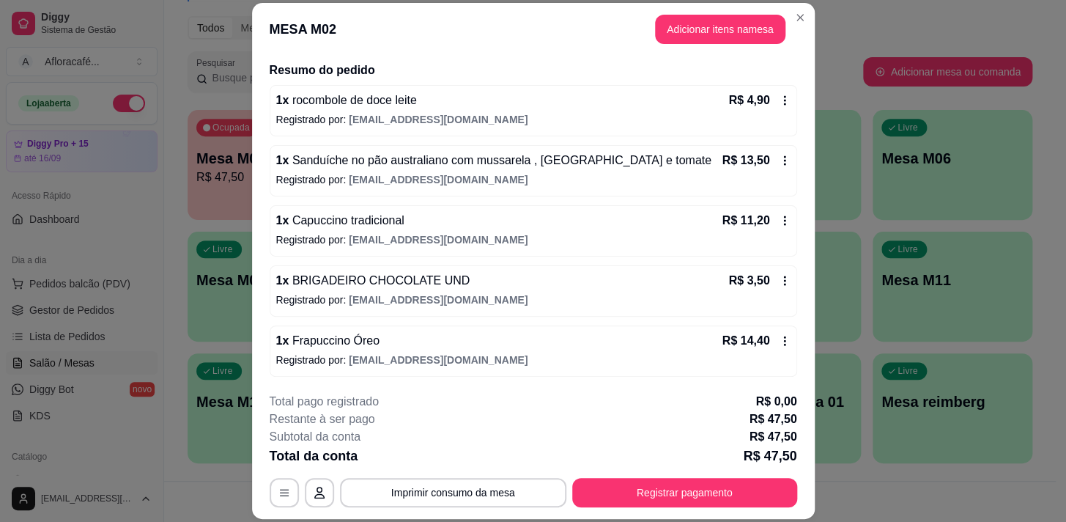
scroll to position [0, 0]
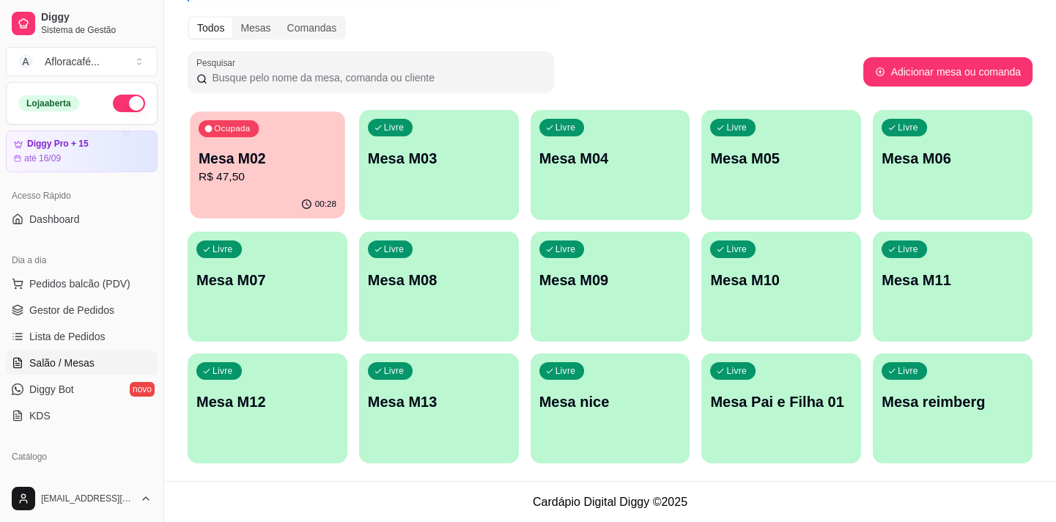
click at [225, 150] on p "Mesa M02" at bounding box center [268, 159] width 138 height 20
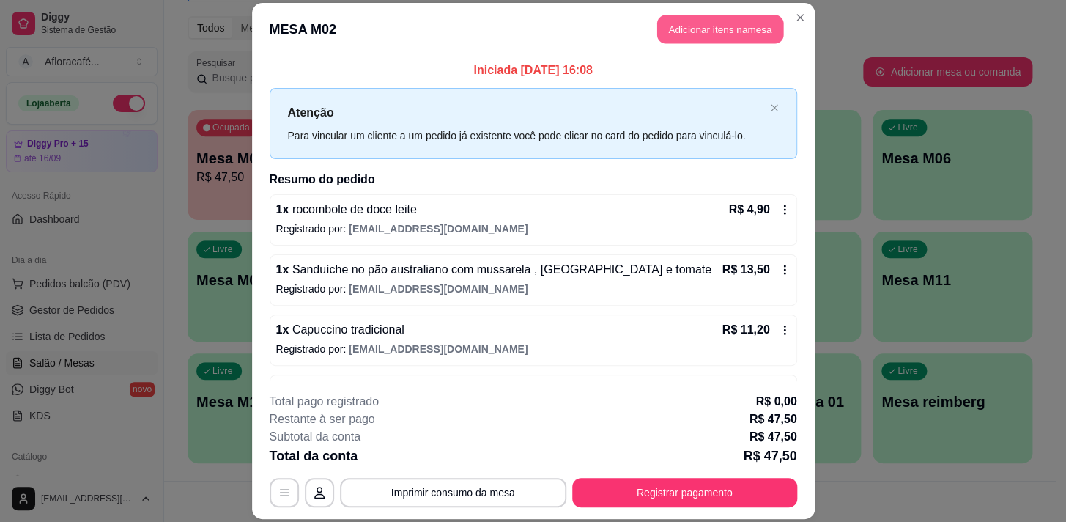
click at [687, 26] on button "Adicionar itens na mesa" at bounding box center [720, 29] width 126 height 29
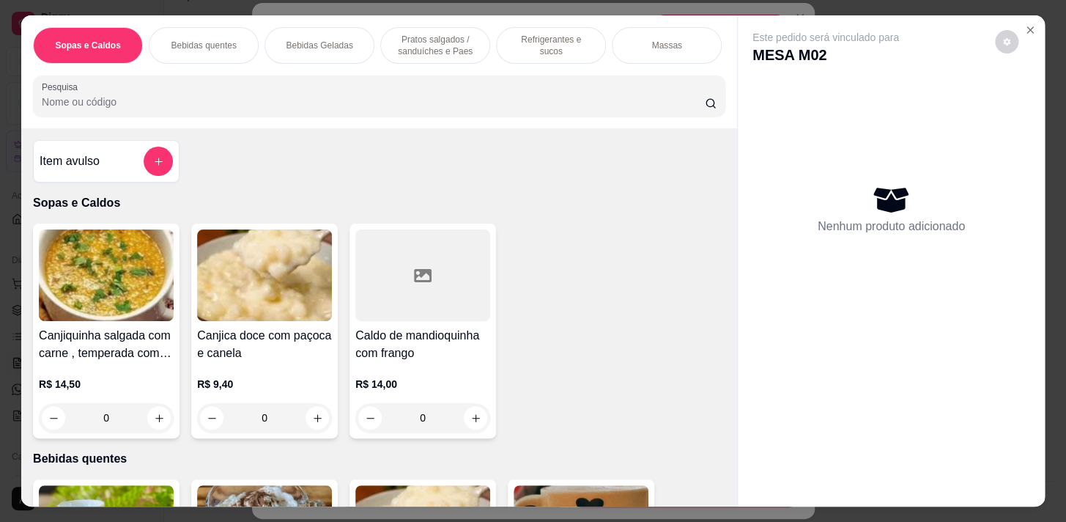
click at [213, 109] on input "Pesquisa" at bounding box center [373, 102] width 663 height 15
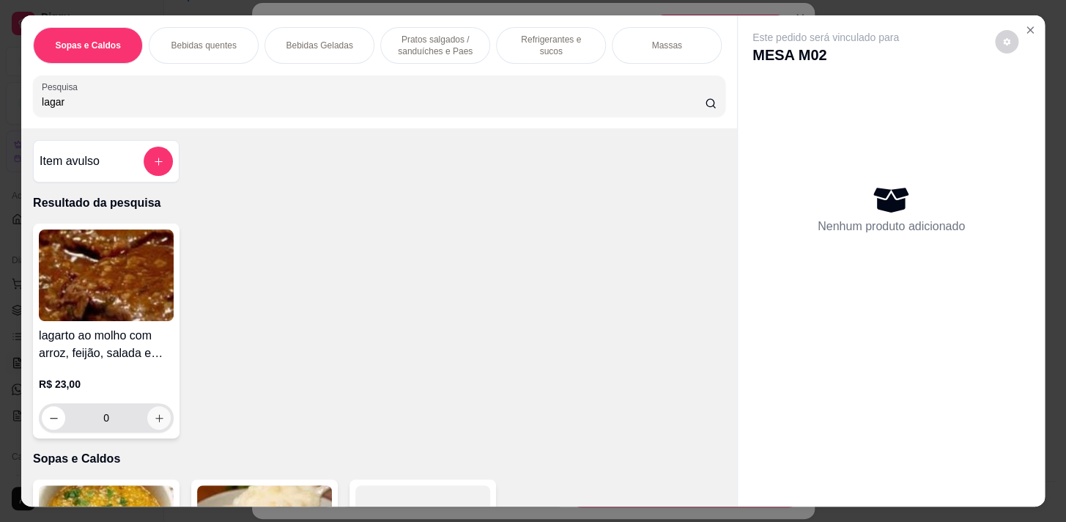
type input "lagar"
click at [154, 420] on icon "increase-product-quantity" at bounding box center [159, 418] width 11 height 11
type input "1"
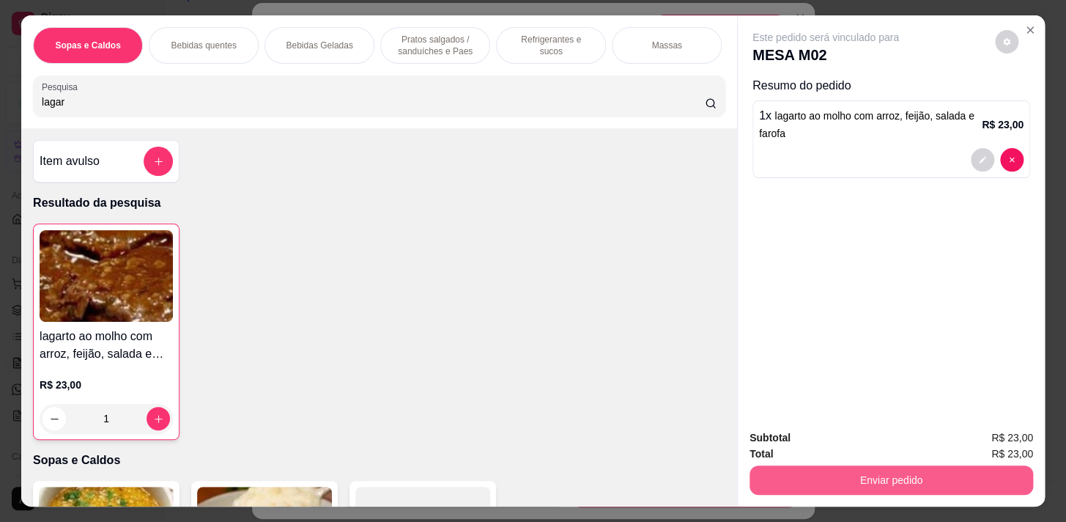
click at [849, 484] on button "Enviar pedido" at bounding box center [892, 479] width 284 height 29
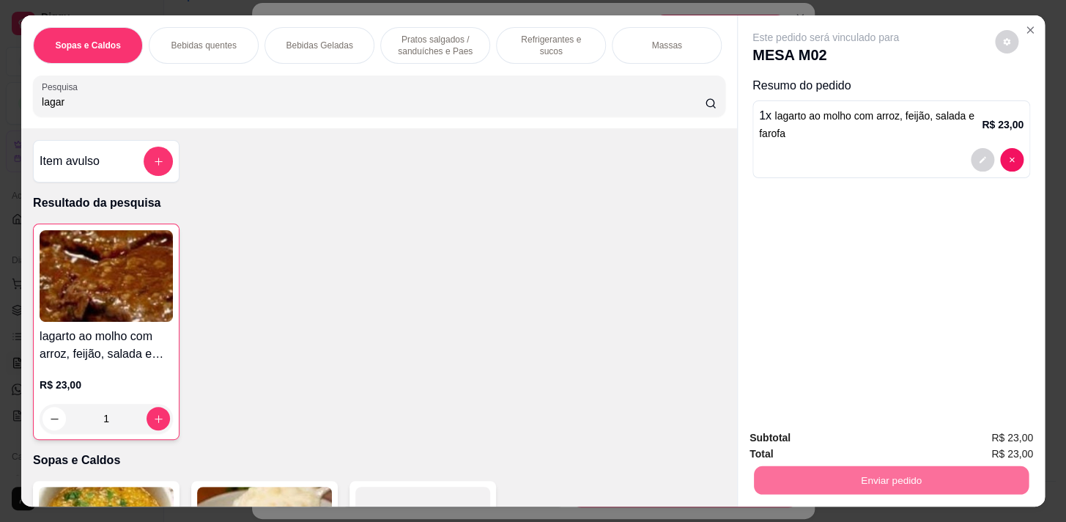
click at [831, 441] on button "Não registrar e enviar pedido" at bounding box center [843, 439] width 152 height 28
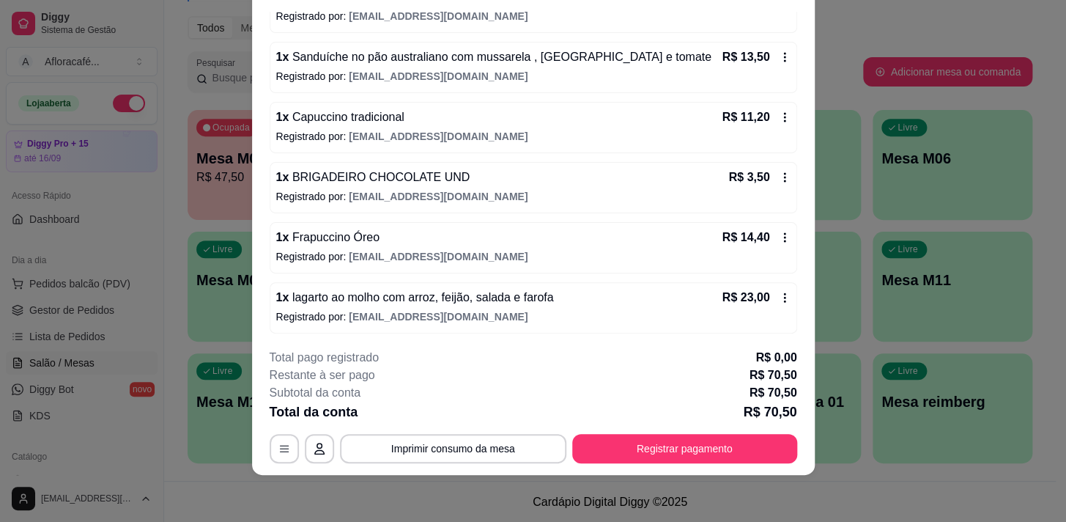
scroll to position [169, 0]
click at [671, 440] on button "Registrar pagamento" at bounding box center [684, 448] width 225 height 29
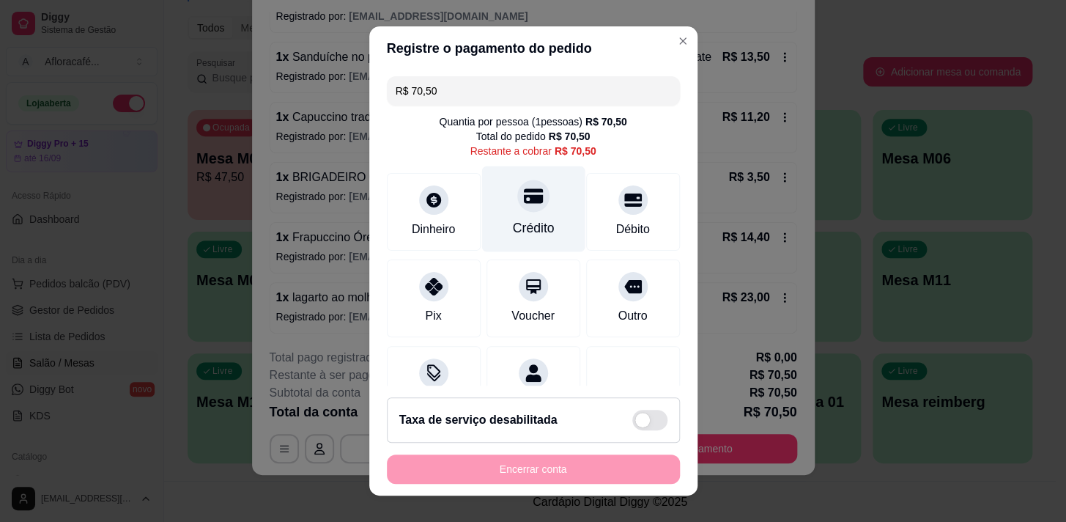
click at [512, 215] on div "Crédito" at bounding box center [533, 209] width 103 height 86
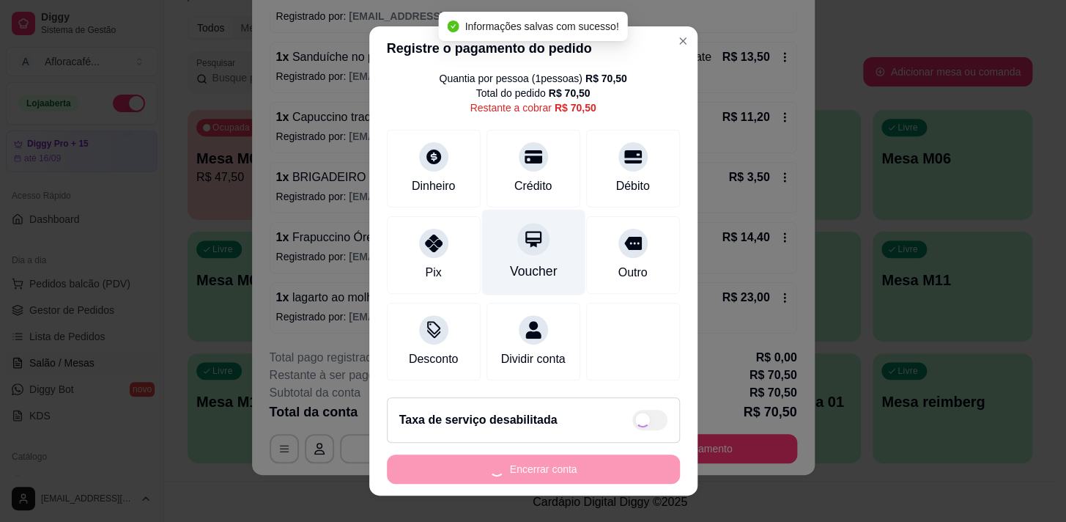
type input "R$ 0,00"
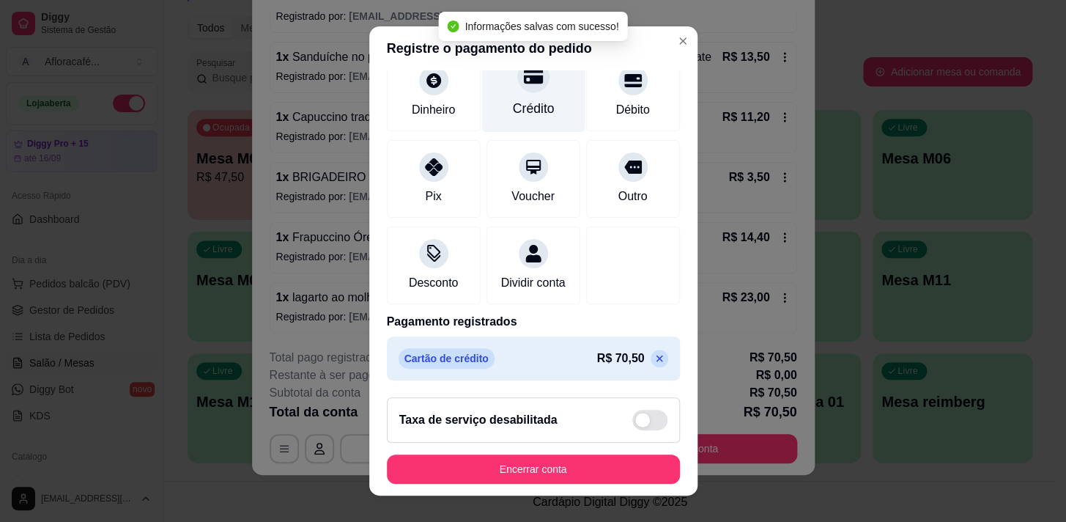
scroll to position [0, 0]
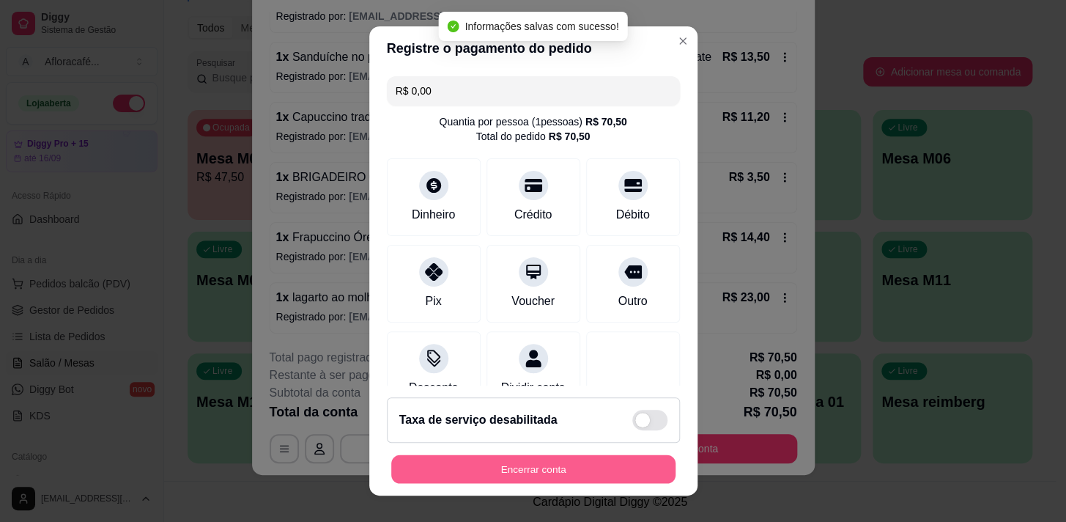
click at [520, 465] on button "Encerrar conta" at bounding box center [533, 469] width 284 height 29
